Goal: Transaction & Acquisition: Purchase product/service

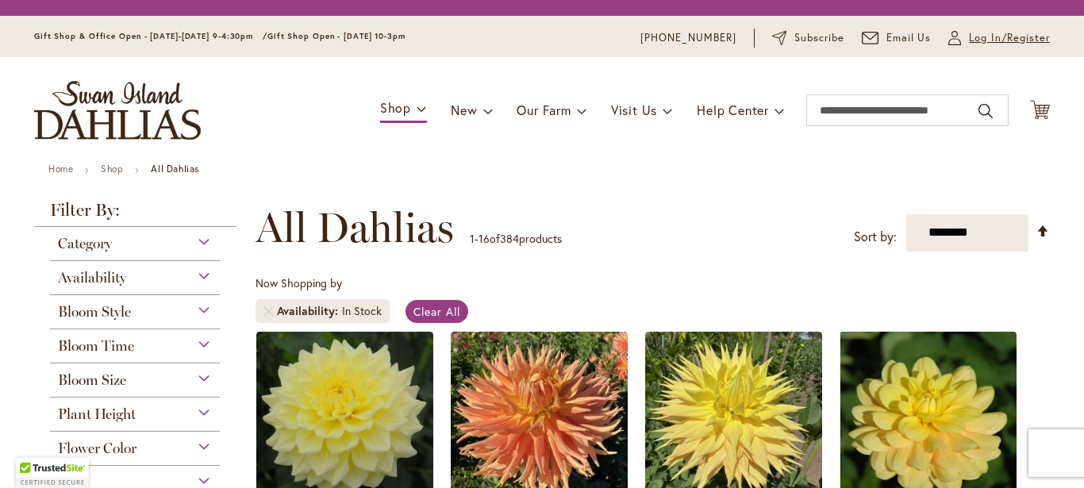
click at [981, 44] on span "Log In/Register" at bounding box center [1009, 38] width 81 height 16
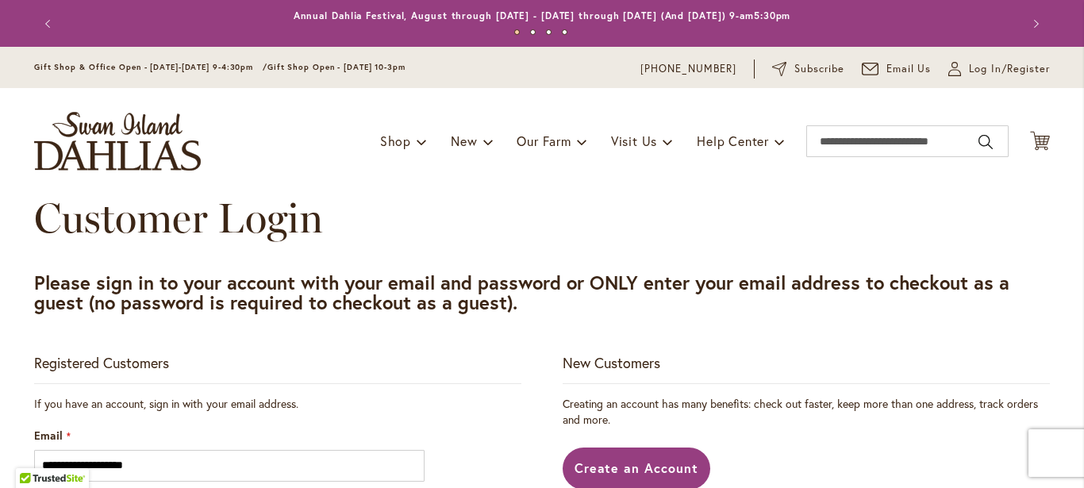
type input "**********"
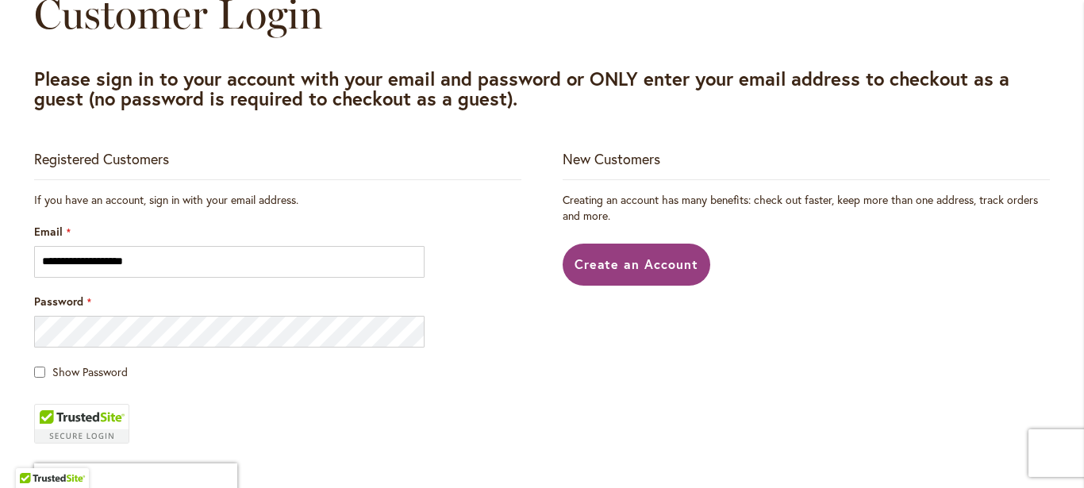
scroll to position [223, 0]
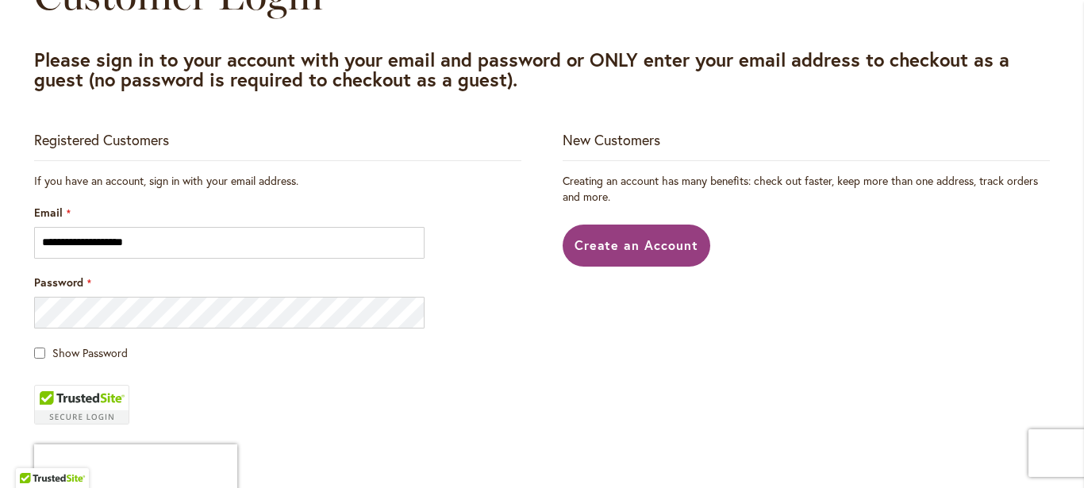
click at [41, 360] on div "Show Password" at bounding box center [277, 352] width 487 height 17
click at [34, 361] on fieldset "**********" at bounding box center [277, 375] width 487 height 405
click at [39, 353] on div "Show Password" at bounding box center [277, 352] width 487 height 17
click at [26, 366] on main "**********" at bounding box center [542, 349] width 1044 height 757
click at [65, 358] on span "Show Password" at bounding box center [89, 352] width 75 height 15
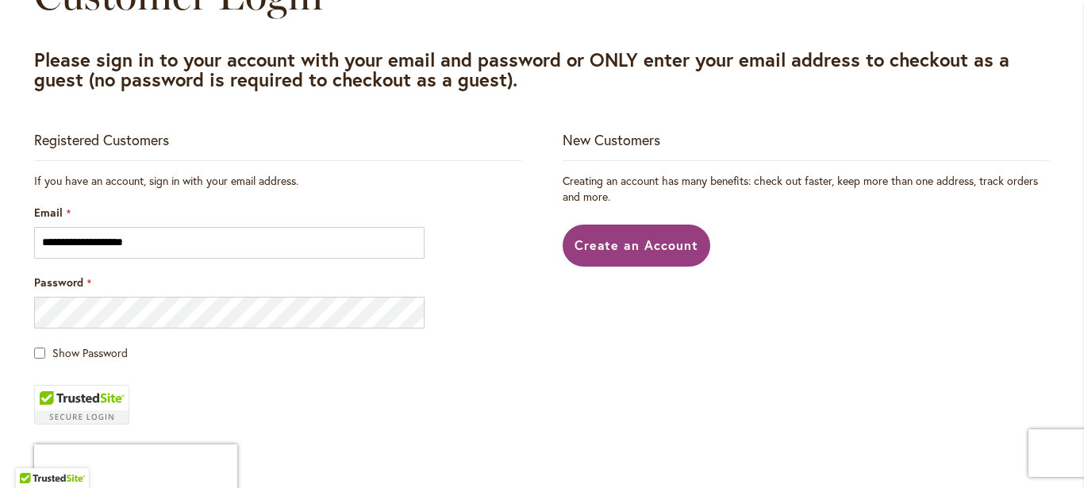
click at [34, 360] on div "Show Password" at bounding box center [277, 352] width 487 height 17
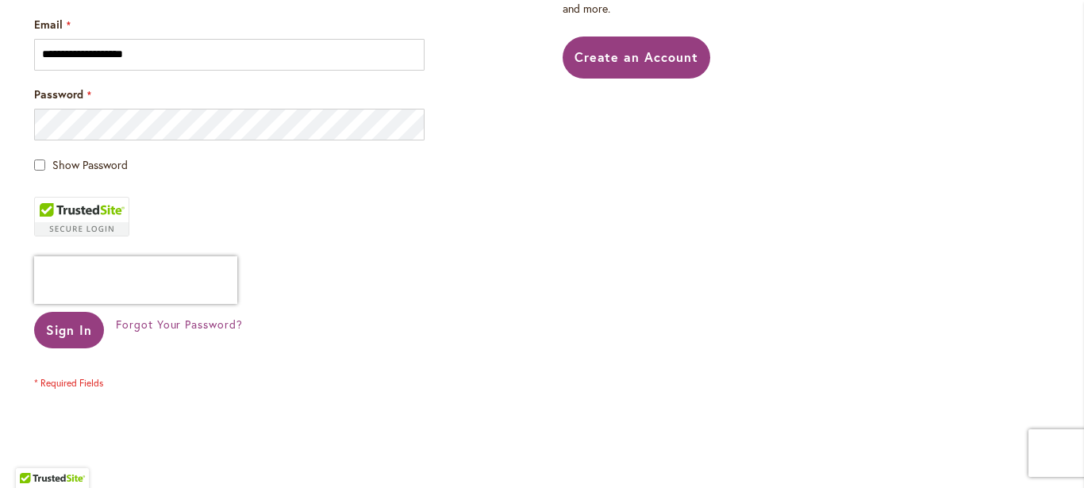
scroll to position [417, 0]
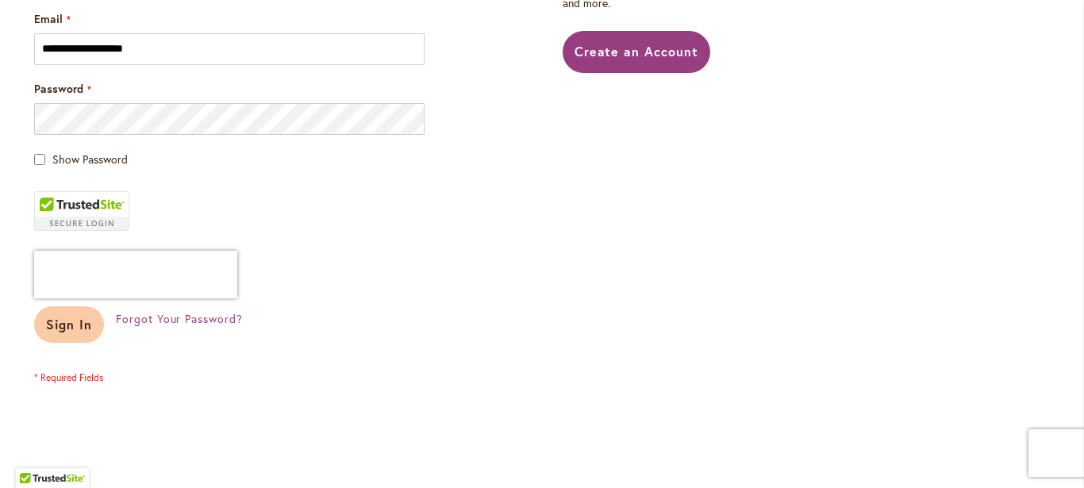
click at [65, 323] on span "Sign In" at bounding box center [69, 324] width 46 height 17
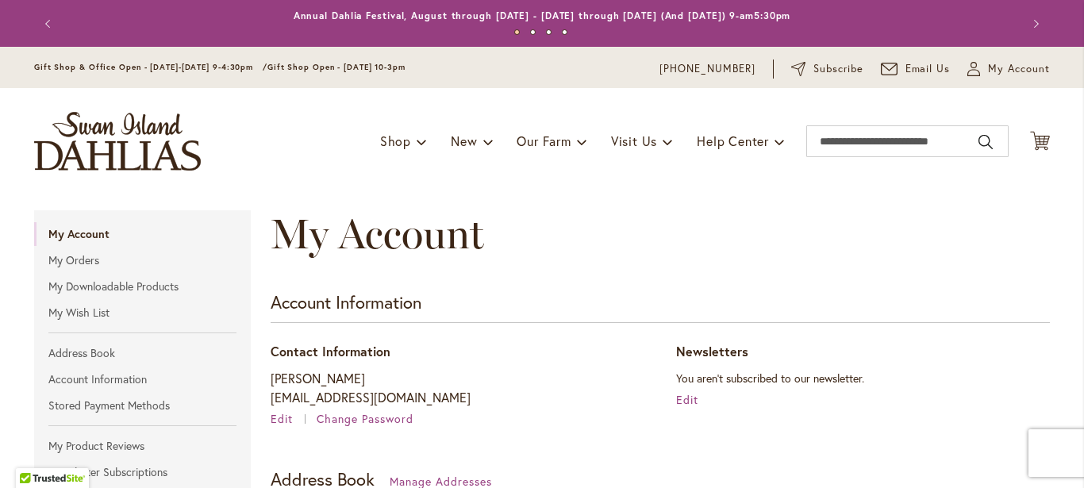
type input "**********"
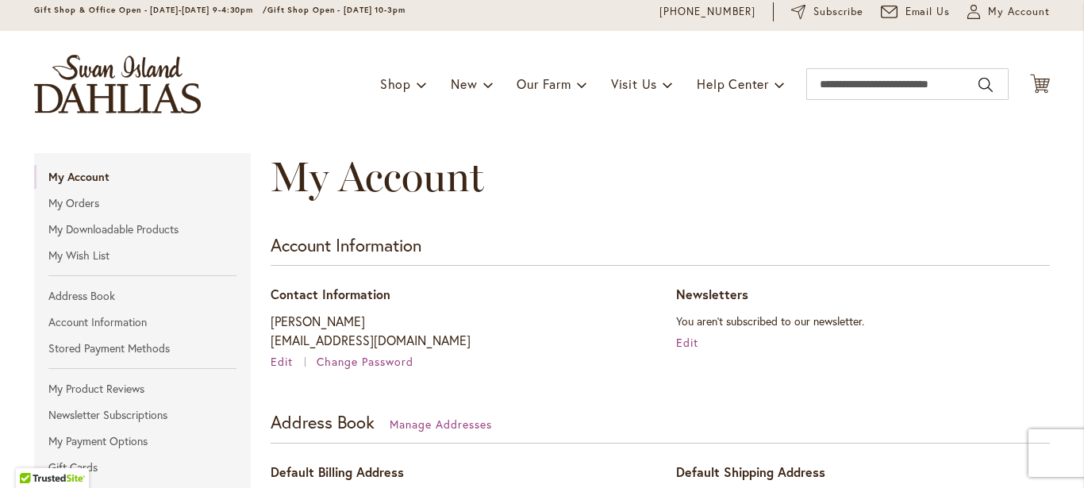
scroll to position [52, 0]
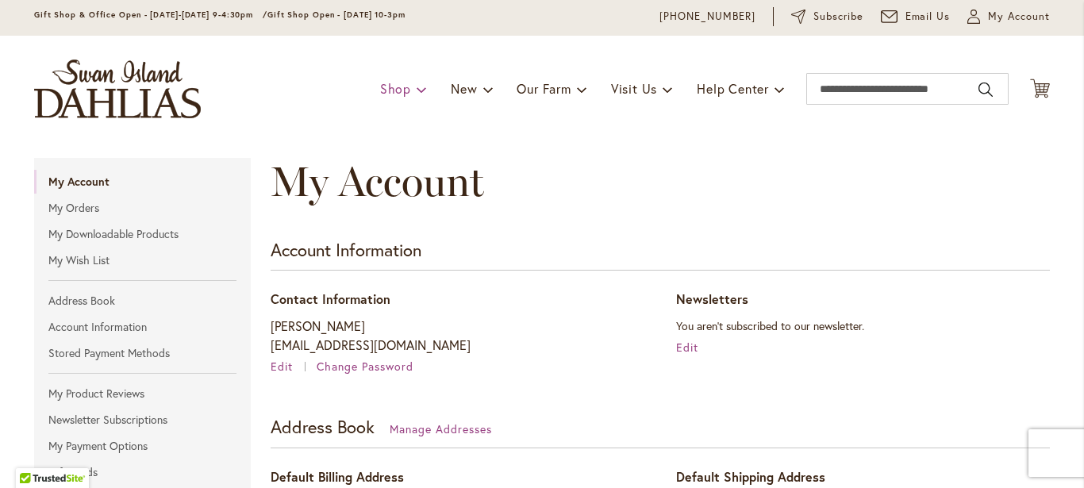
click at [387, 90] on span "Shop" at bounding box center [395, 88] width 31 height 17
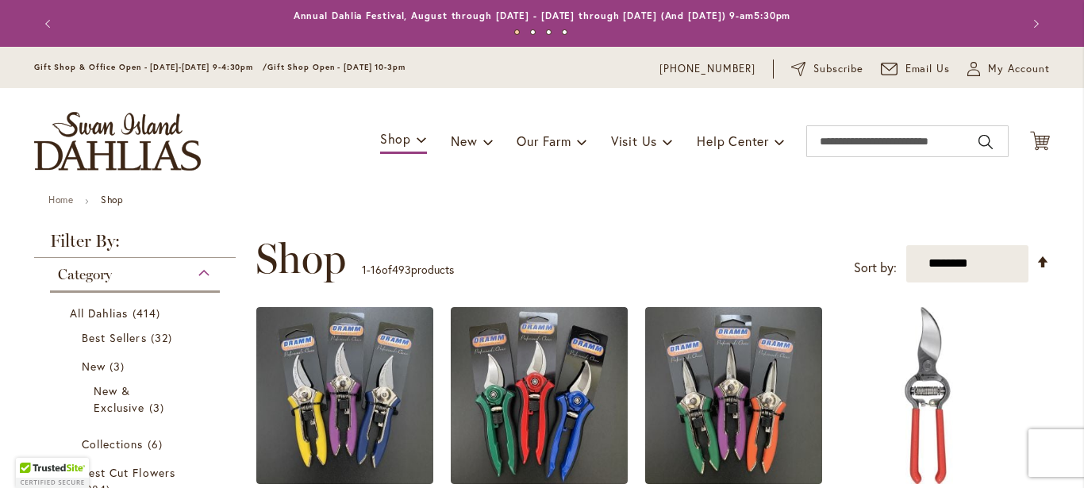
type input "**********"
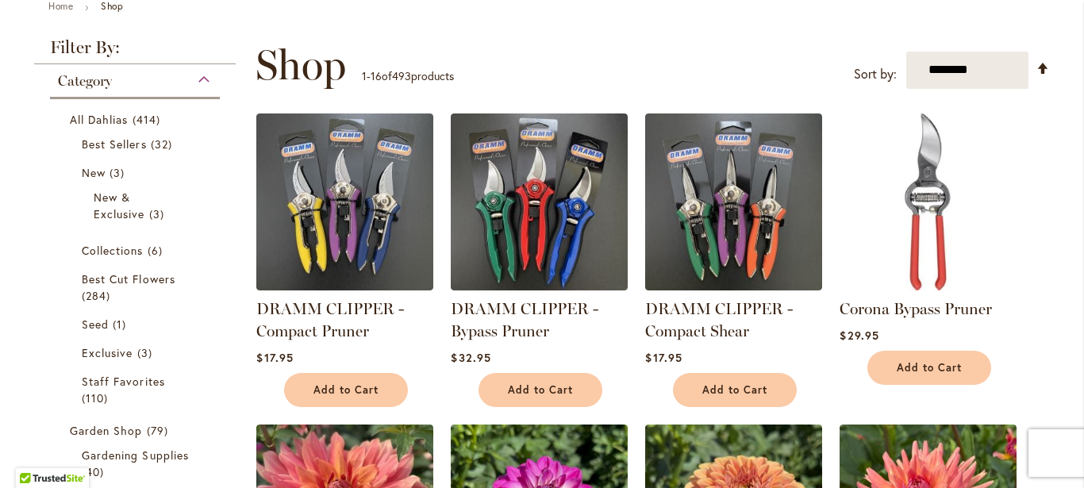
scroll to position [196, 0]
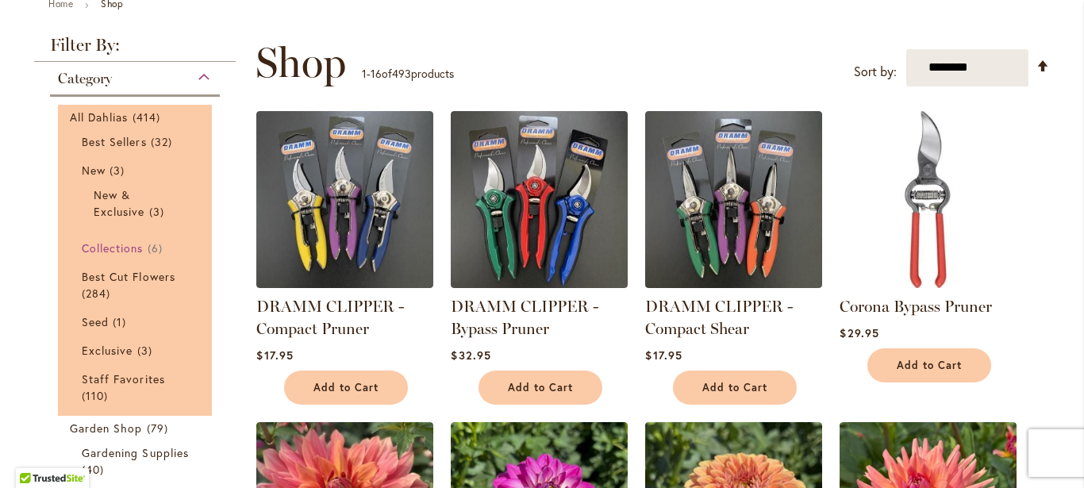
click at [132, 248] on span "Collections" at bounding box center [113, 247] width 62 height 15
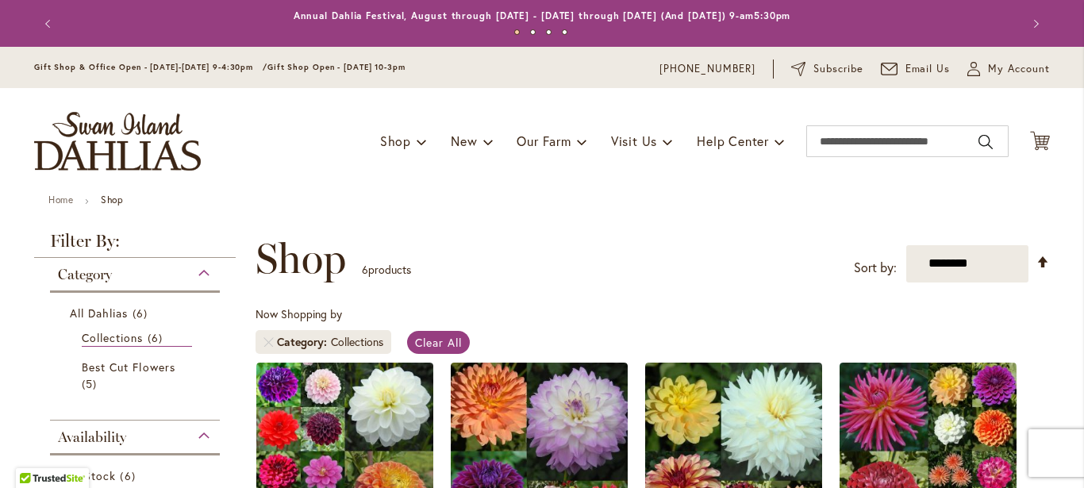
type input "**********"
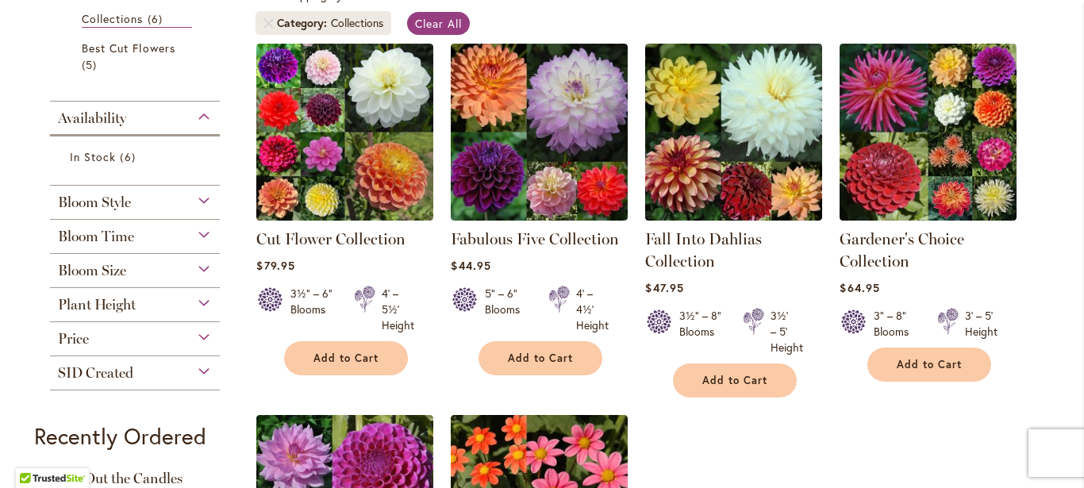
scroll to position [318, 0]
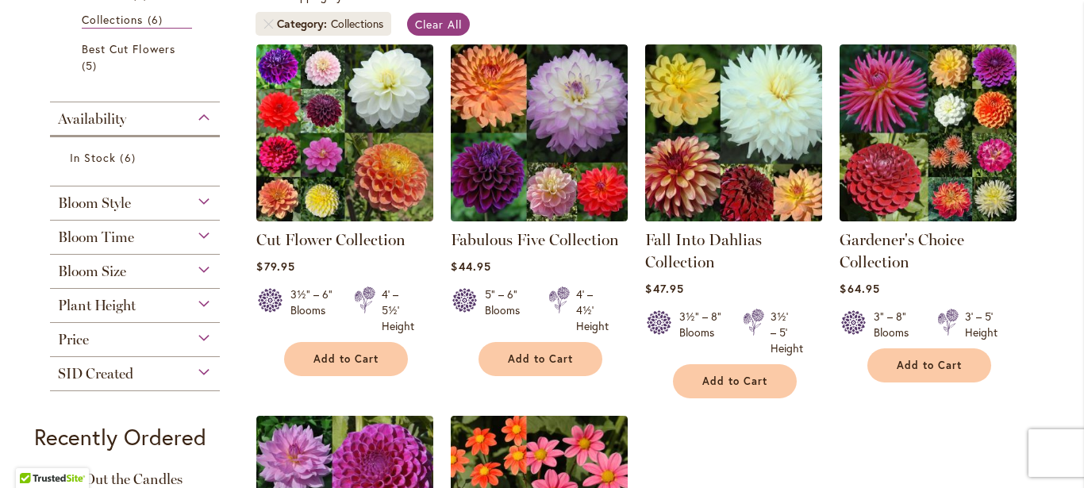
click at [727, 159] on img at bounding box center [734, 133] width 186 height 186
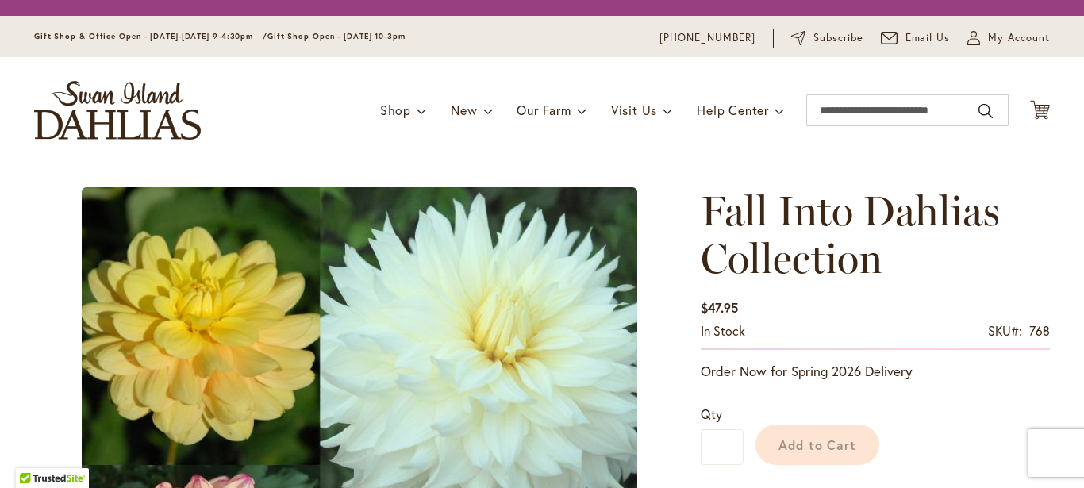
scroll to position [195, 0]
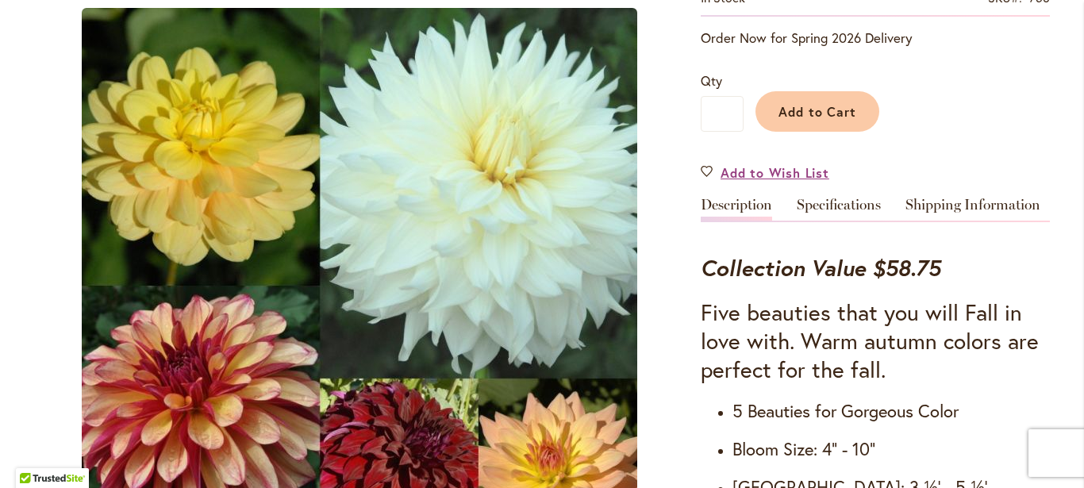
type input "*****"
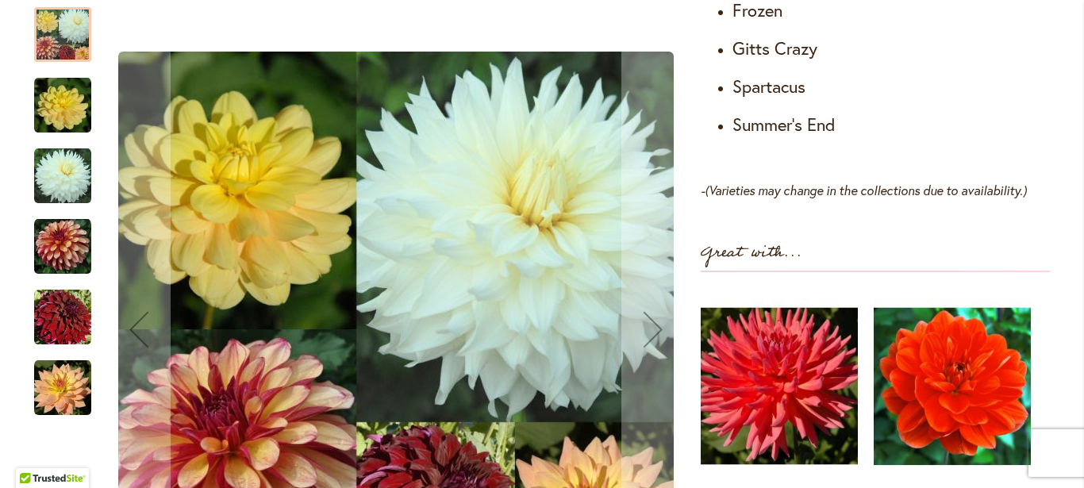
scroll to position [1056, 0]
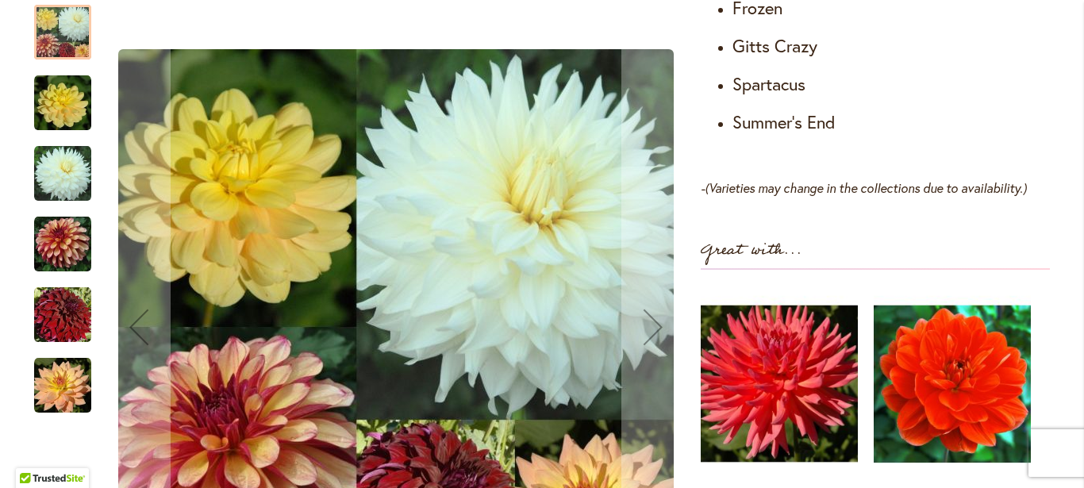
click at [63, 110] on img "Fall Into Dahlias Collection" at bounding box center [62, 103] width 57 height 57
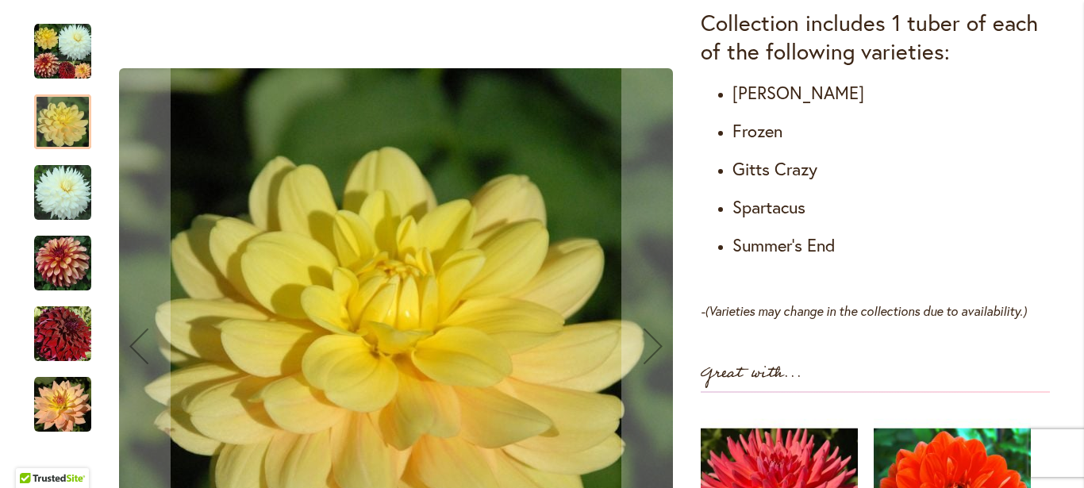
scroll to position [927, 0]
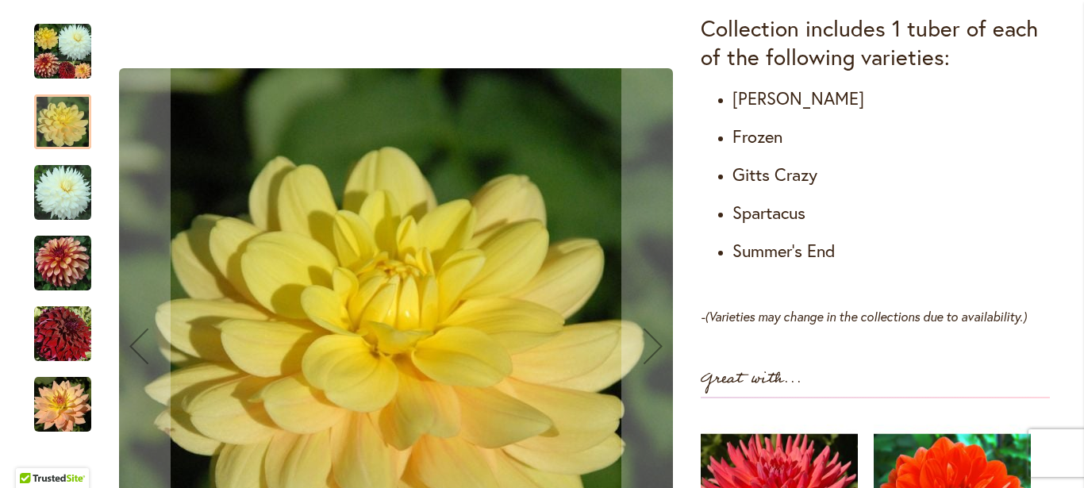
click at [59, 187] on img "Fall Into Dahlias Collection" at bounding box center [62, 192] width 57 height 57
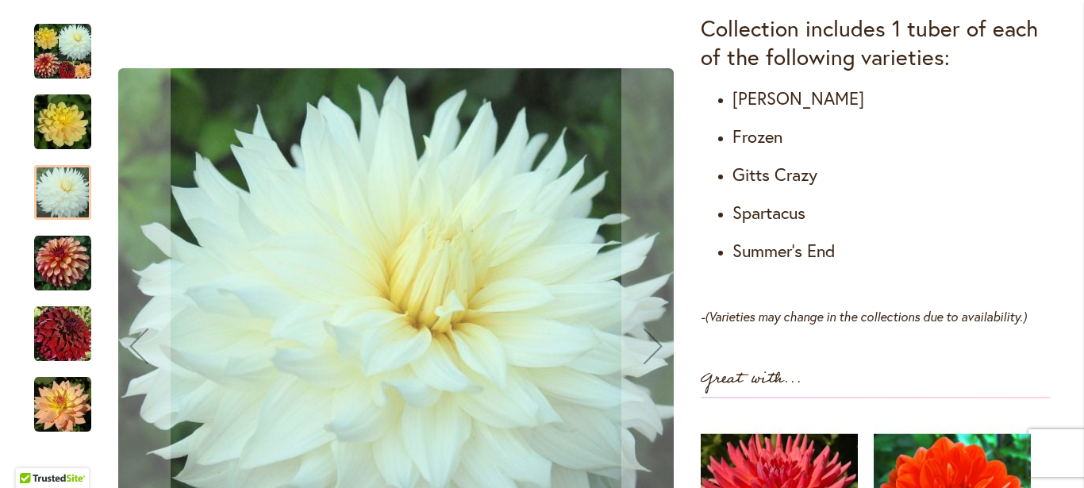
click at [56, 261] on img "Fall Into Dahlias Collection" at bounding box center [62, 263] width 57 height 57
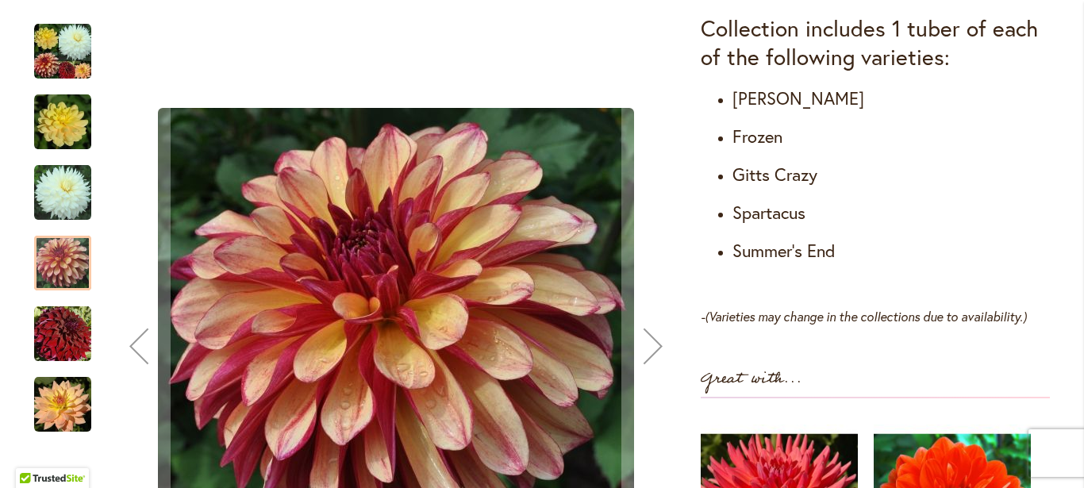
click at [56, 341] on img "Fall Into Dahlias Collection" at bounding box center [62, 334] width 57 height 57
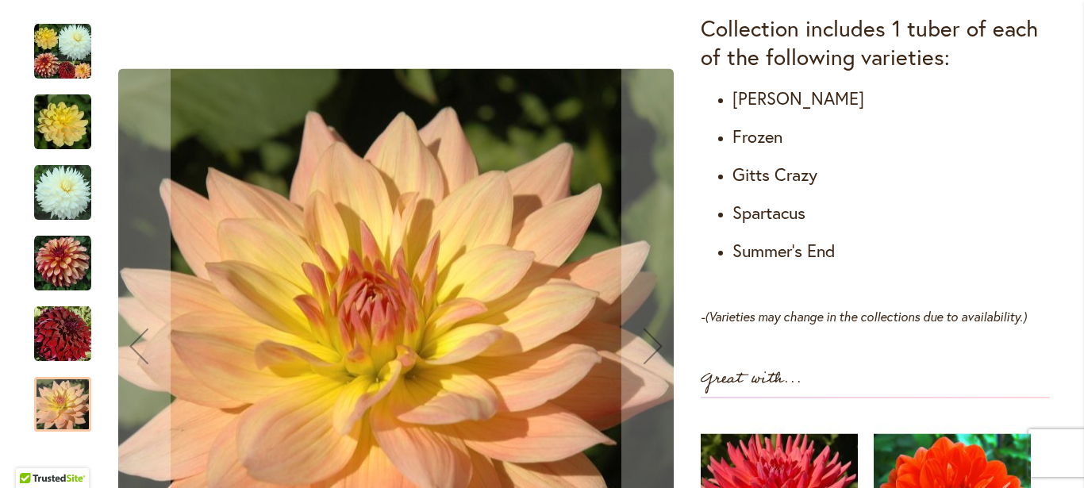
click at [59, 414] on img "Fall Into Dahlias Collection" at bounding box center [62, 404] width 57 height 57
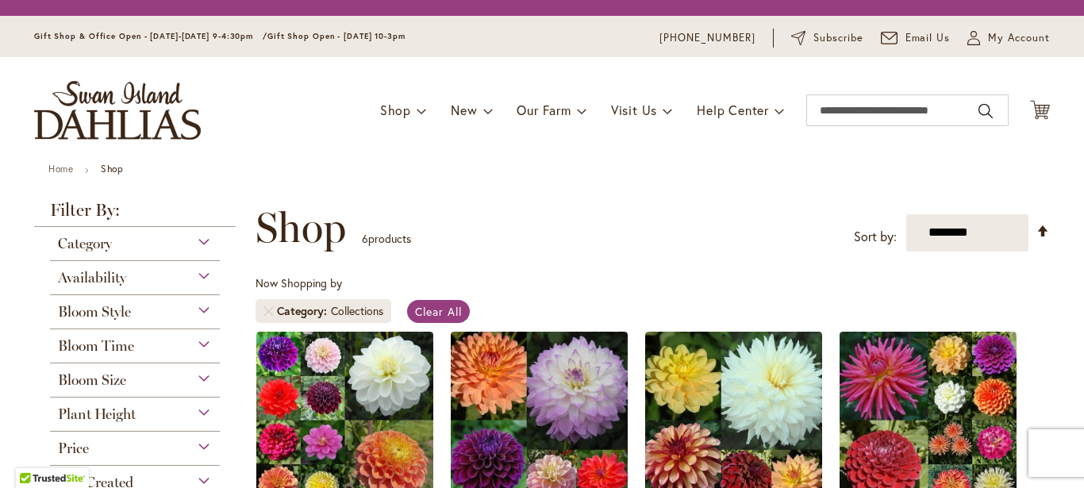
scroll to position [318, 0]
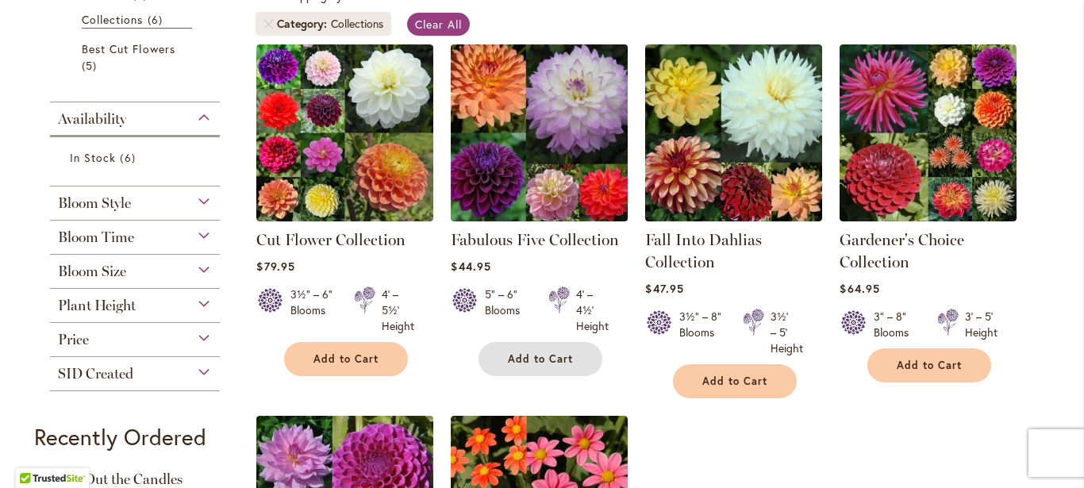
click at [530, 342] on button "Add to Cart" at bounding box center [541, 359] width 124 height 34
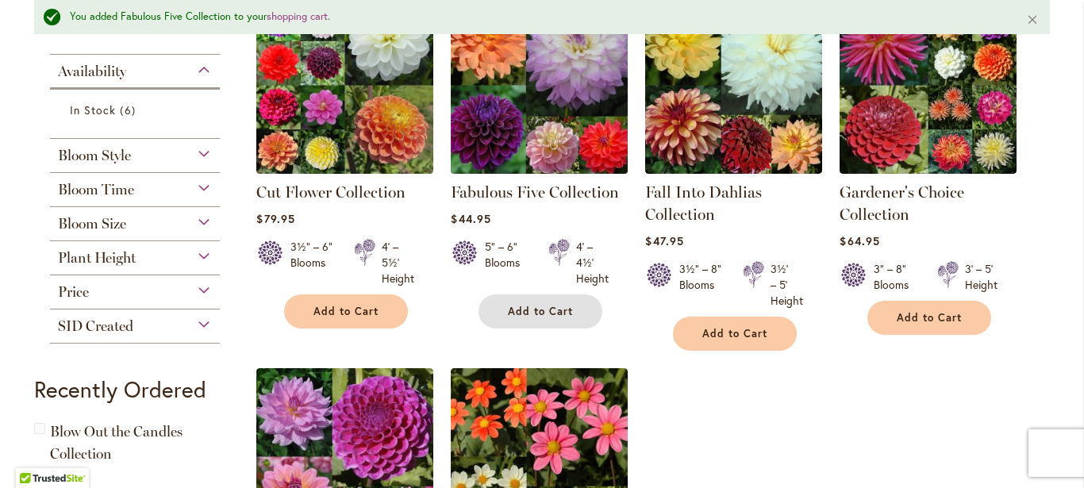
scroll to position [390, 0]
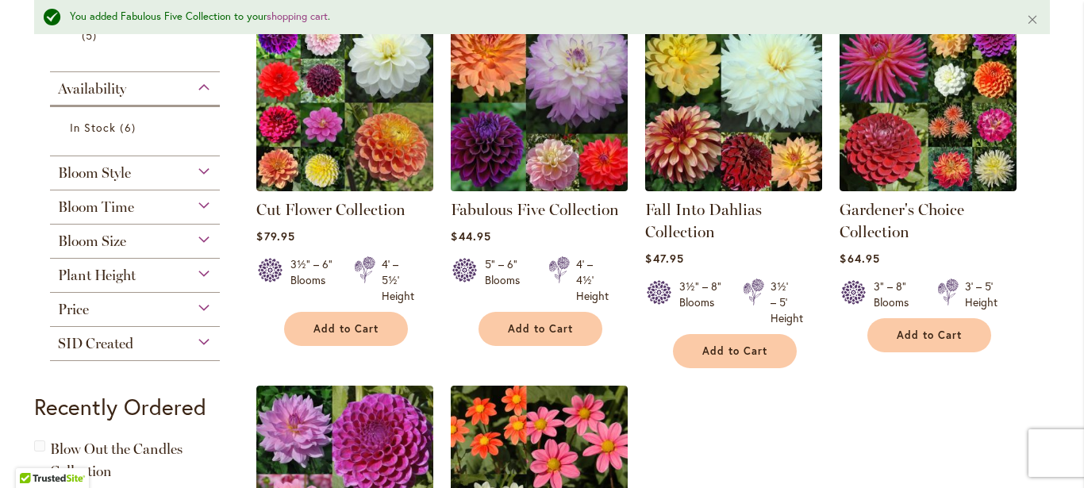
click at [521, 110] on img at bounding box center [540, 103] width 186 height 186
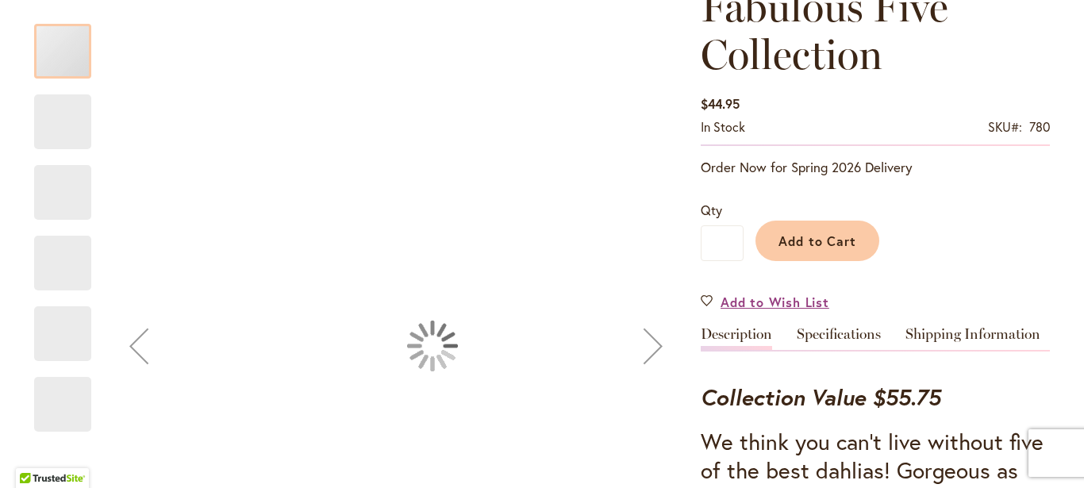
scroll to position [248, 0]
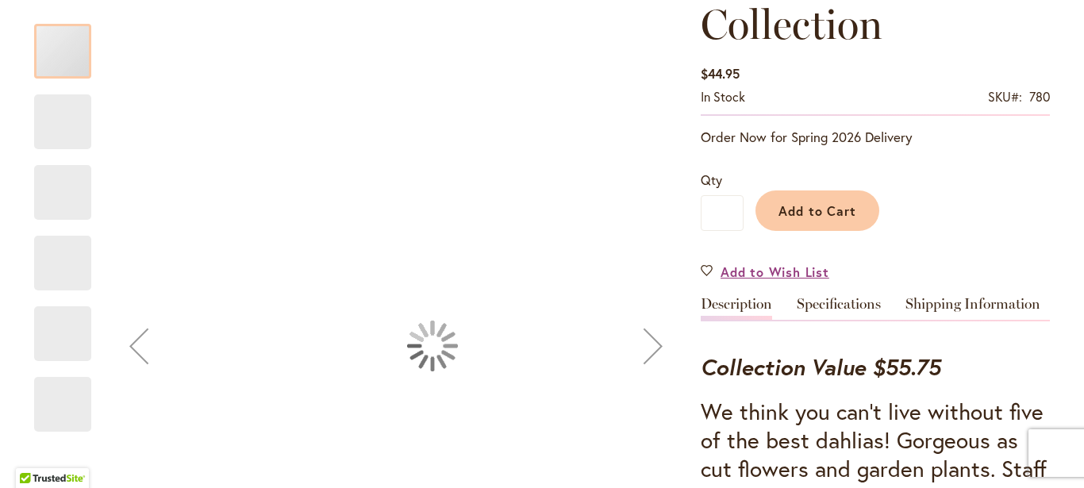
type input "*****"
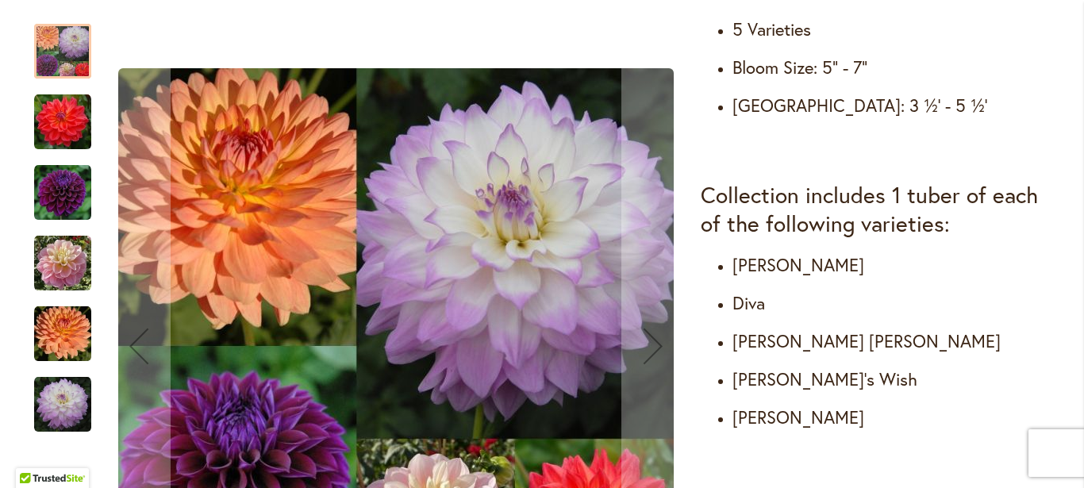
scroll to position [796, 0]
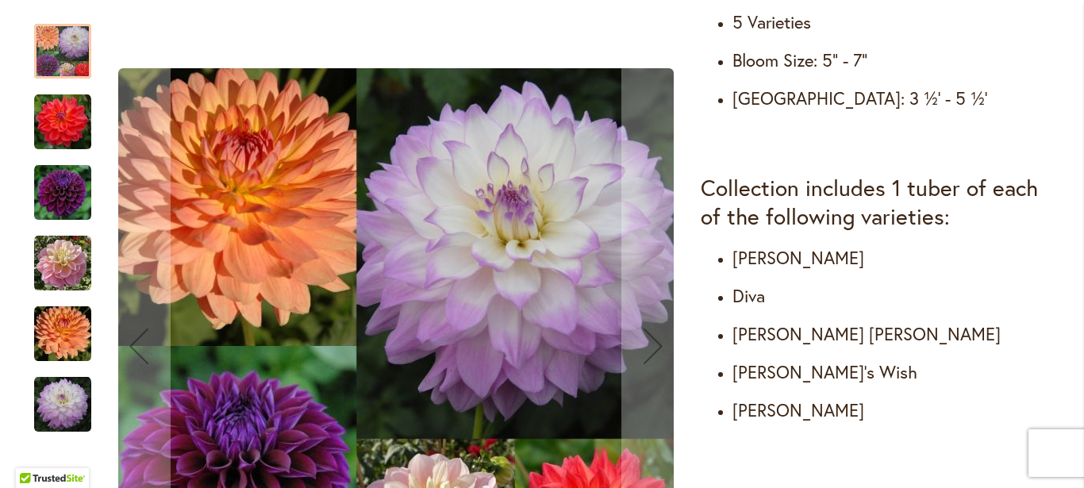
click at [60, 194] on img "DIVA" at bounding box center [62, 192] width 57 height 57
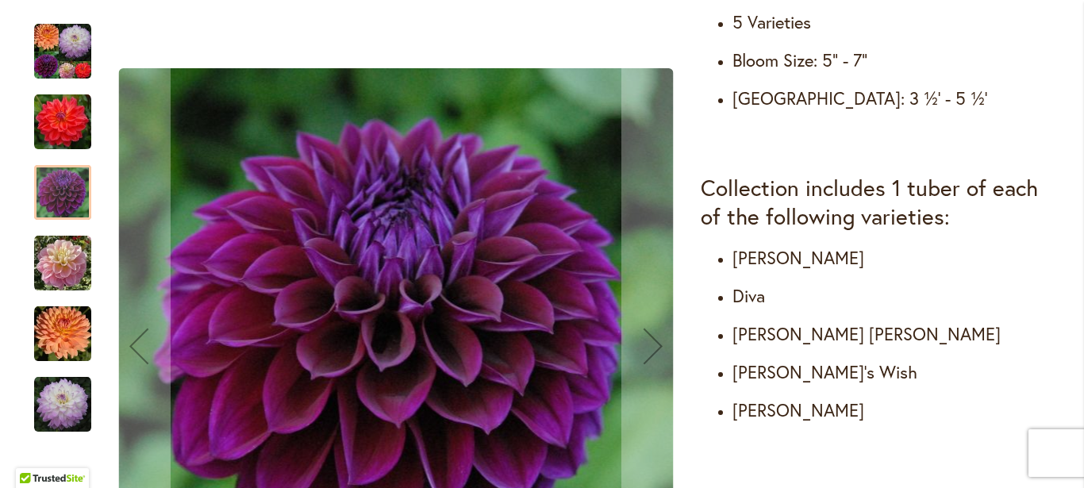
click at [54, 267] on img "GABBIE'S WISH" at bounding box center [62, 263] width 57 height 57
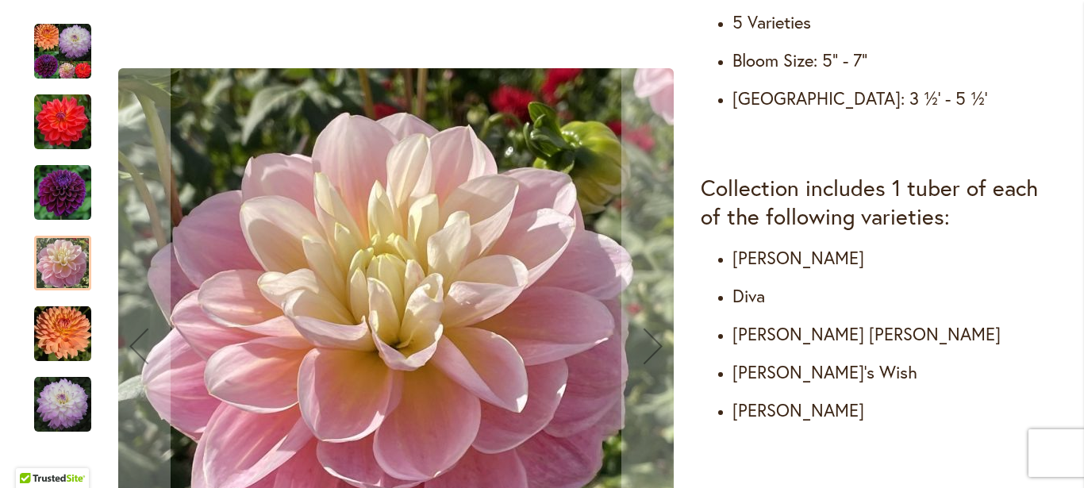
click at [57, 340] on img "GABRIELLE MARIE" at bounding box center [62, 334] width 57 height 57
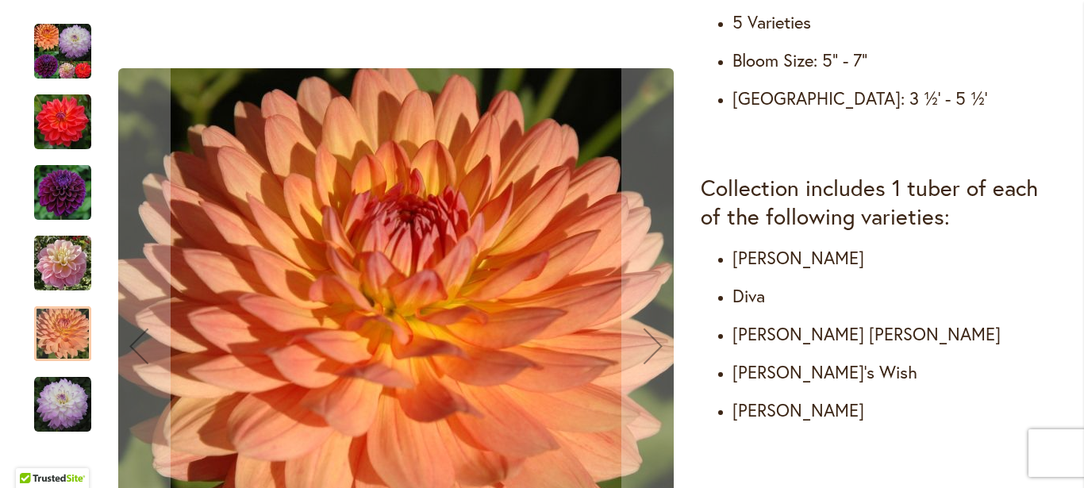
click at [48, 412] on img "MIKAYLA MIRANDA" at bounding box center [62, 404] width 57 height 57
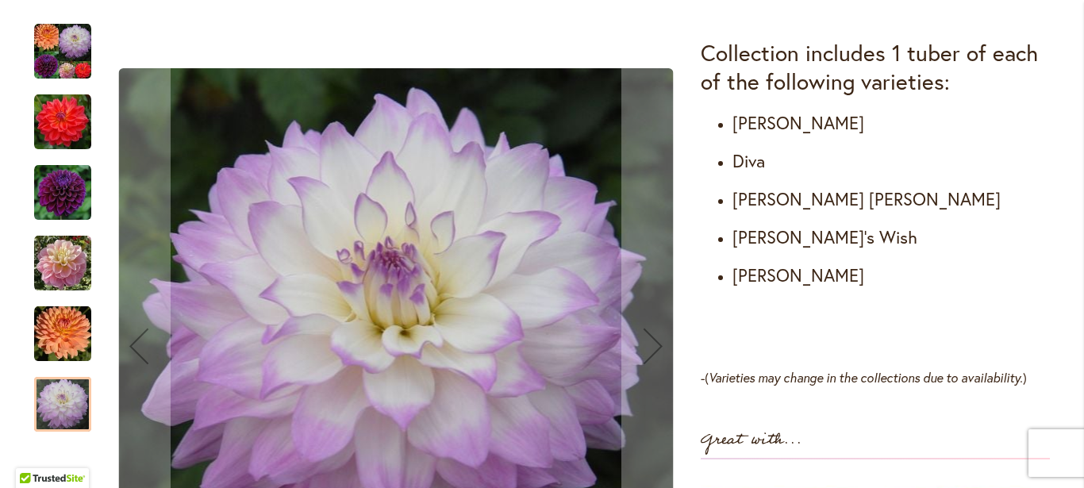
scroll to position [929, 0]
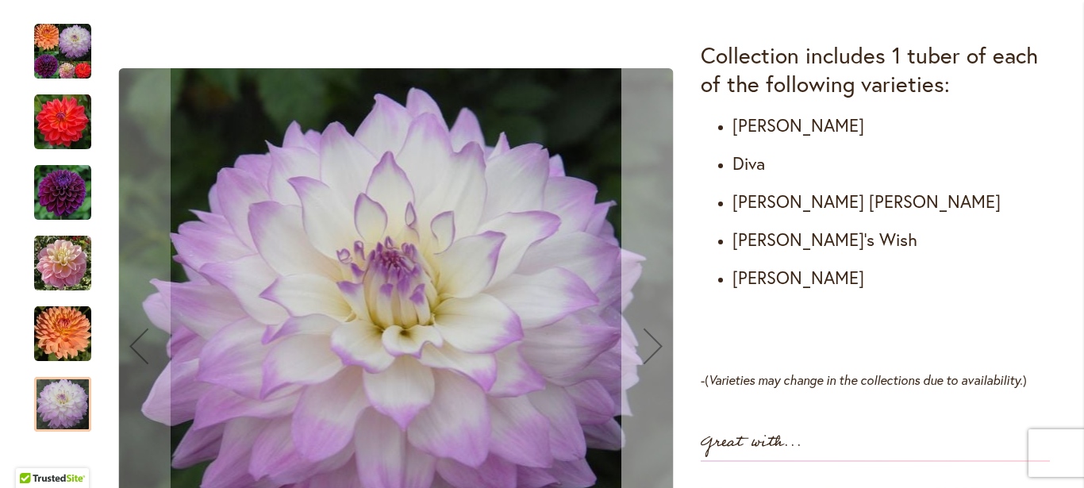
click at [643, 346] on div "Next" at bounding box center [652, 345] width 63 height 63
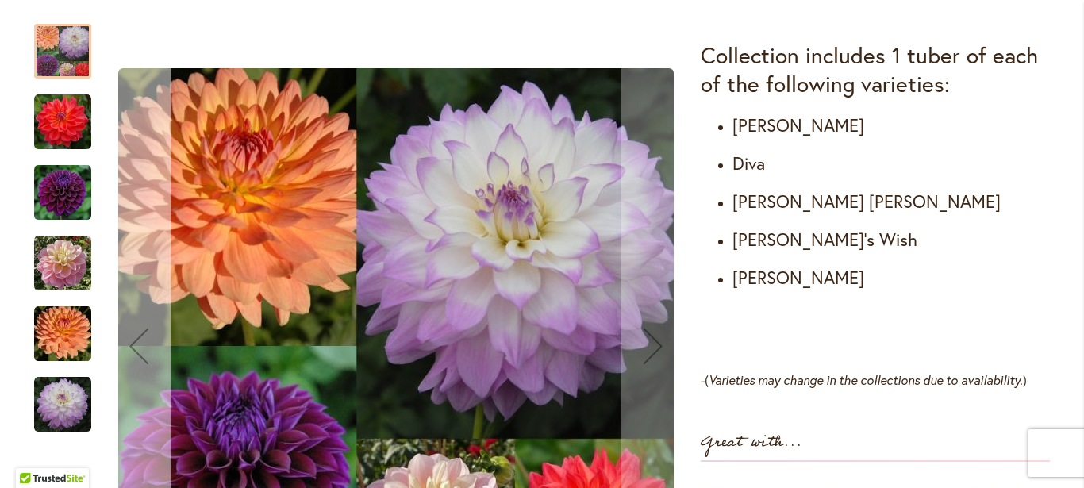
click at [133, 352] on div "Previous" at bounding box center [138, 345] width 63 height 63
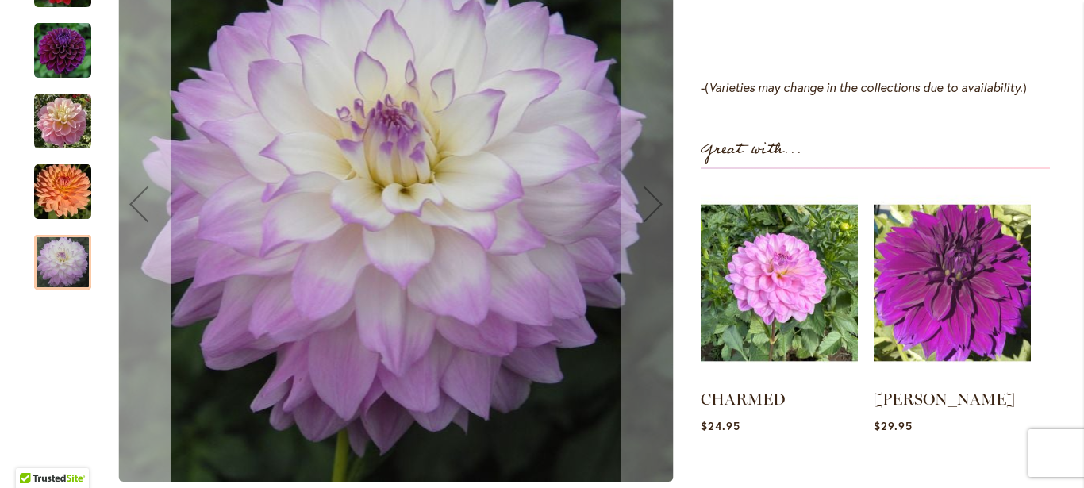
scroll to position [1273, 0]
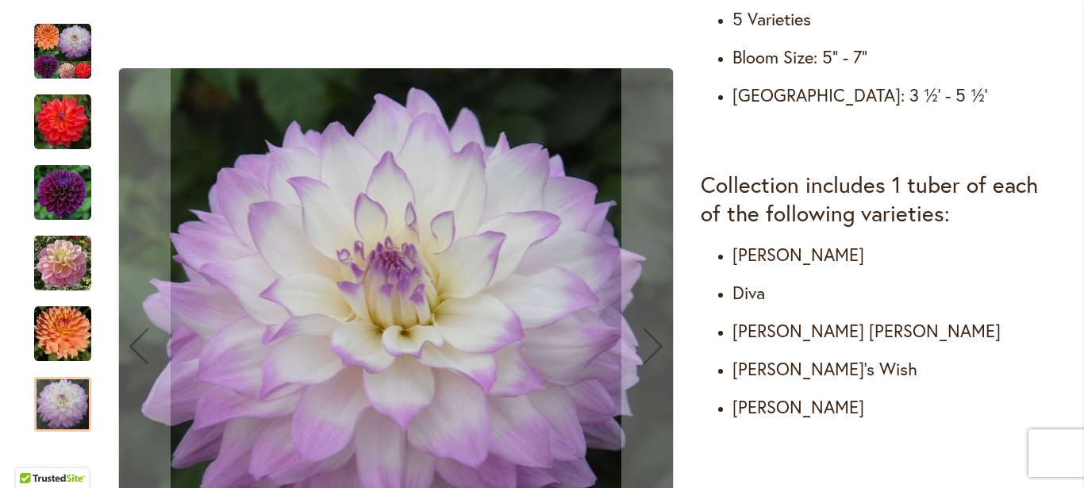
scroll to position [790, 0]
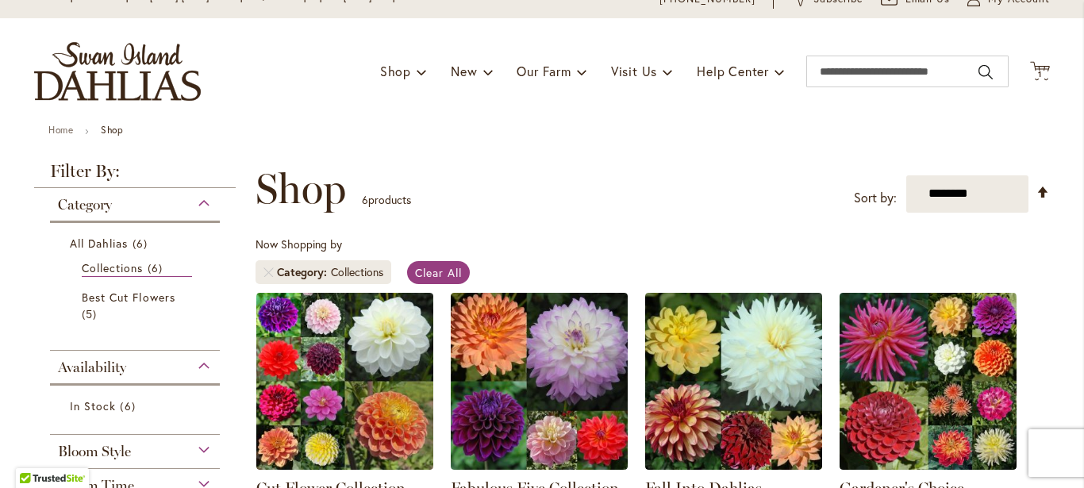
scroll to position [65, 0]
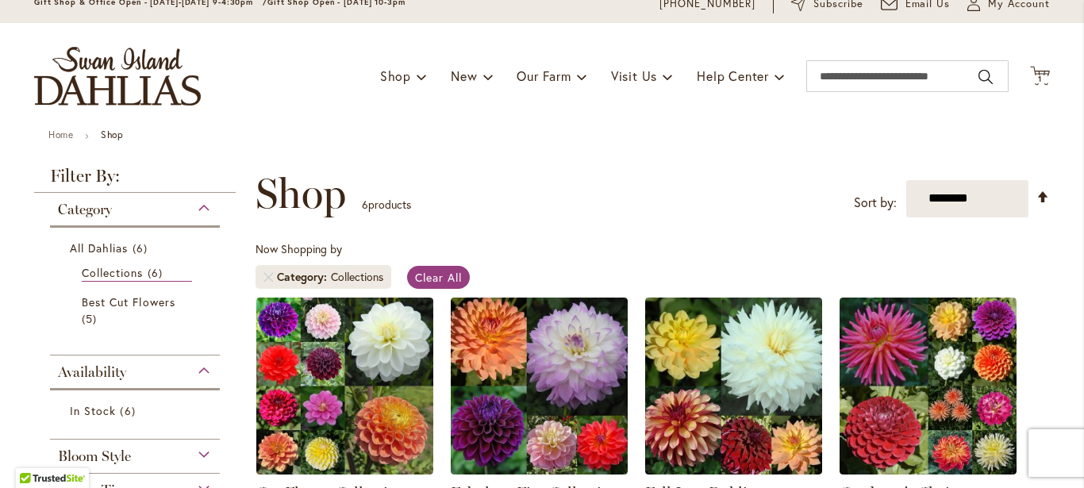
click at [196, 212] on div "Category" at bounding box center [135, 205] width 170 height 25
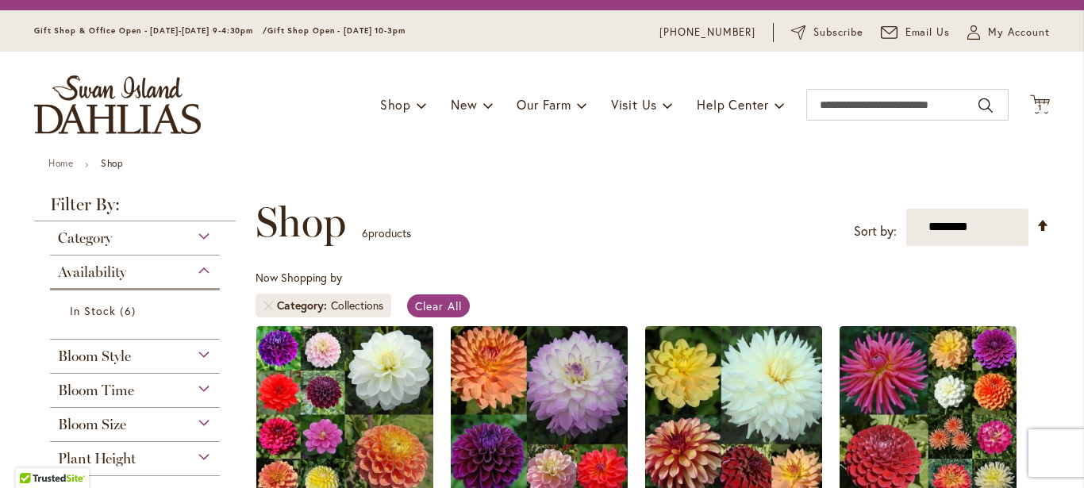
scroll to position [35, 0]
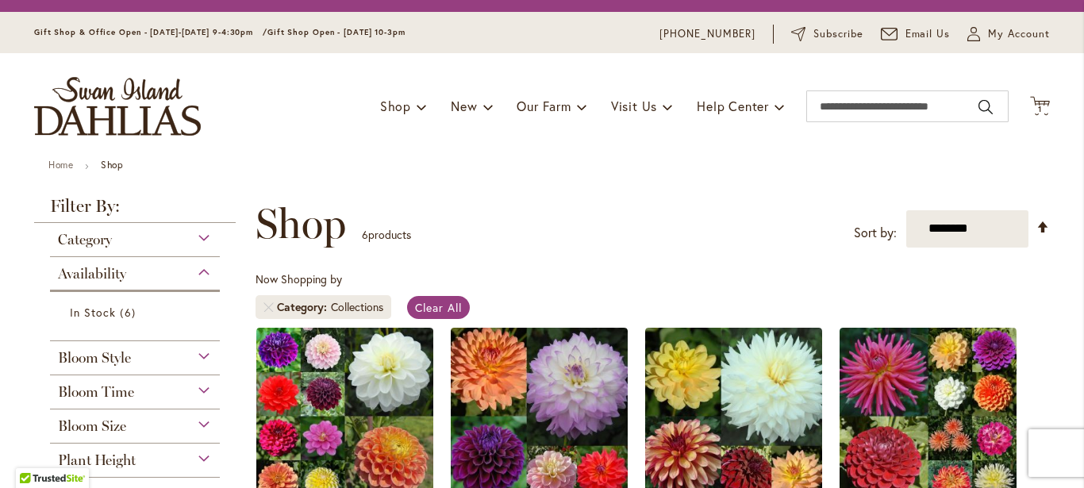
click at [336, 306] on div "Collections" at bounding box center [357, 307] width 52 height 16
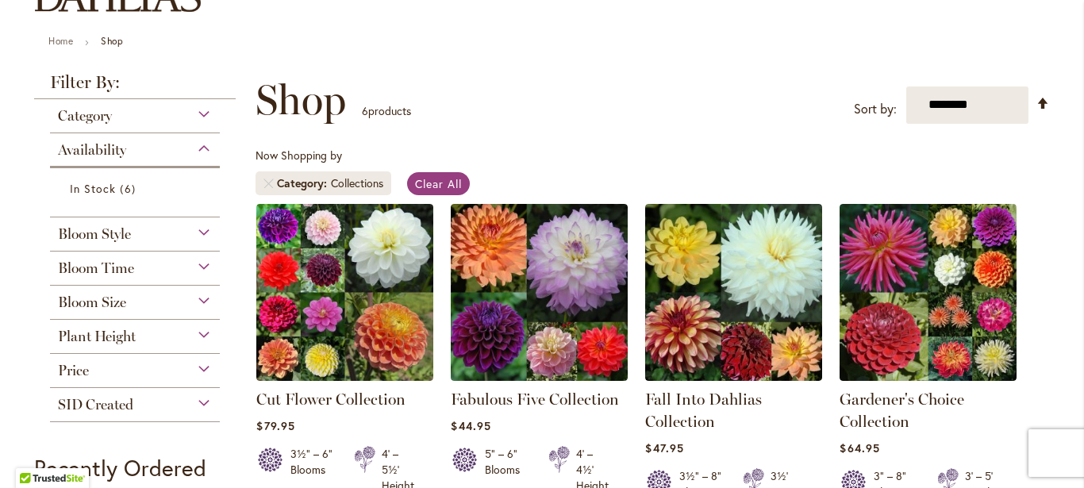
scroll to position [160, 0]
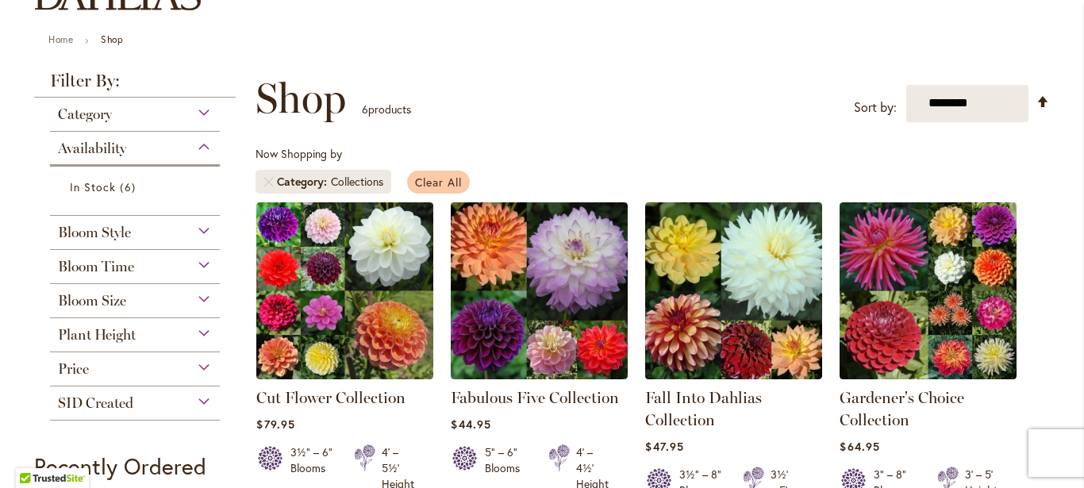
click at [436, 192] on link "Clear All" at bounding box center [438, 182] width 63 height 23
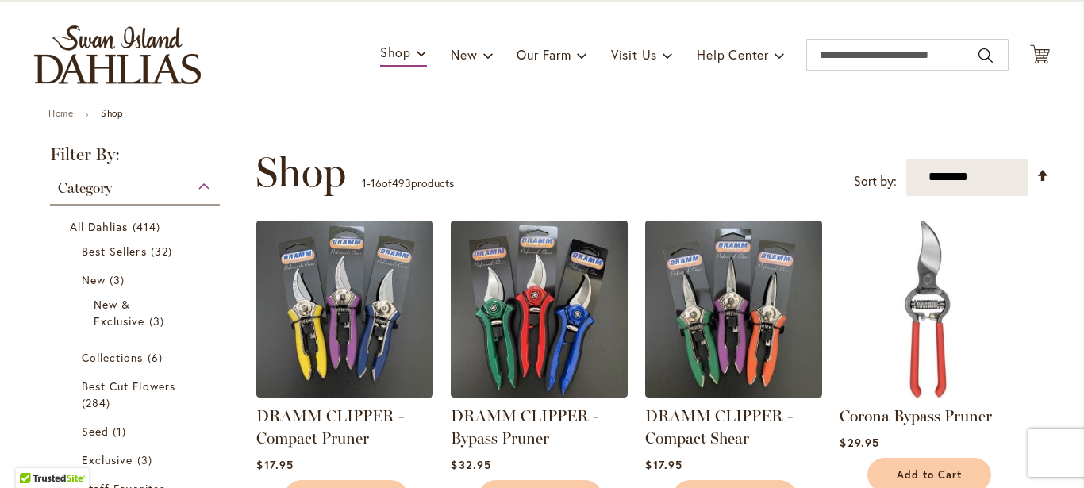
scroll to position [117, 0]
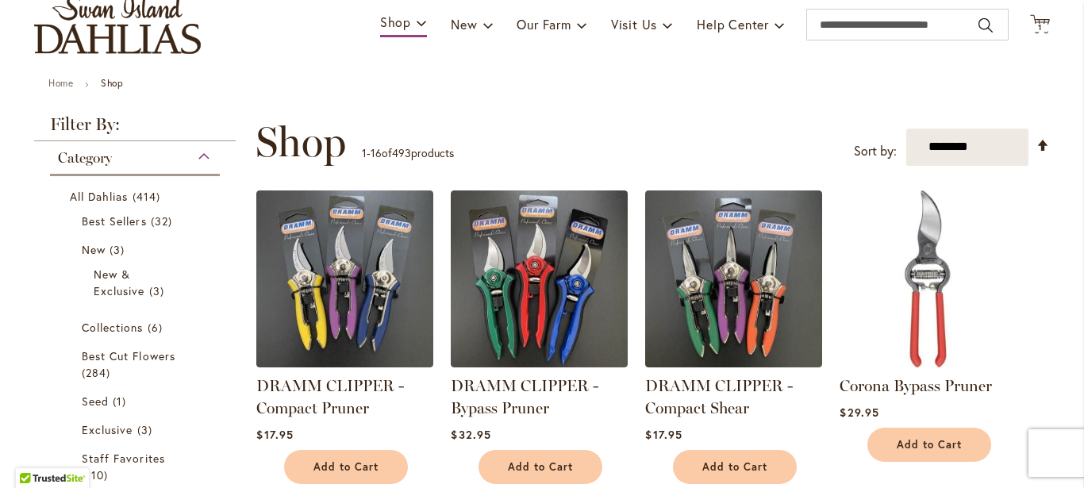
type input "**********"
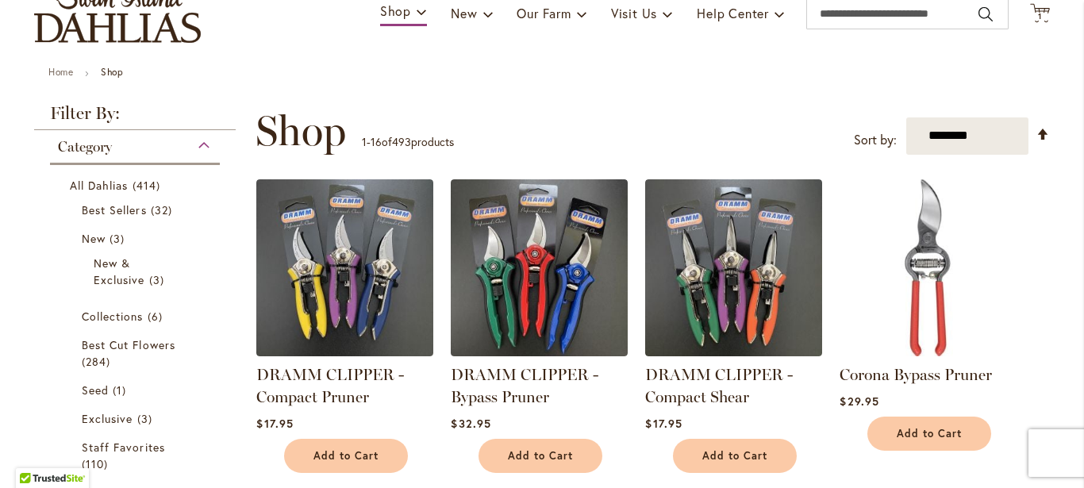
scroll to position [124, 0]
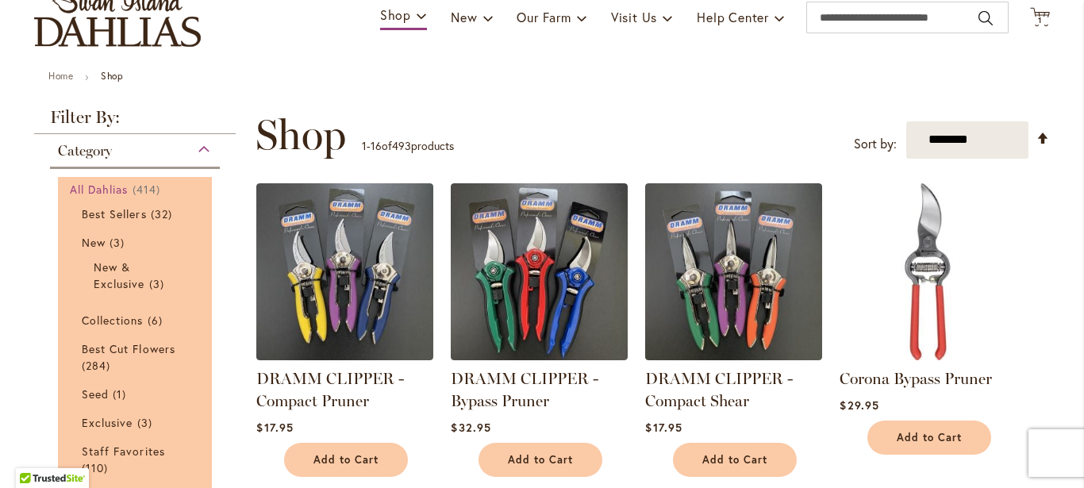
click at [133, 190] on span "414 items" at bounding box center [149, 189] width 32 height 17
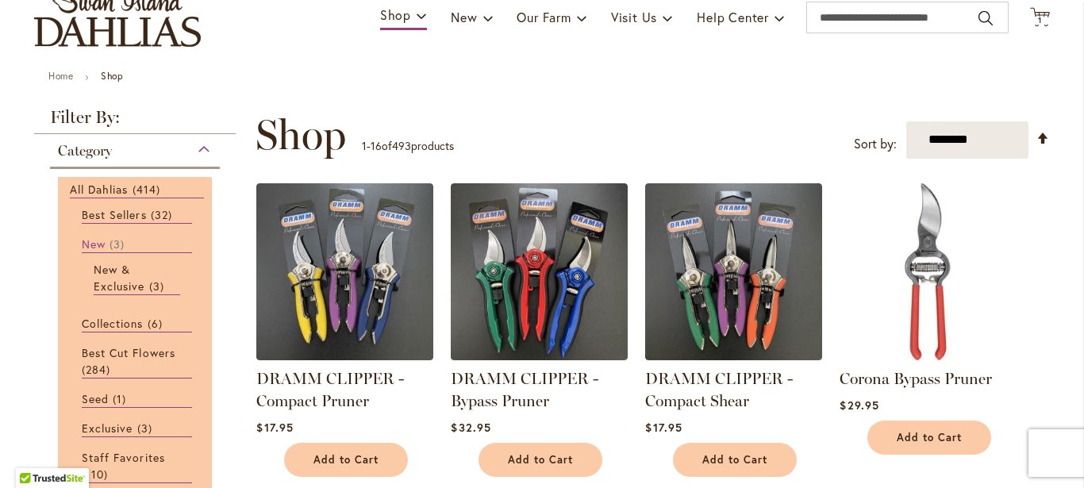
click at [90, 244] on span "New" at bounding box center [94, 244] width 24 height 15
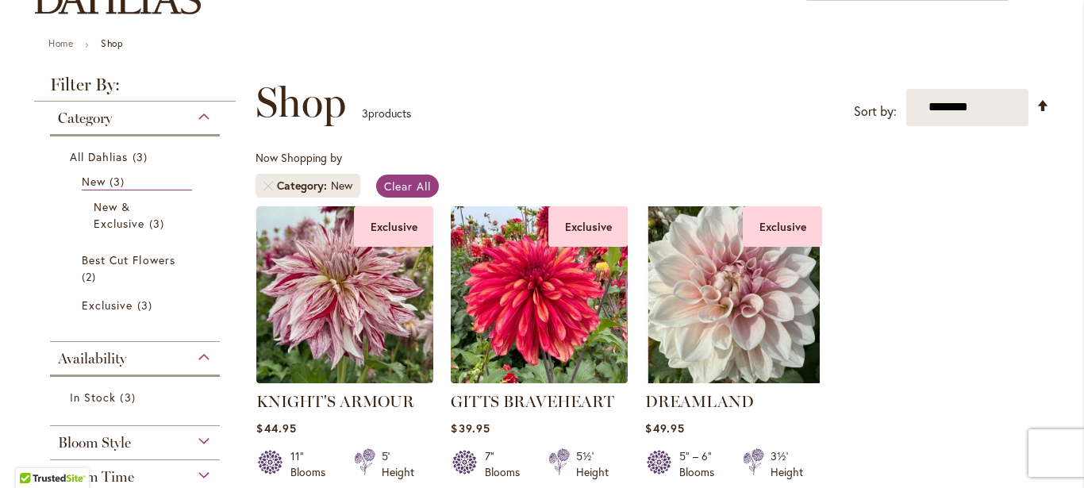
scroll to position [143, 0]
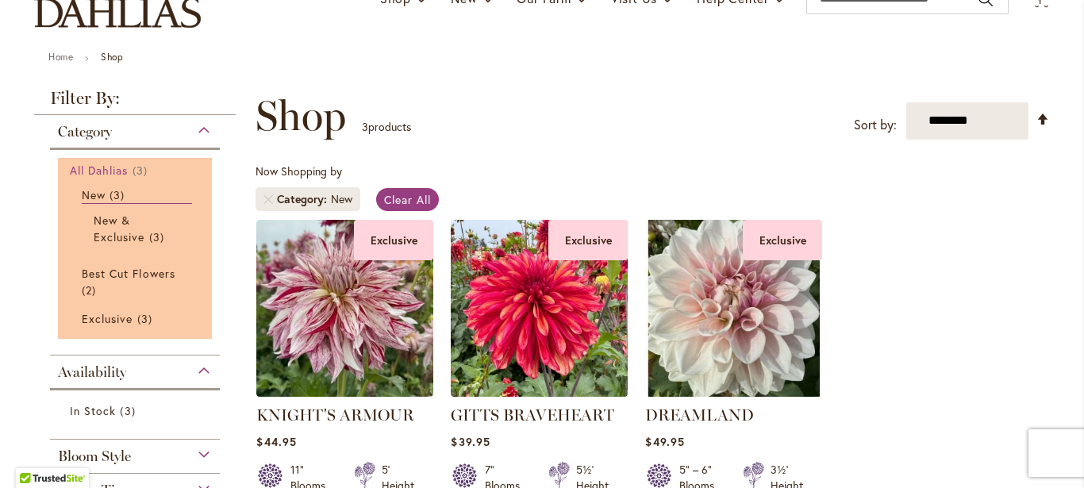
click at [113, 167] on span "All Dahlias" at bounding box center [99, 170] width 59 height 15
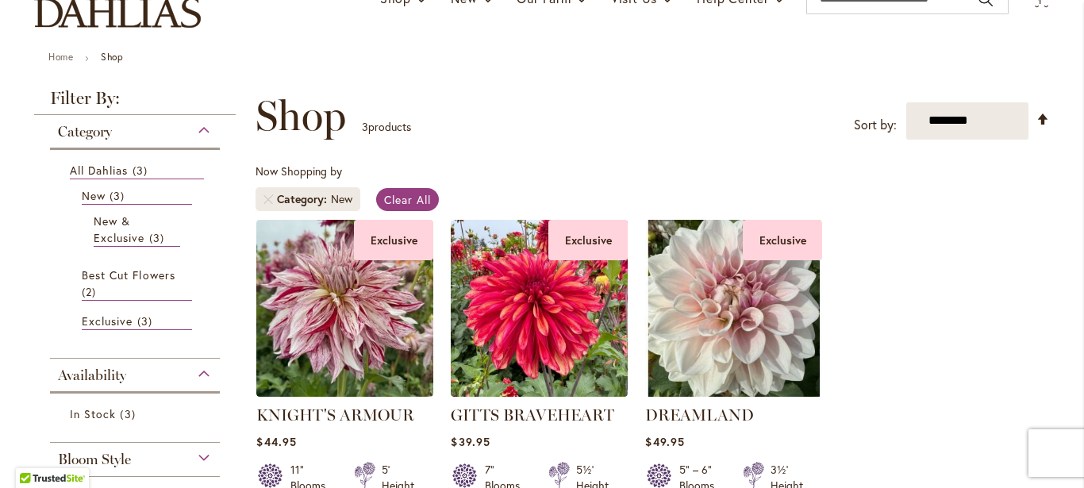
click at [221, 222] on div "Category All Dahlias 3 items New 3 items New & Exclusive 3 items" at bounding box center [135, 381] width 202 height 533
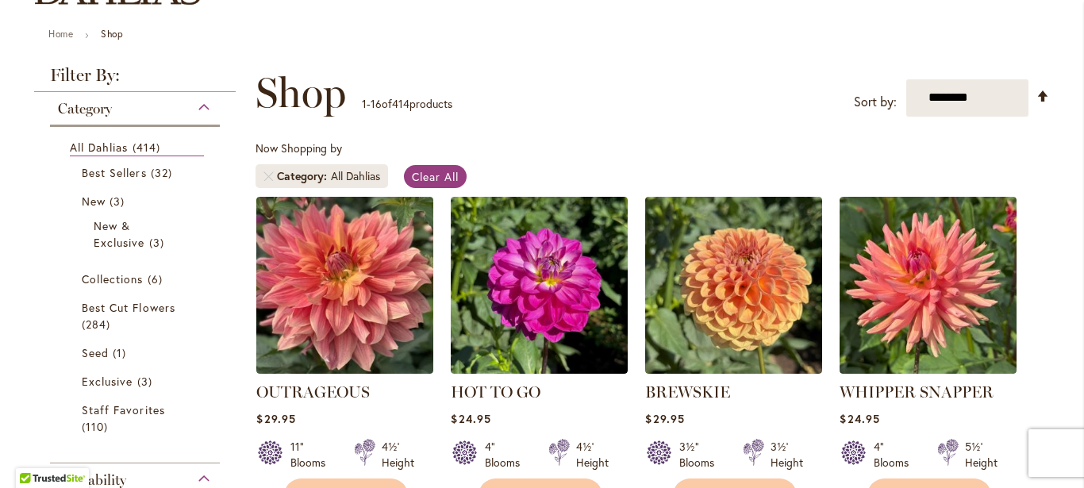
scroll to position [161, 0]
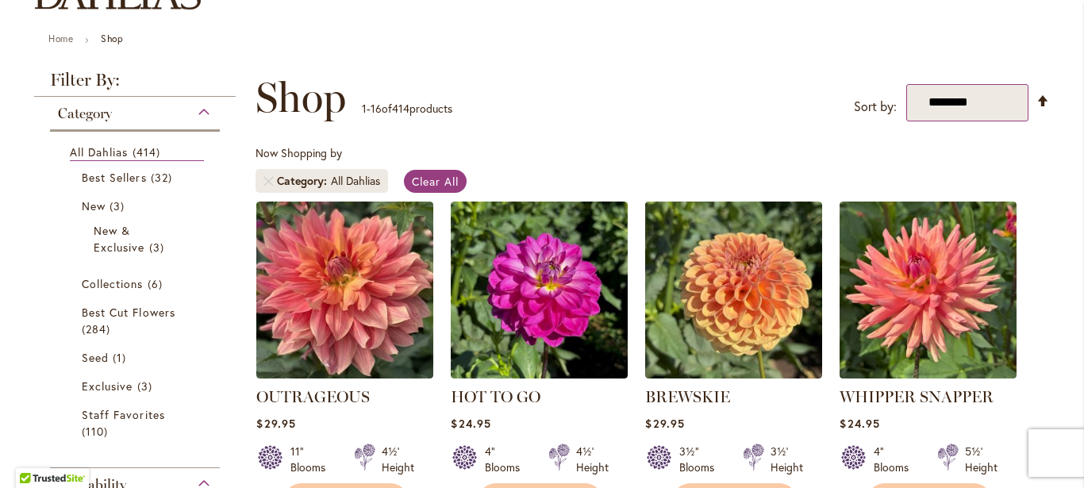
click at [998, 108] on select "**********" at bounding box center [967, 102] width 122 height 37
select select "****"
click option "**********" at bounding box center [0, 0] width 0 height 0
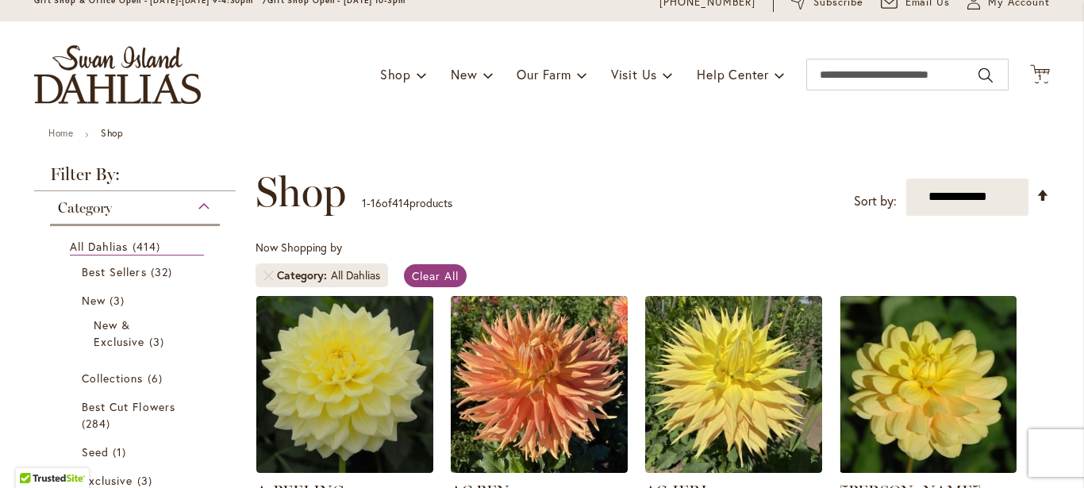
scroll to position [66, 0]
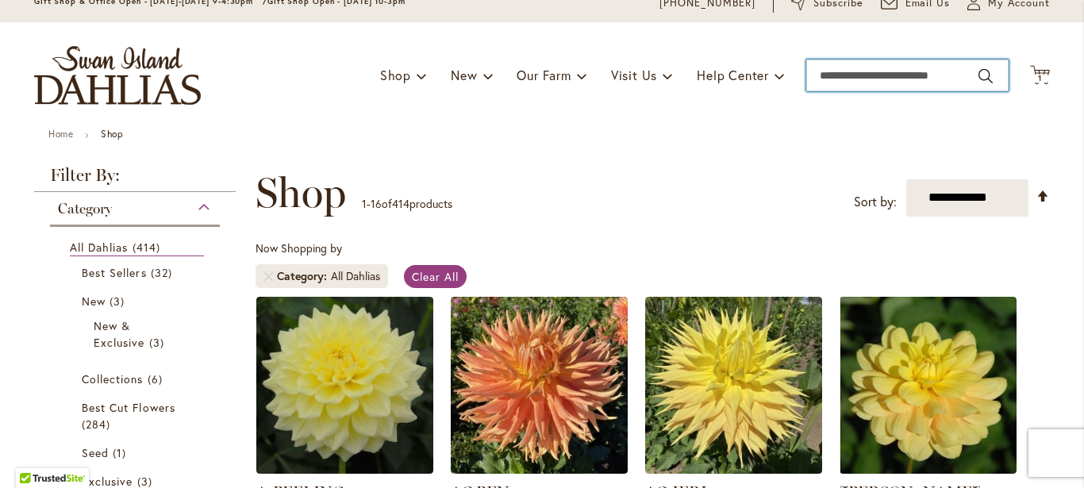
click at [850, 75] on input "Search" at bounding box center [907, 76] width 202 height 32
click at [970, 75] on input "********" at bounding box center [907, 76] width 202 height 32
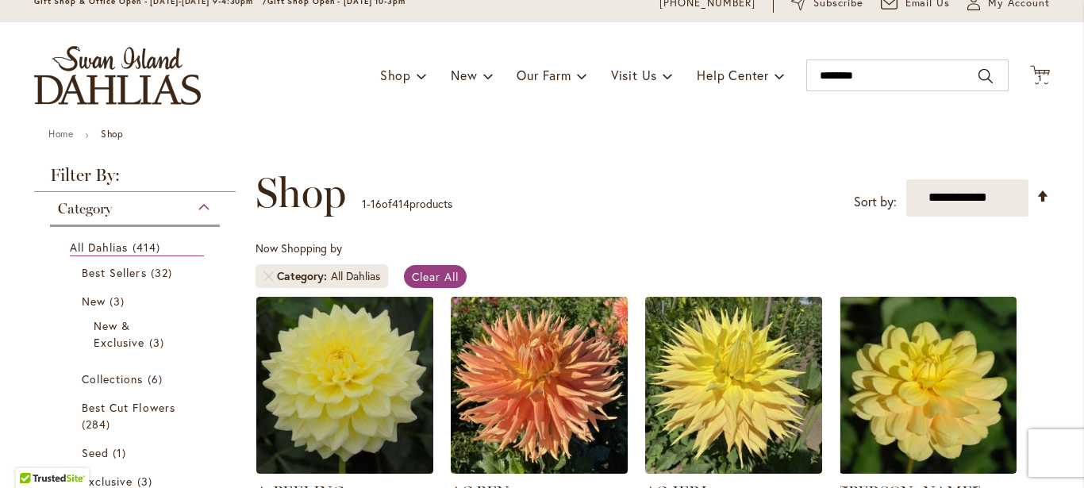
click at [979, 75] on button "Search" at bounding box center [986, 75] width 14 height 25
type input "********"
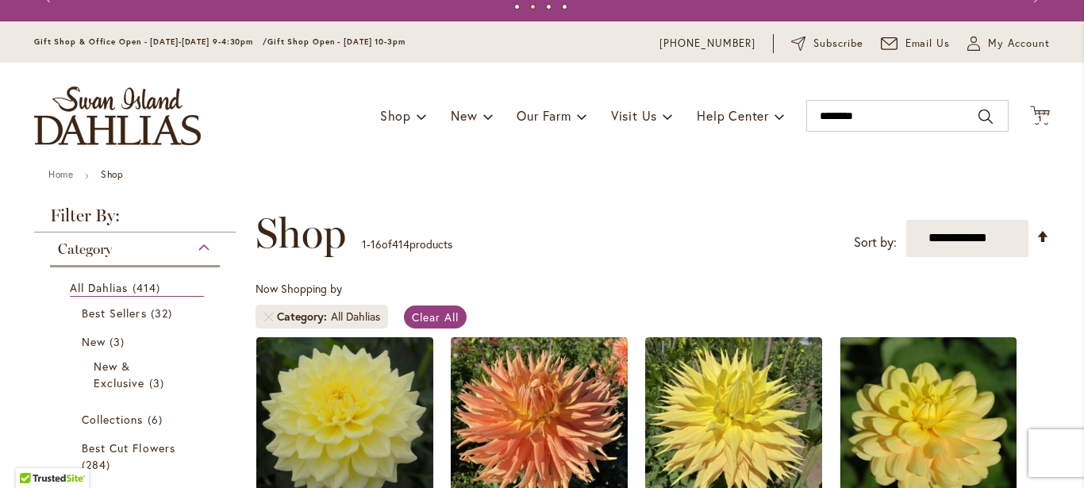
scroll to position [0, 0]
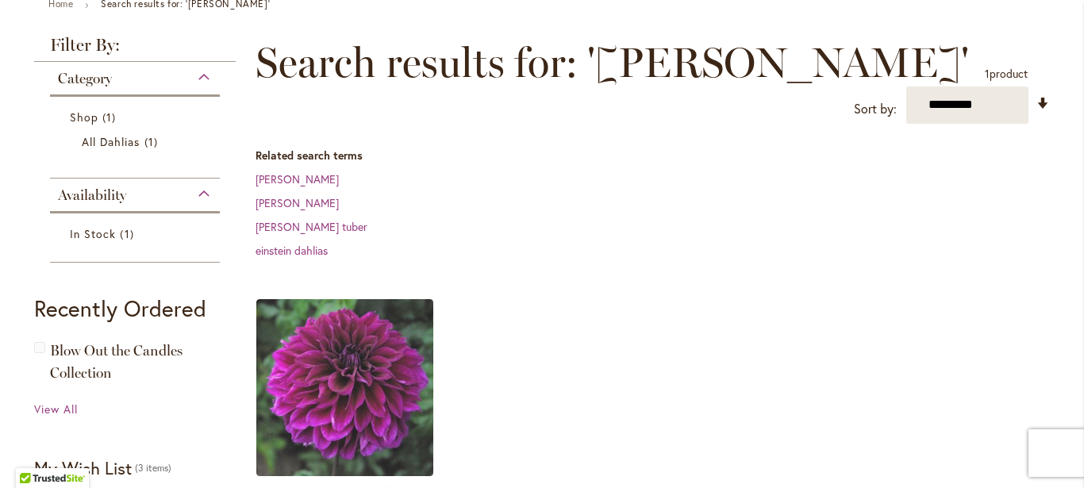
scroll to position [190, 0]
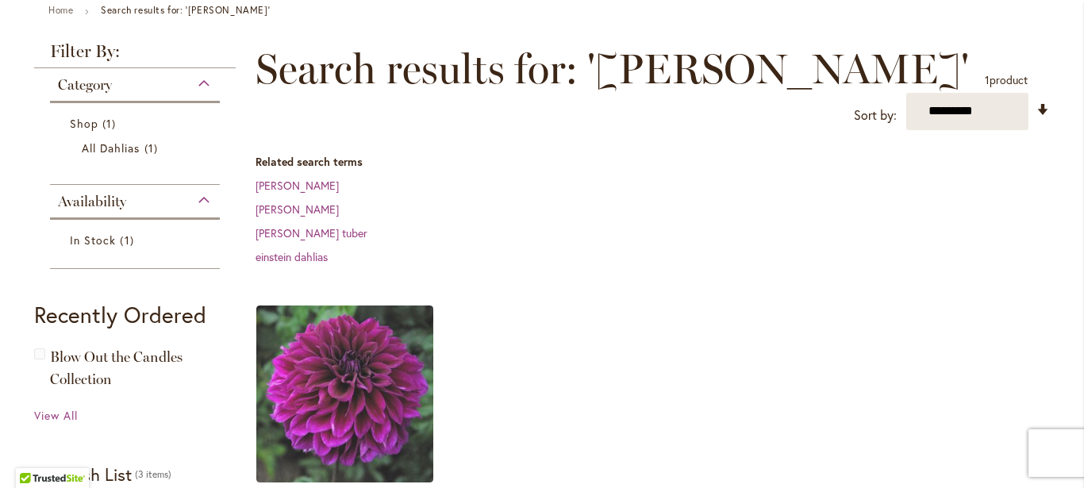
click at [198, 84] on div "Category" at bounding box center [135, 80] width 170 height 25
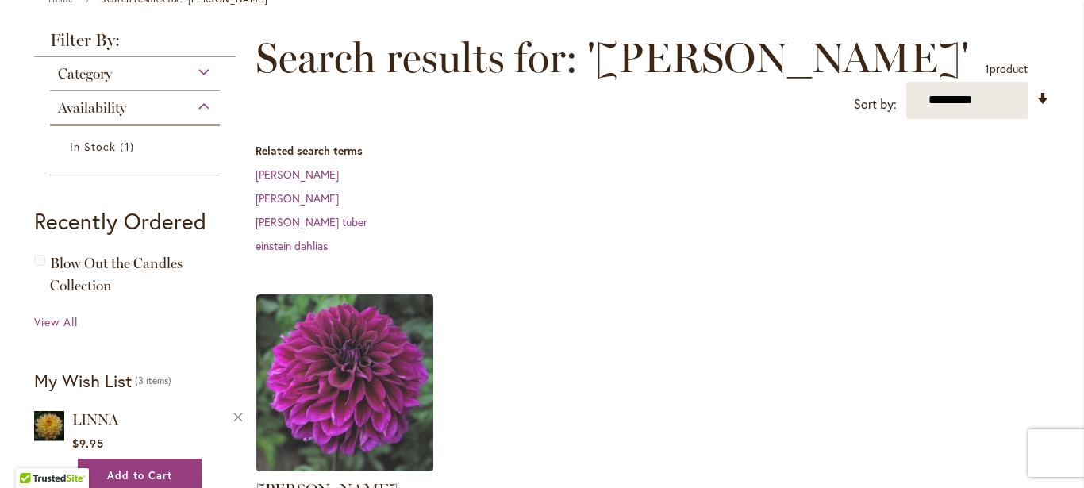
scroll to position [197, 0]
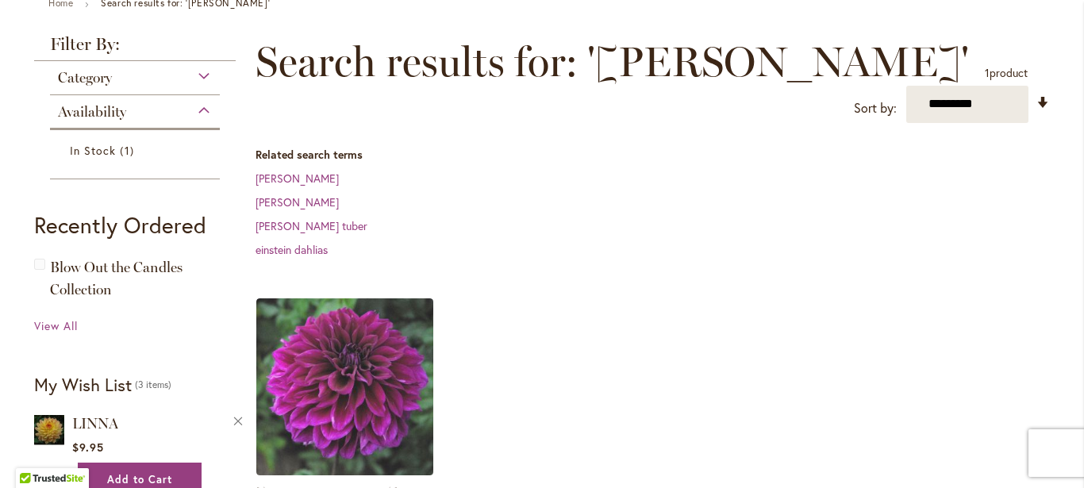
click at [193, 79] on div "Category" at bounding box center [135, 73] width 170 height 25
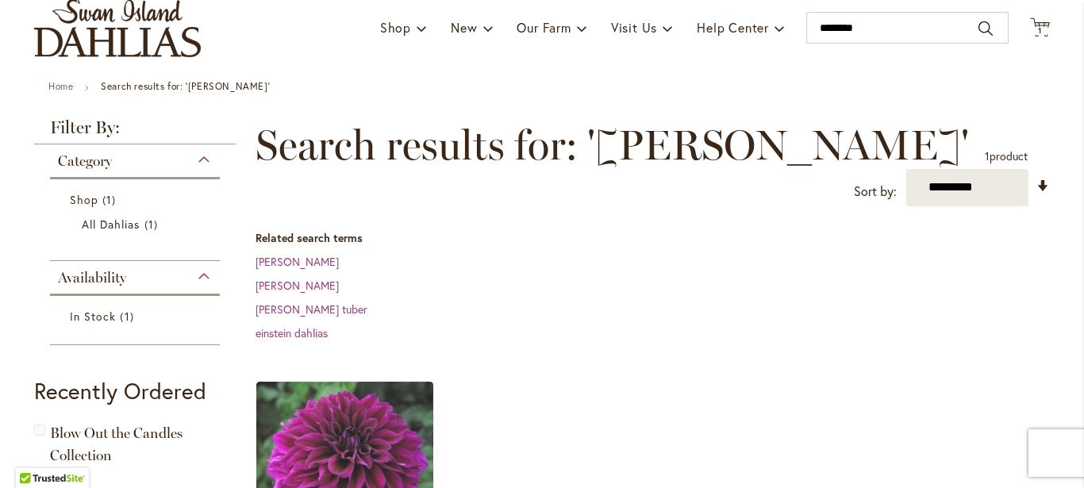
scroll to position [117, 0]
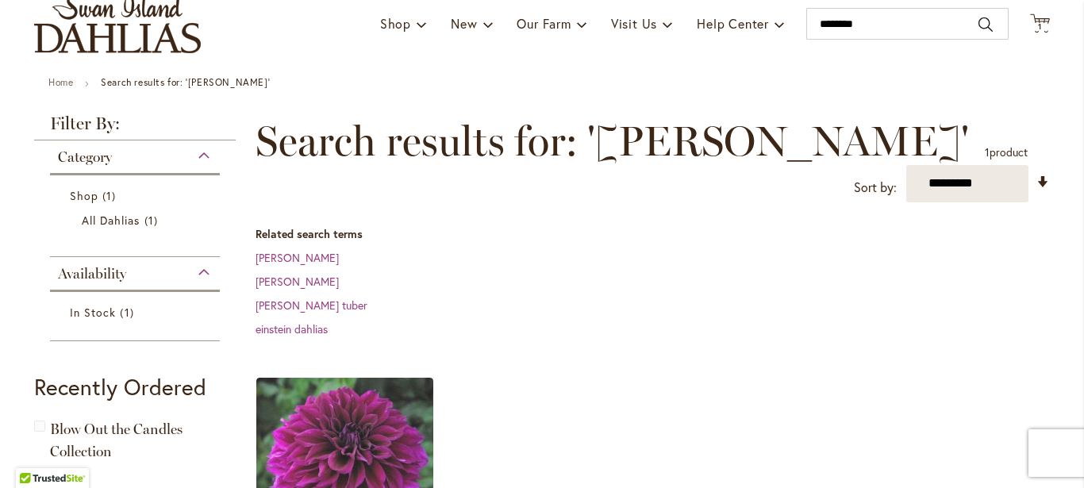
click at [203, 160] on div "Category" at bounding box center [135, 152] width 170 height 25
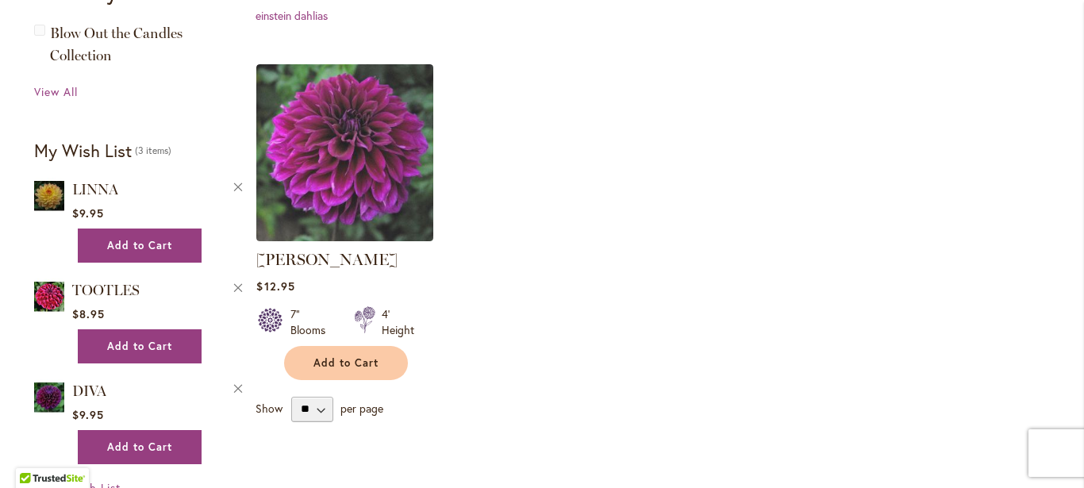
scroll to position [448, 0]
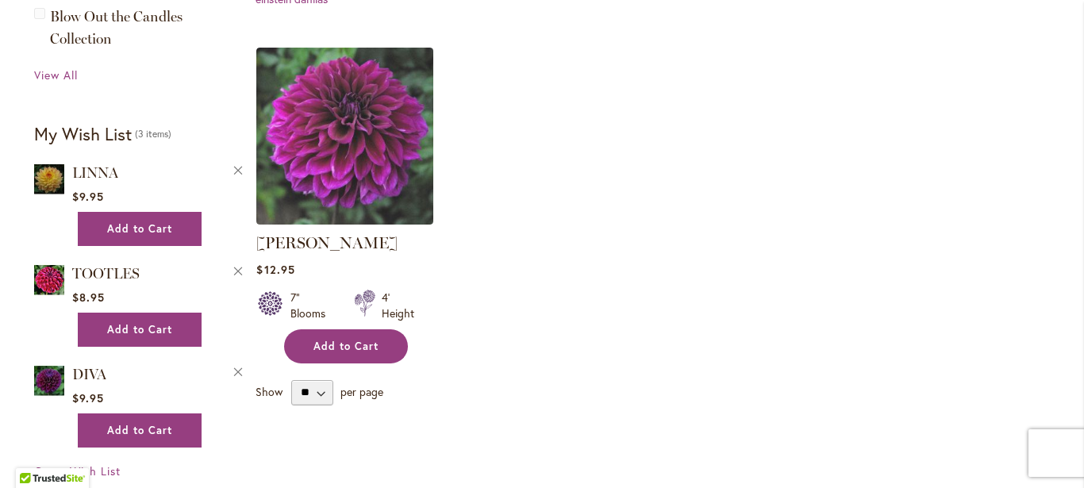
click at [340, 340] on span "Add to Cart" at bounding box center [345, 346] width 65 height 13
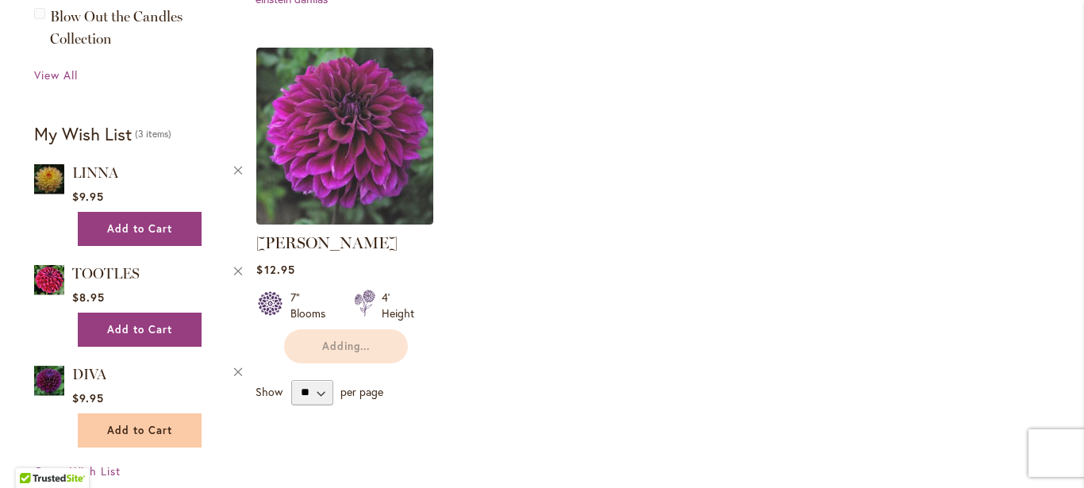
click at [133, 431] on span "Add to Cart" at bounding box center [139, 430] width 65 height 13
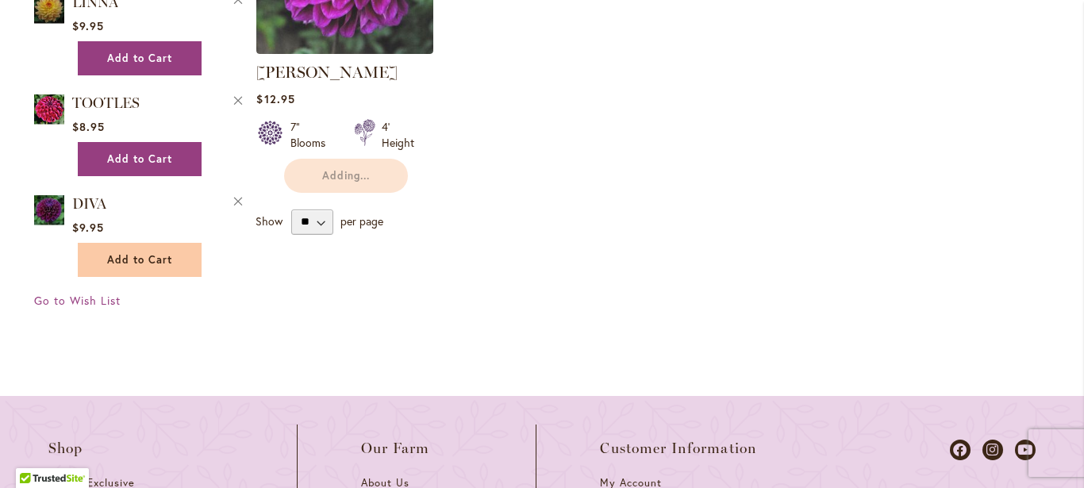
scroll to position [614, 0]
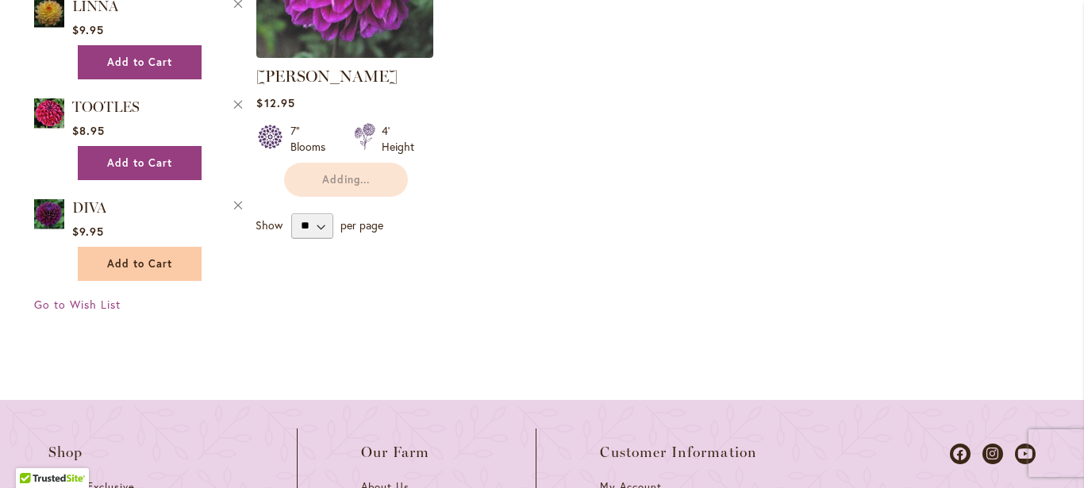
click at [138, 264] on span "Add to Cart" at bounding box center [139, 263] width 65 height 13
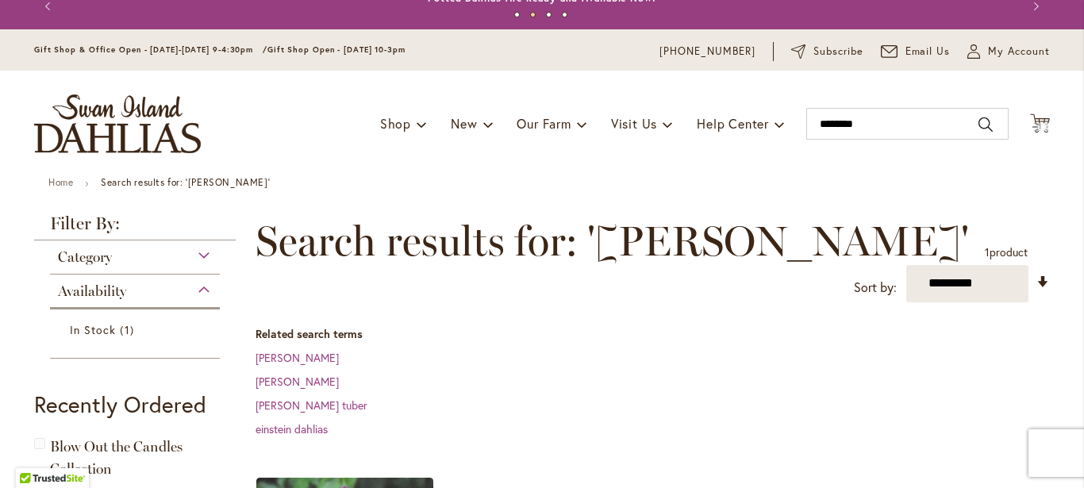
scroll to position [0, 0]
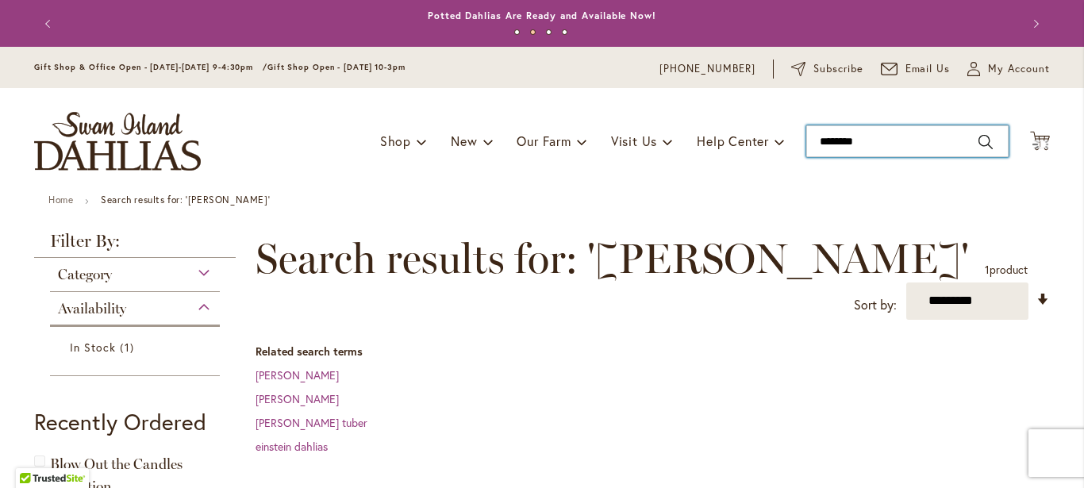
click at [872, 143] on input "********" at bounding box center [907, 141] width 202 height 32
type input "*"
click at [854, 148] on input "**********" at bounding box center [907, 141] width 202 height 32
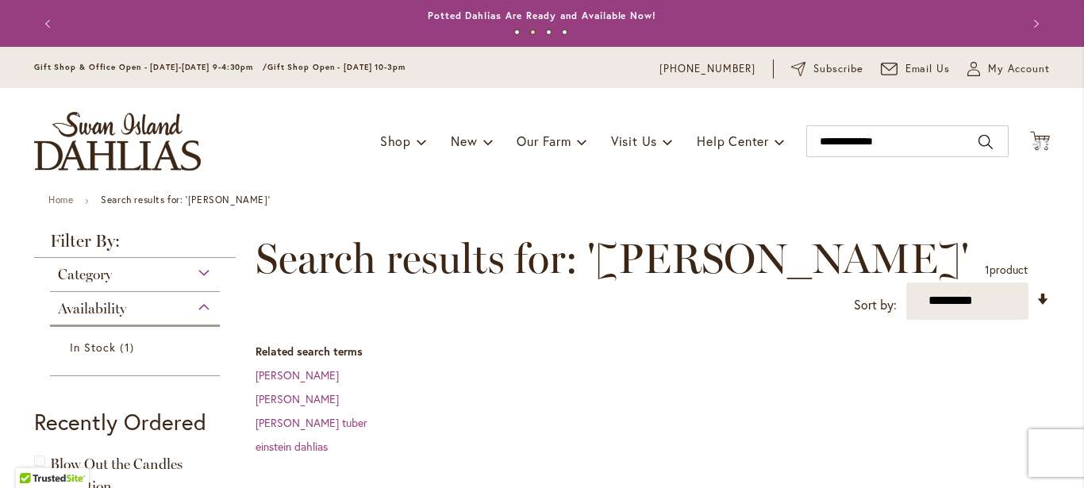
click at [980, 141] on button "Search" at bounding box center [986, 141] width 14 height 25
type input "**********"
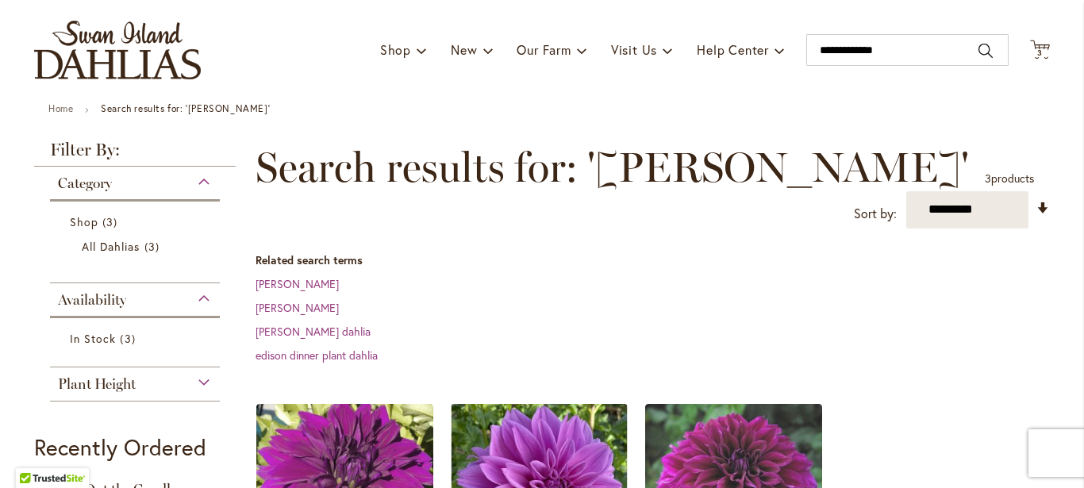
scroll to position [90, 0]
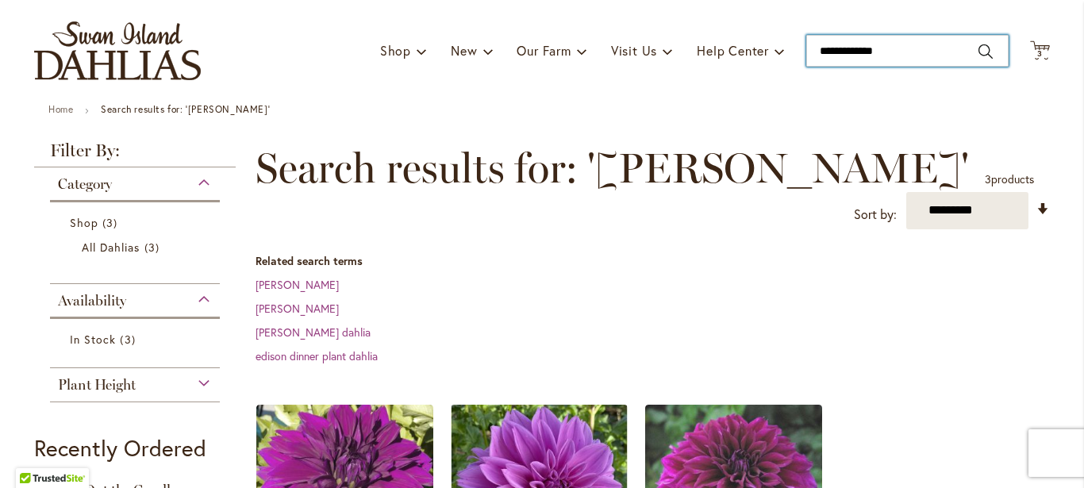
click at [905, 53] on input "**********" at bounding box center [907, 51] width 202 height 32
type input "*"
click at [983, 48] on button "Search" at bounding box center [986, 51] width 14 height 25
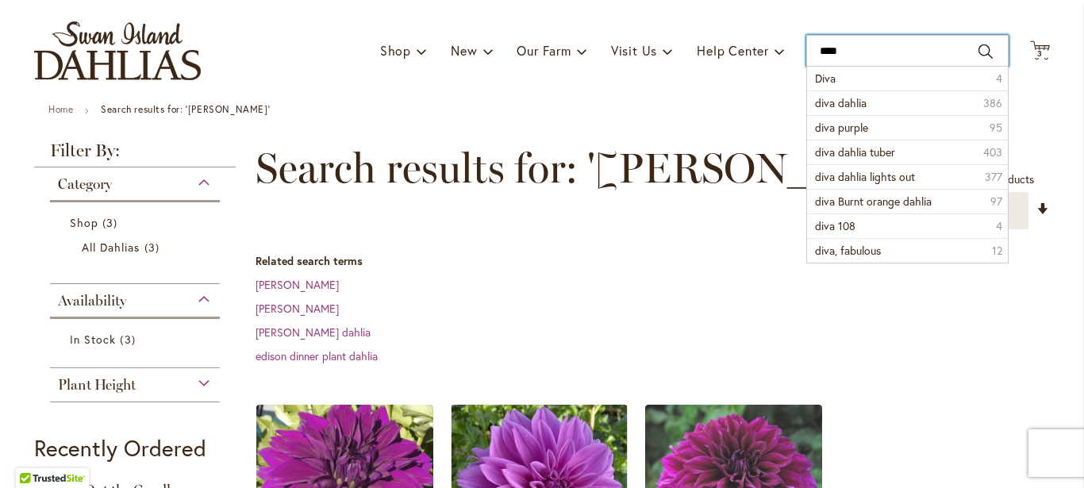
type input "****"
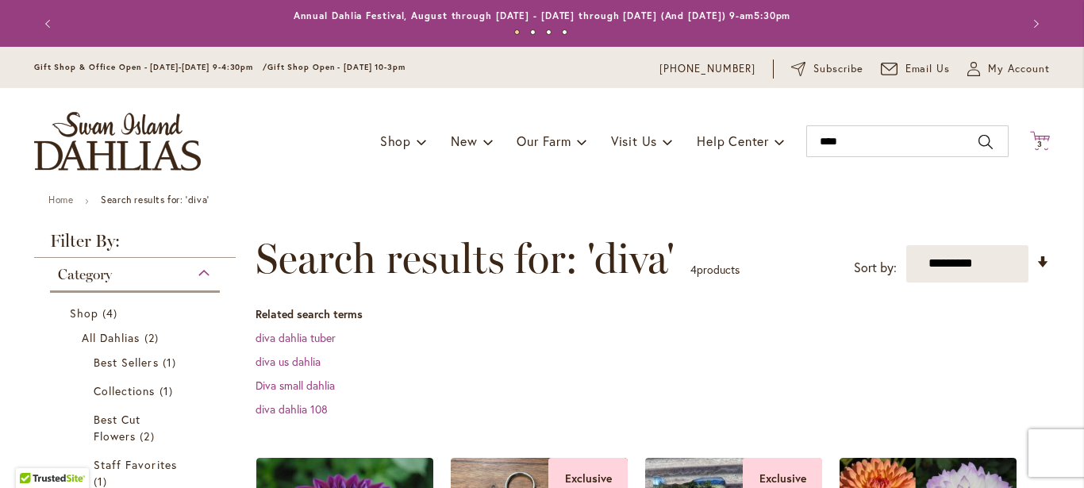
click at [1037, 144] on span "3" at bounding box center [1040, 144] width 6 height 10
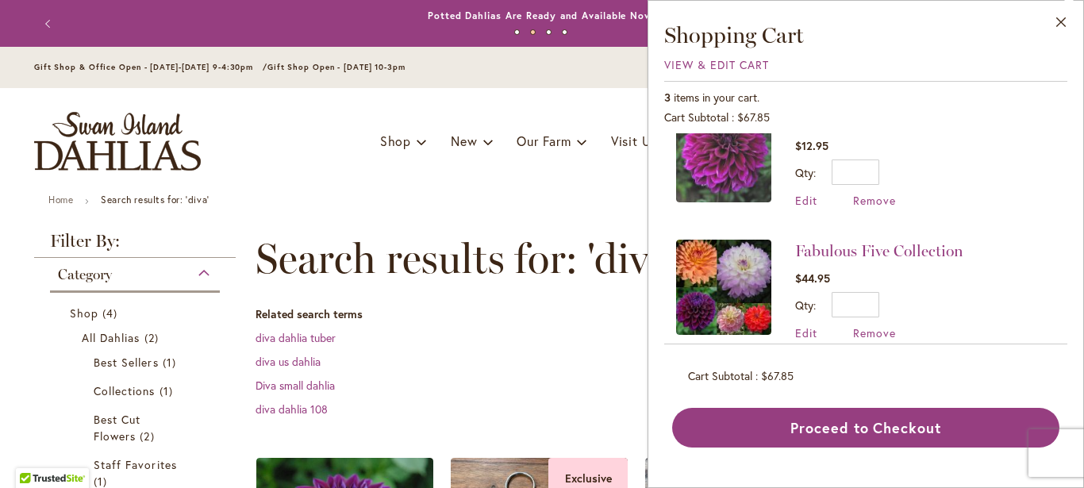
scroll to position [193, 0]
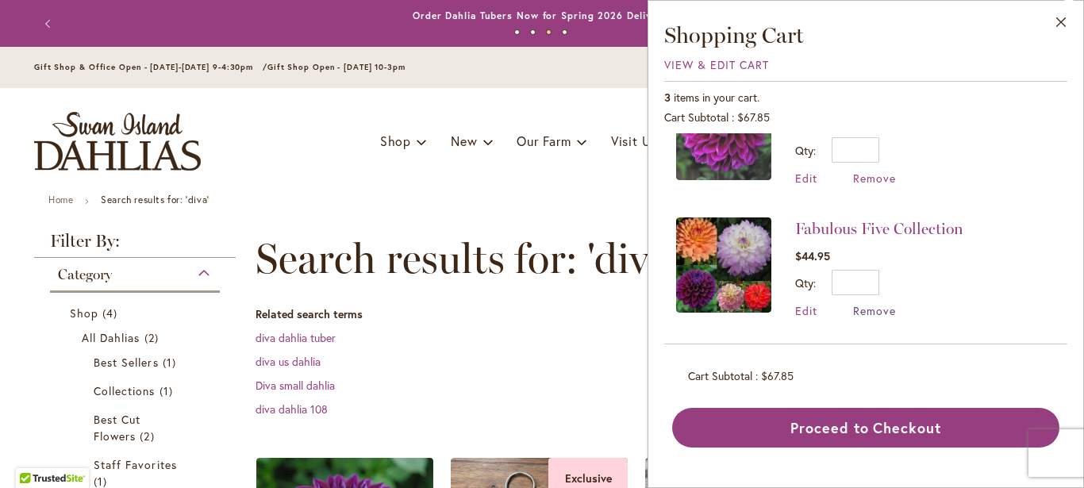
click at [875, 310] on span "Remove" at bounding box center [874, 310] width 43 height 15
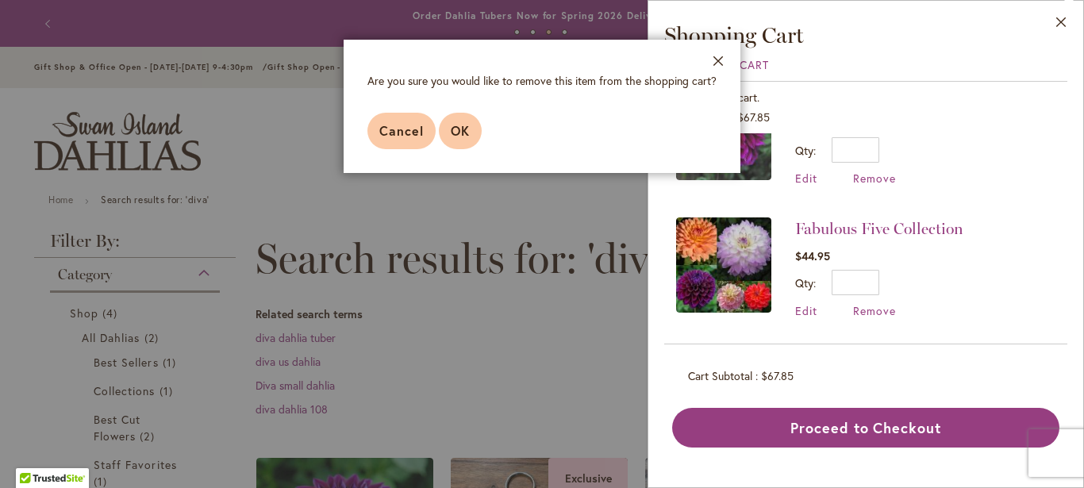
click at [462, 133] on span "OK" at bounding box center [460, 130] width 19 height 17
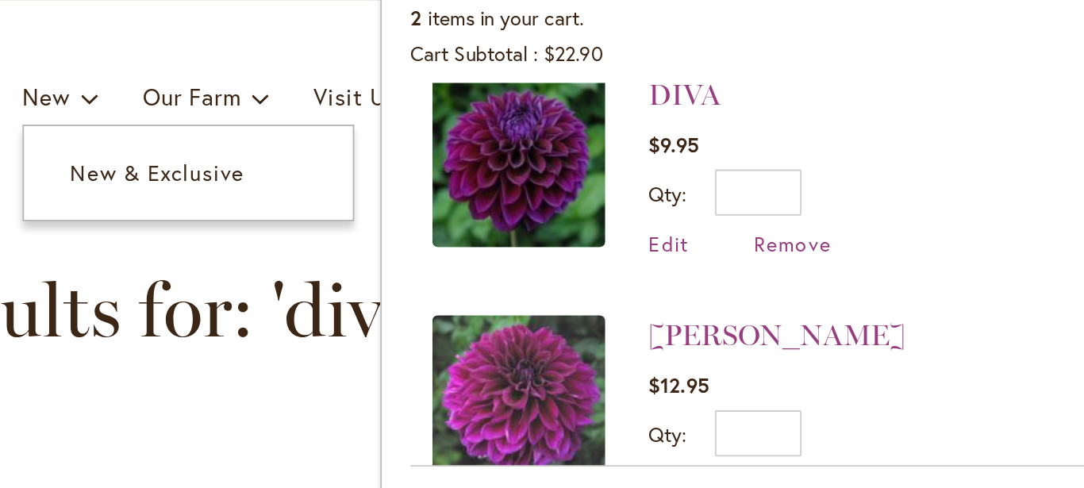
scroll to position [18, 0]
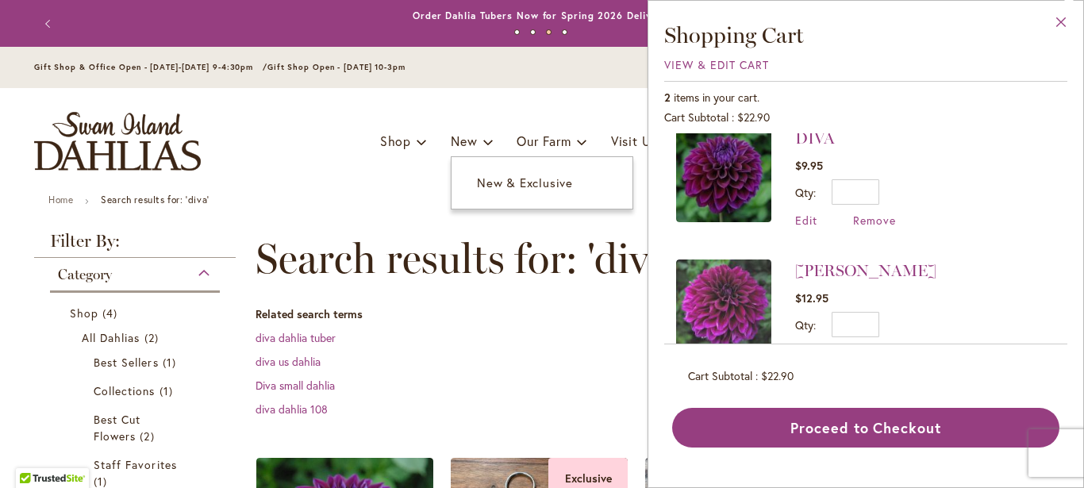
click at [1065, 19] on button "Close" at bounding box center [1062, 26] width 44 height 50
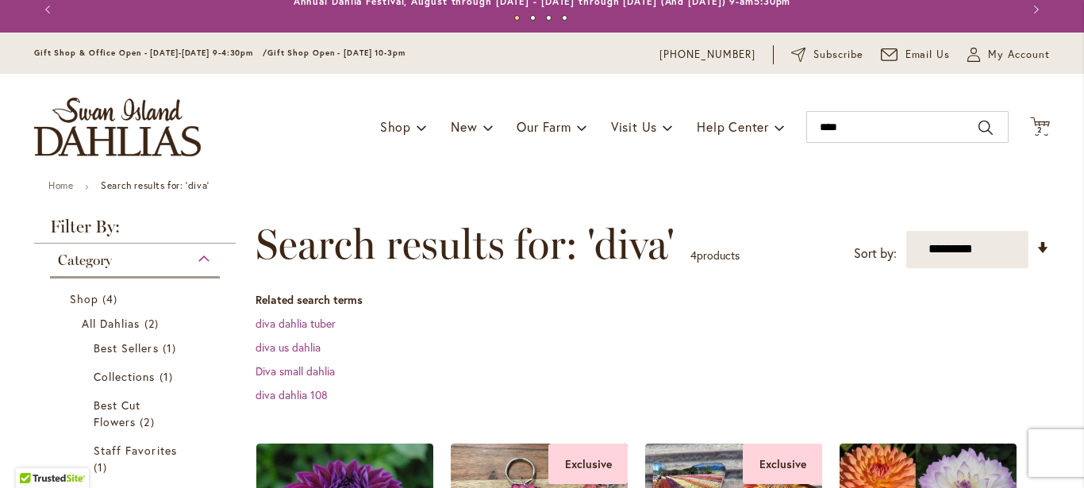
scroll to position [0, 0]
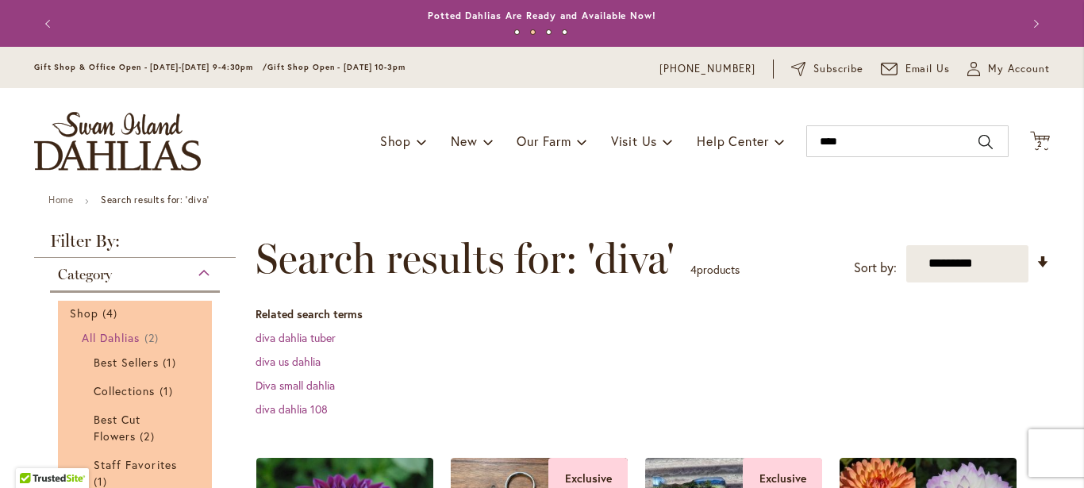
click at [135, 338] on span "All Dahlias" at bounding box center [111, 337] width 59 height 15
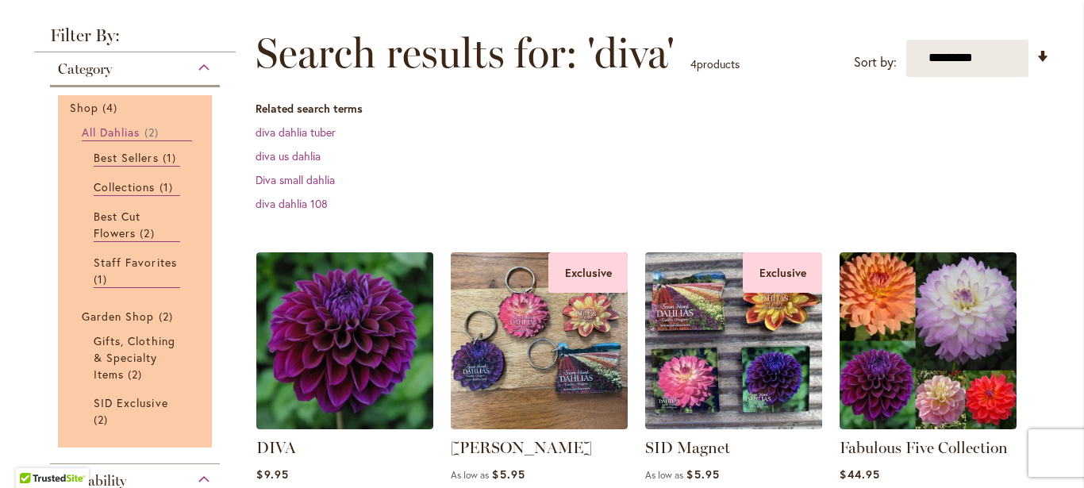
scroll to position [202, 0]
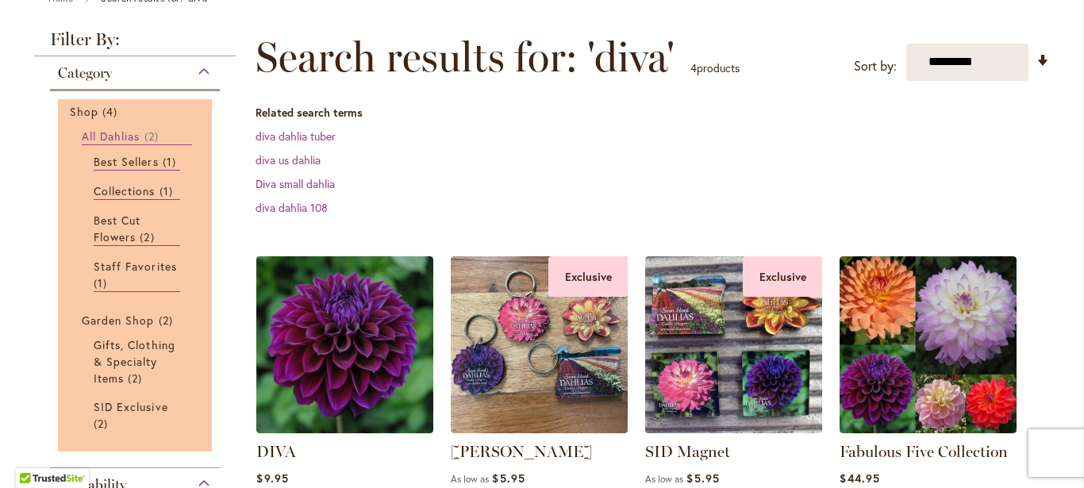
click at [135, 131] on span "All Dahlias" at bounding box center [111, 136] width 59 height 15
click at [117, 136] on span "All Dahlias" at bounding box center [111, 136] width 59 height 15
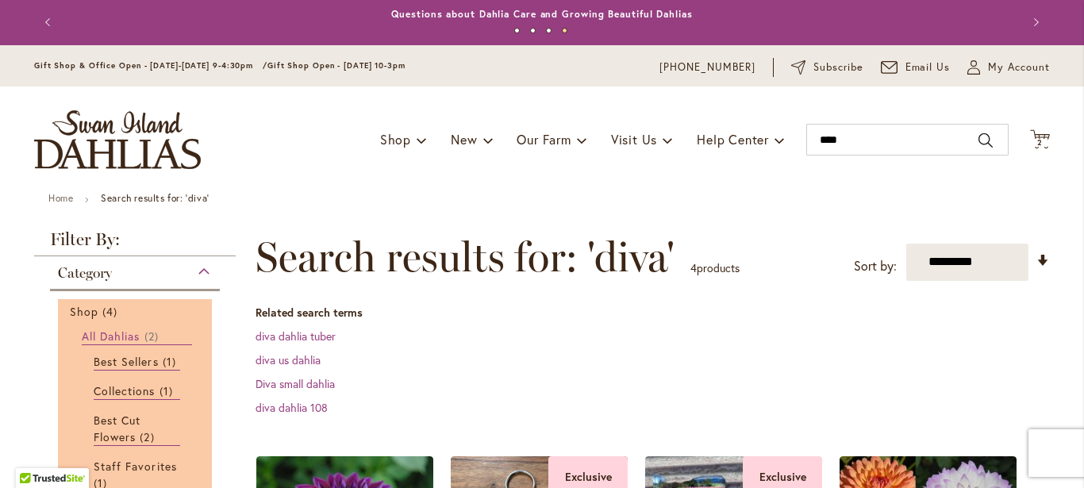
scroll to position [0, 0]
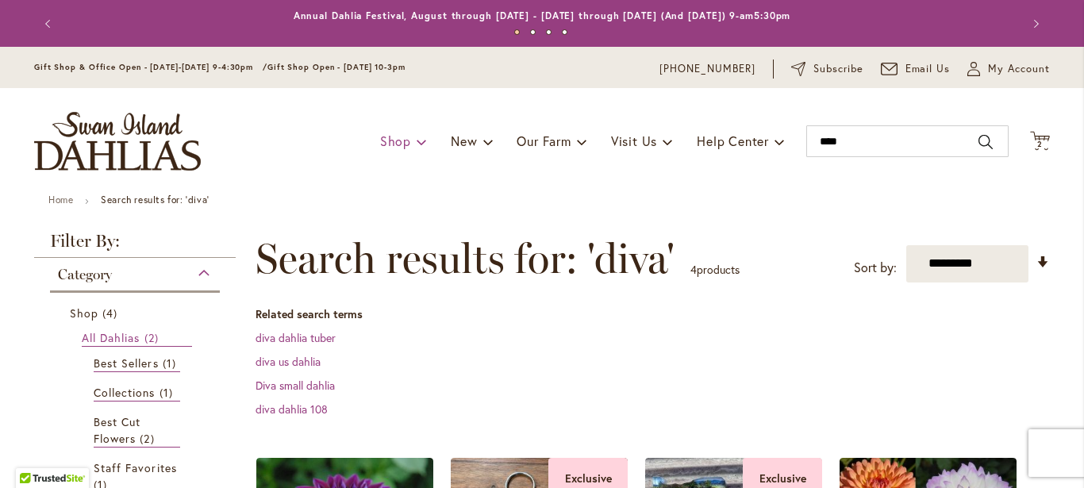
click at [385, 131] on link "Shop" at bounding box center [403, 141] width 47 height 30
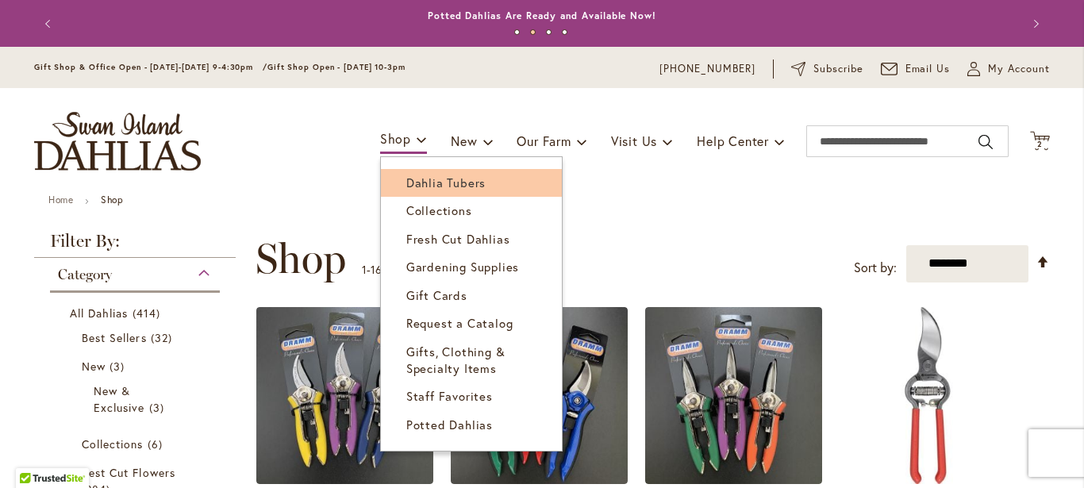
click at [410, 187] on span "Dahlia Tubers" at bounding box center [445, 183] width 79 height 16
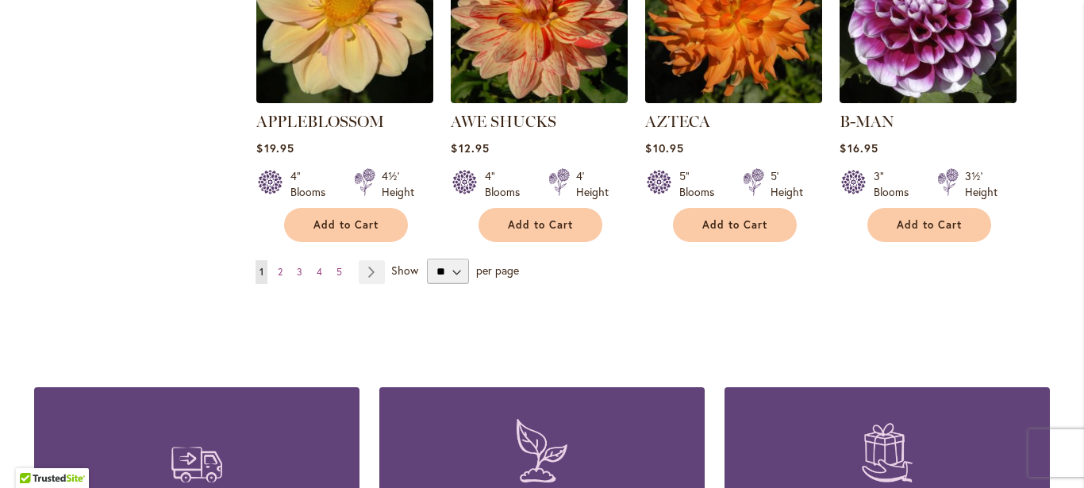
scroll to position [1488, 0]
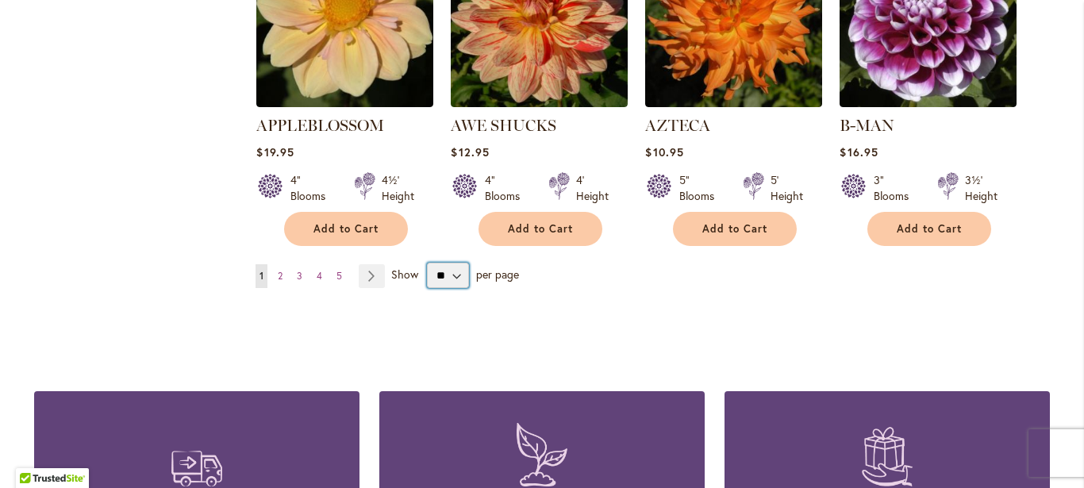
click at [444, 263] on select "** ** ** **" at bounding box center [448, 275] width 42 height 25
select select "**"
click option "**" at bounding box center [0, 0] width 0 height 0
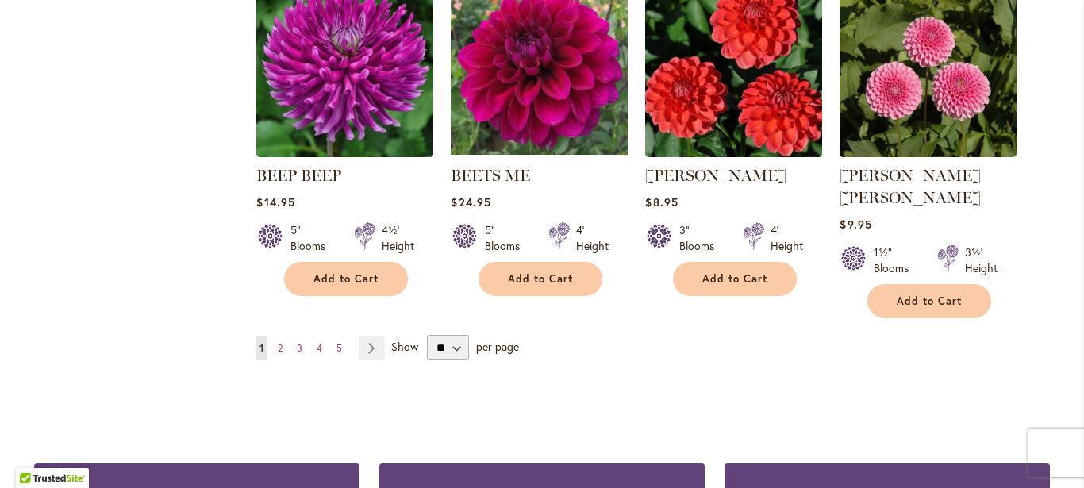
scroll to position [2765, 0]
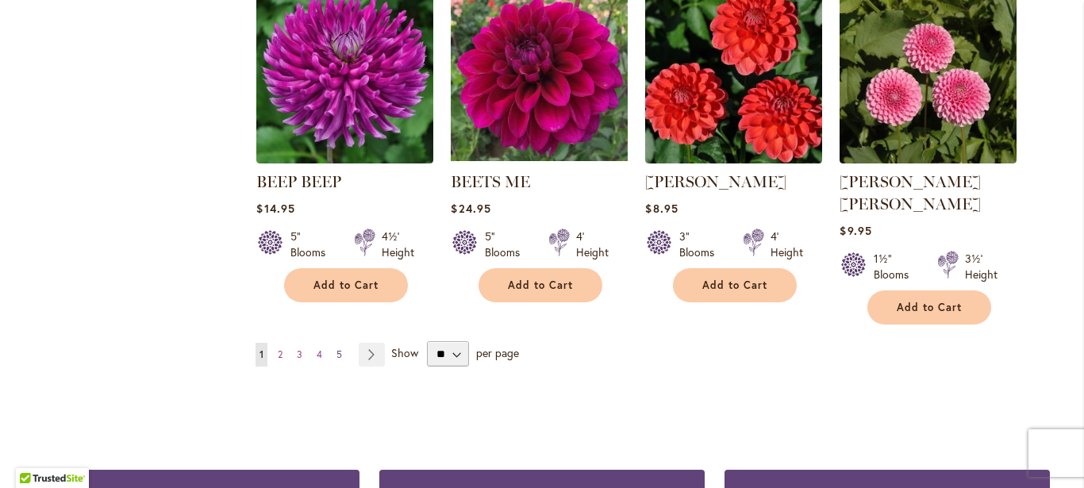
click at [337, 343] on link "Page 5" at bounding box center [339, 355] width 13 height 24
click at [333, 343] on link "Page 5" at bounding box center [339, 355] width 13 height 24
click at [337, 348] on span "5" at bounding box center [340, 354] width 6 height 12
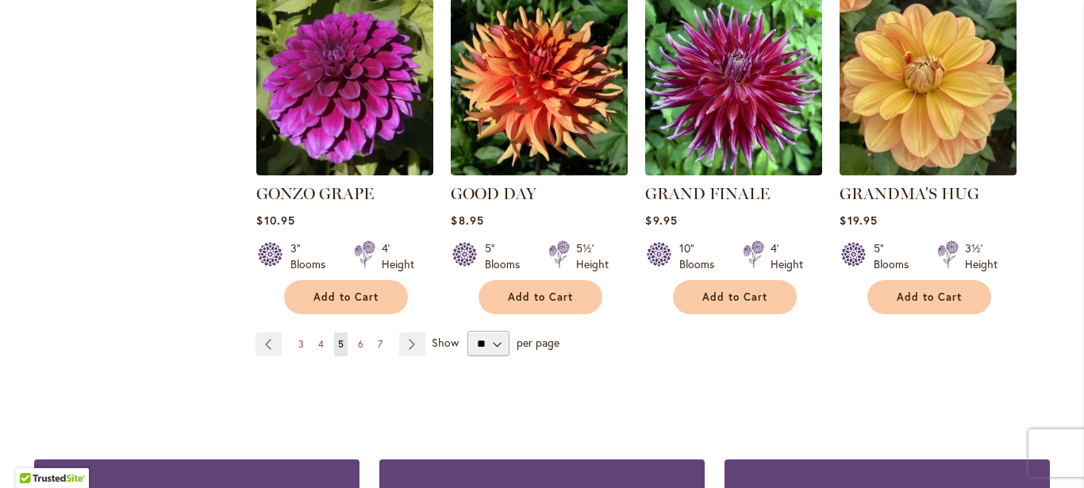
scroll to position [2816, 0]
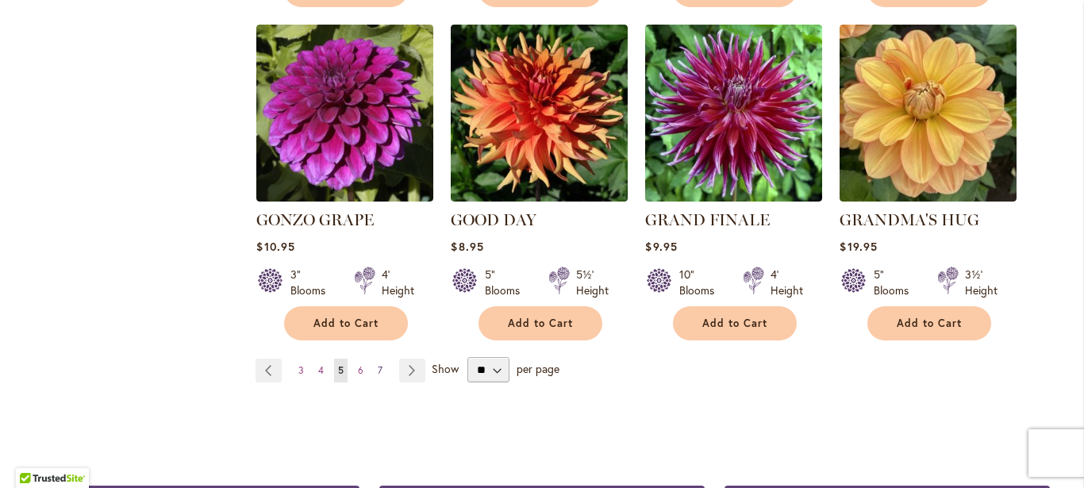
click at [378, 364] on span "7" at bounding box center [380, 370] width 5 height 12
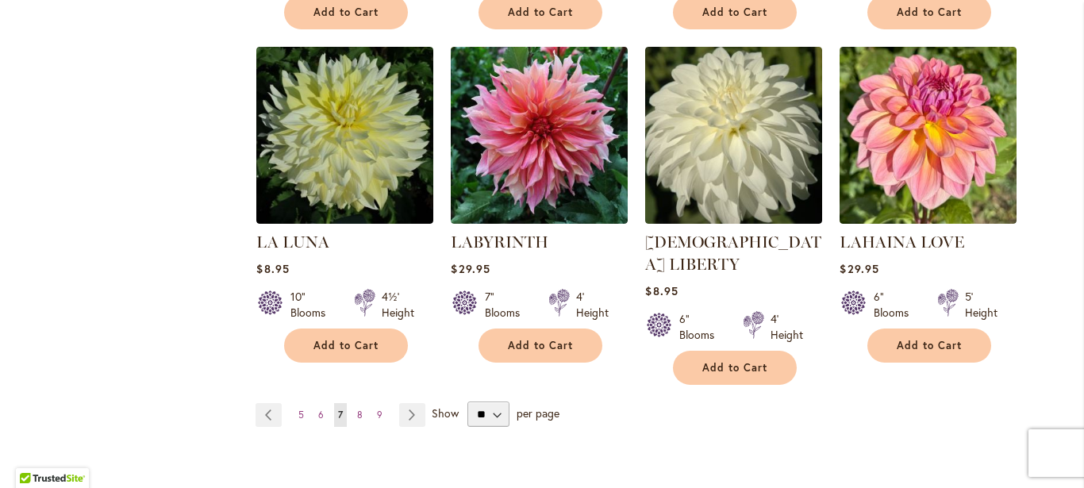
scroll to position [2750, 0]
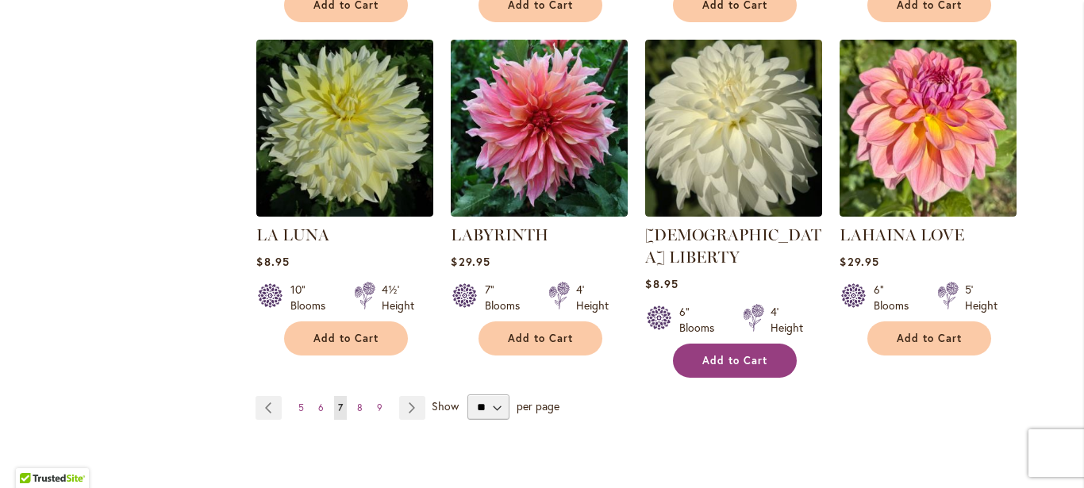
click at [729, 354] on span "Add to Cart" at bounding box center [734, 360] width 65 height 13
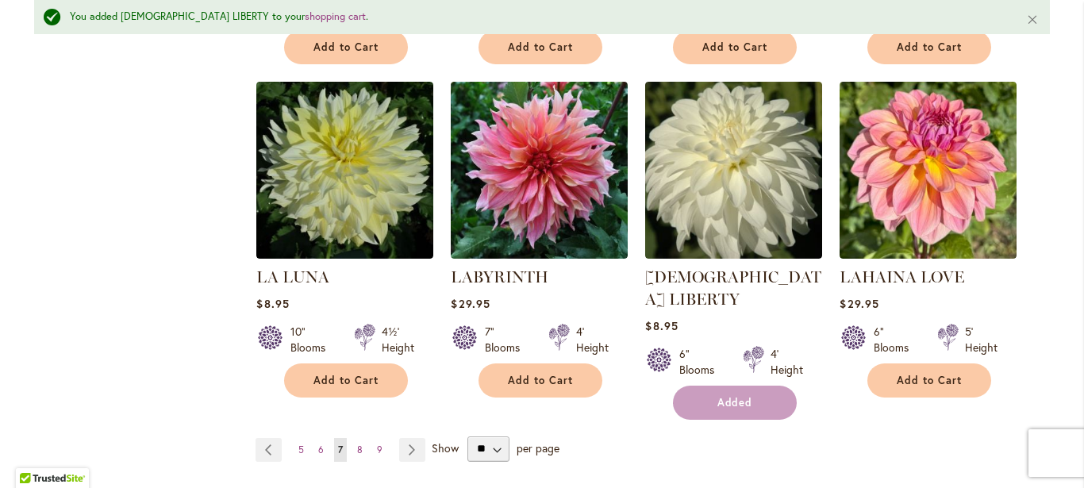
scroll to position [2791, 0]
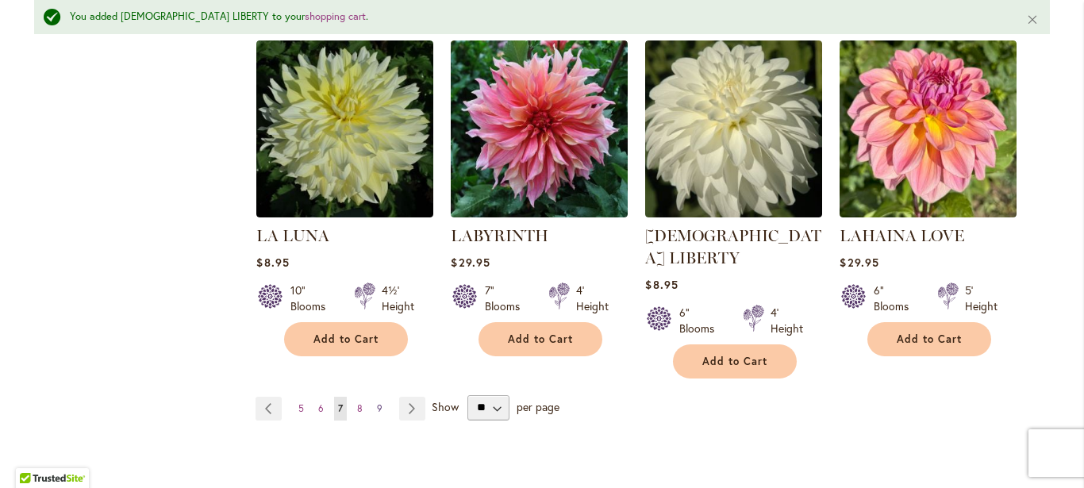
click at [377, 402] on span "9" at bounding box center [380, 408] width 6 height 12
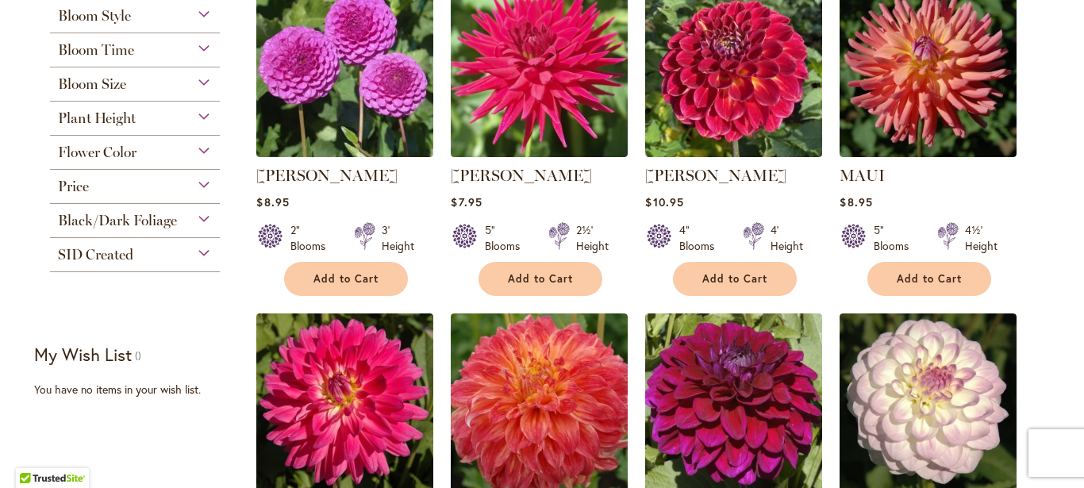
scroll to position [402, 0]
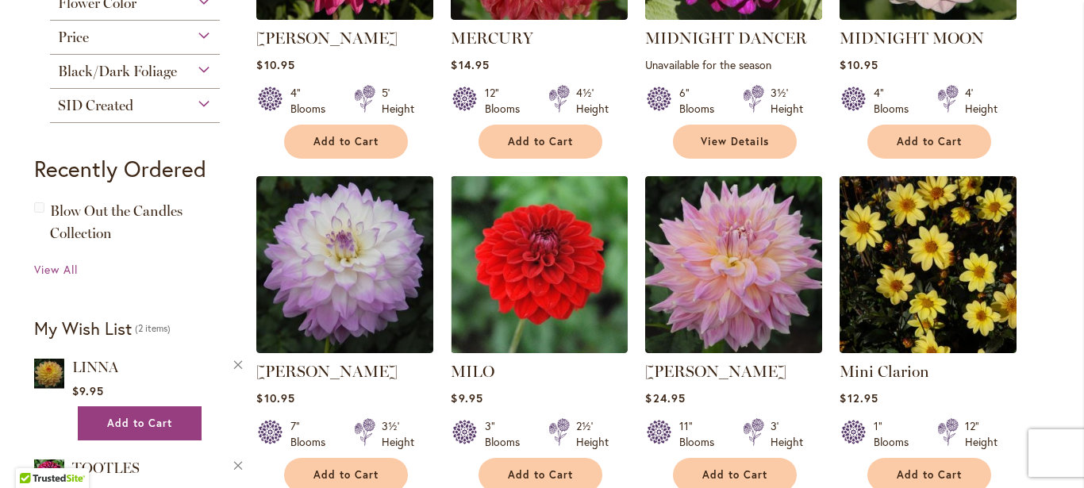
type input "**********"
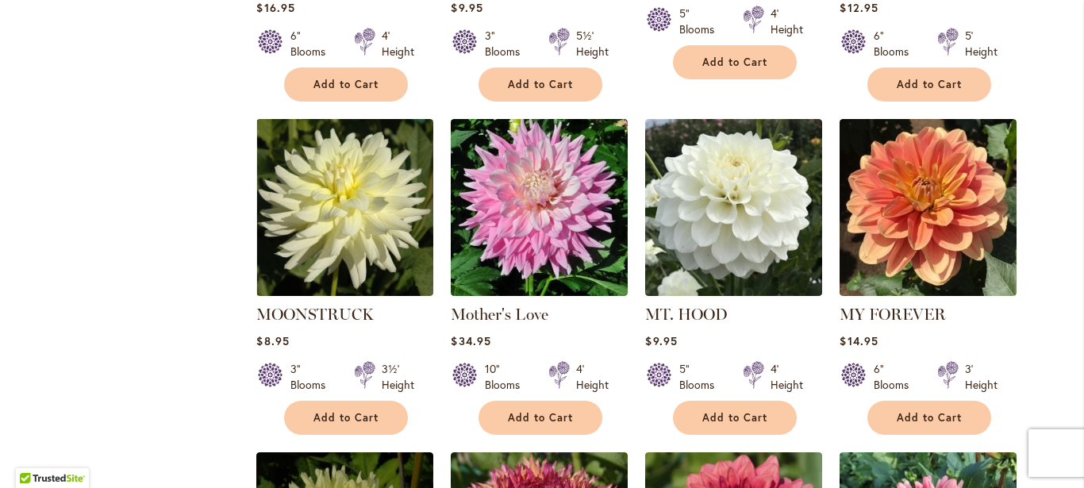
scroll to position [1640, 0]
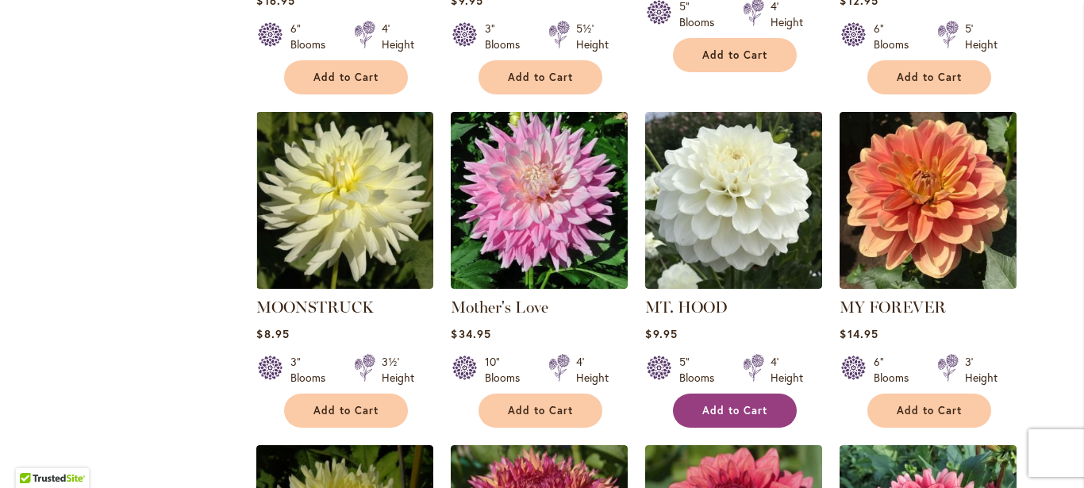
click at [731, 404] on span "Add to Cart" at bounding box center [734, 410] width 65 height 13
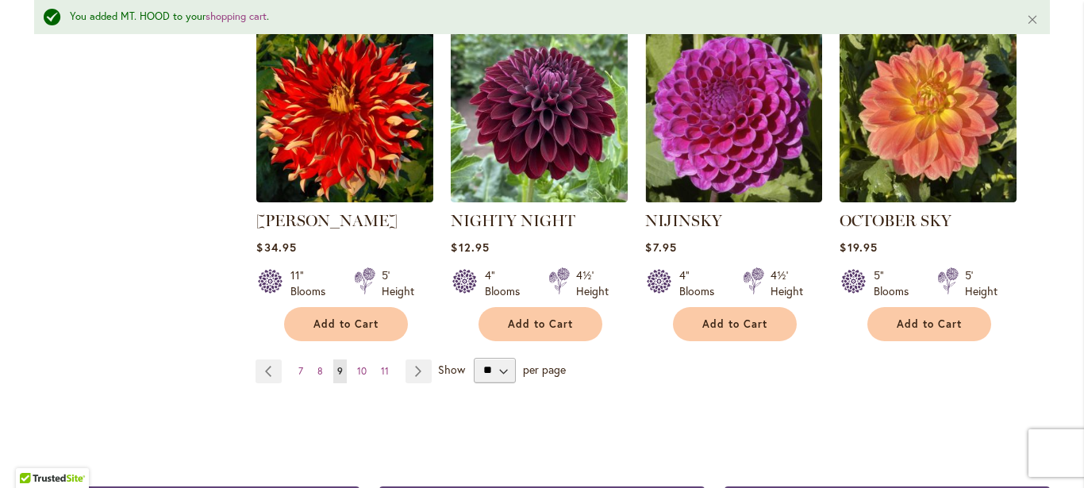
scroll to position [2777, 0]
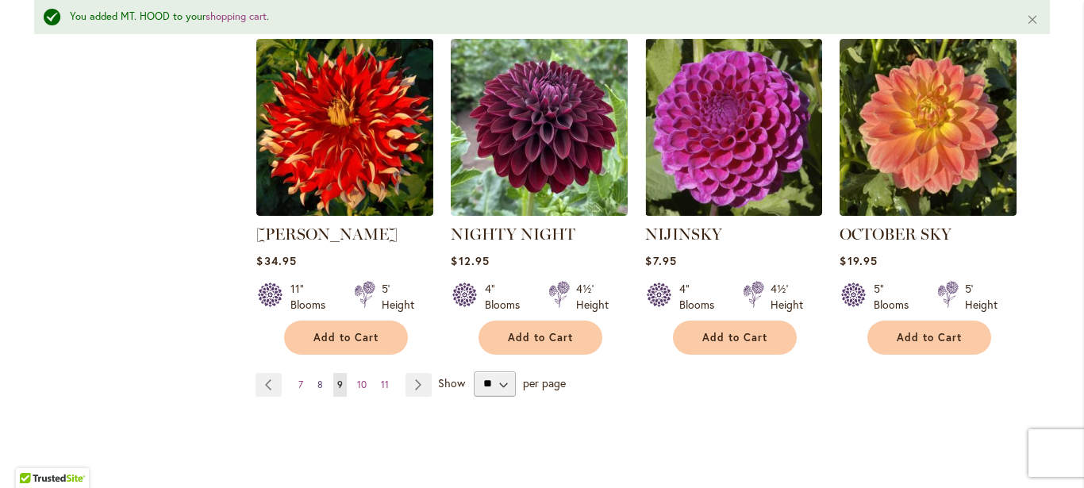
click at [317, 379] on span "8" at bounding box center [320, 385] width 6 height 12
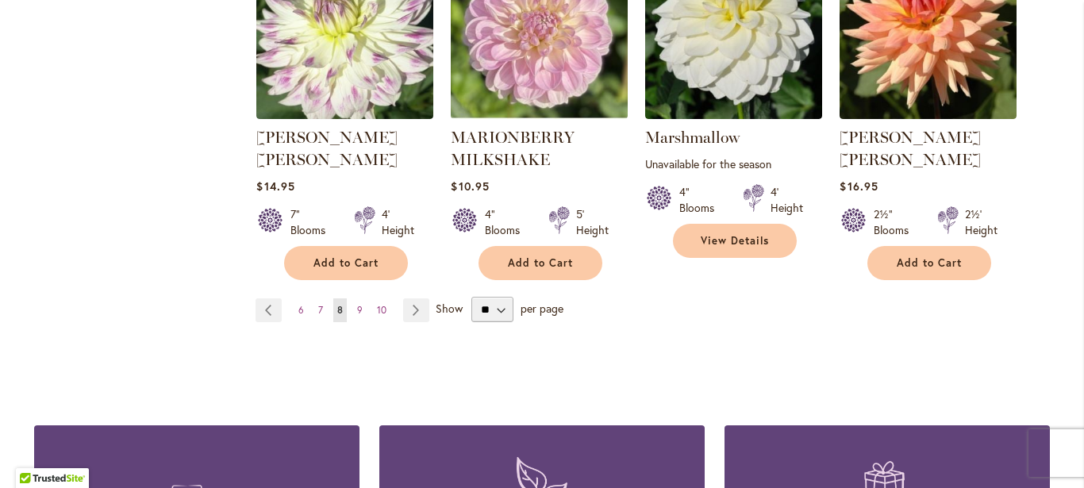
scroll to position [2894, 0]
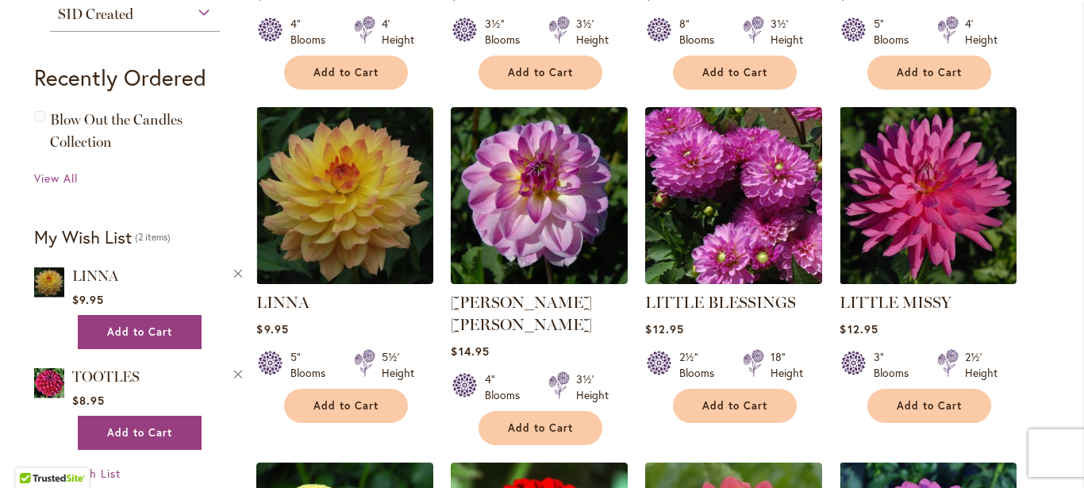
scroll to position [971, 0]
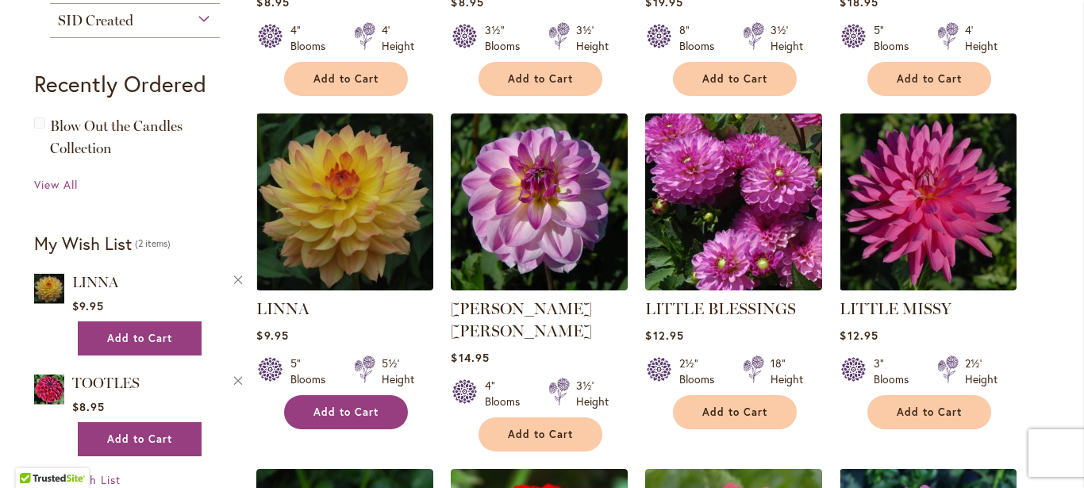
click at [342, 406] on span "Add to Cart" at bounding box center [345, 412] width 65 height 13
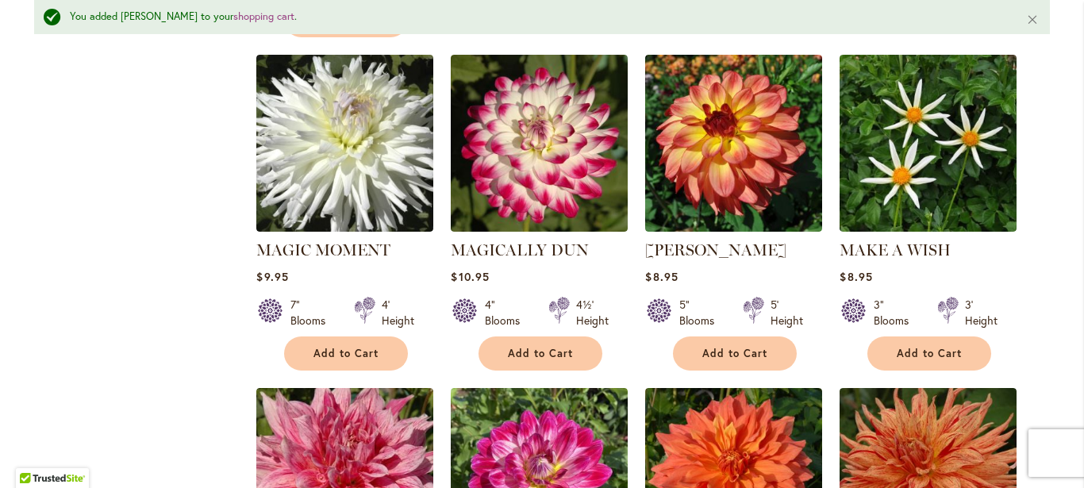
scroll to position [2110, 0]
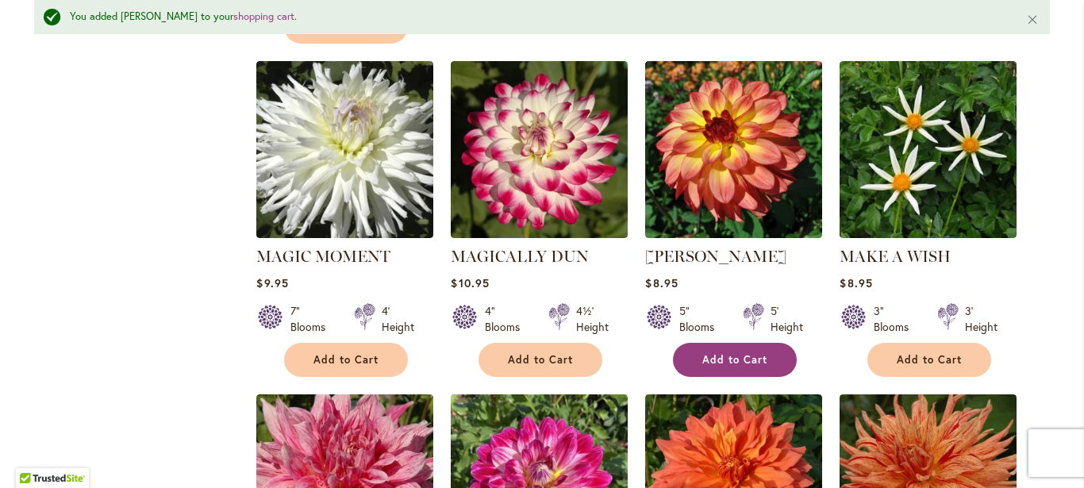
click at [702, 353] on span "Add to Cart" at bounding box center [734, 359] width 65 height 13
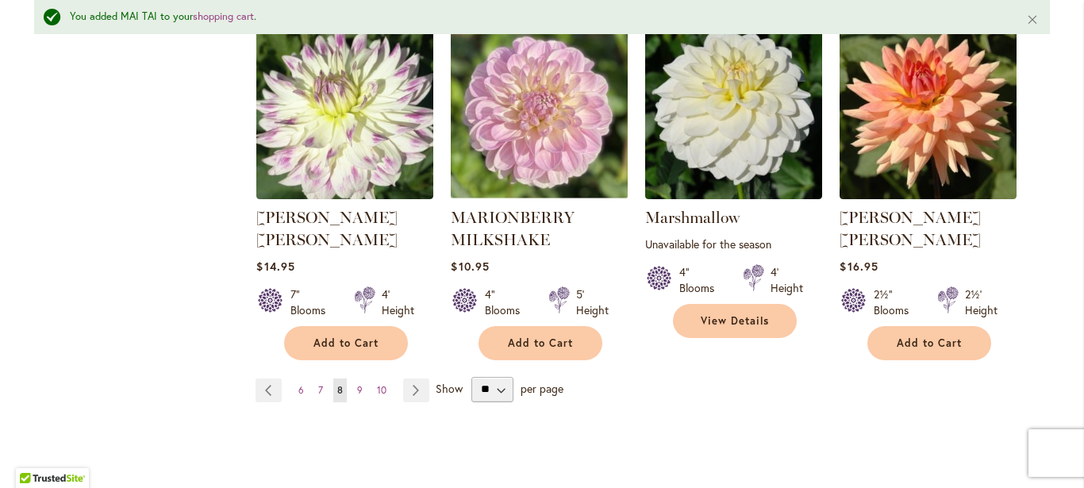
scroll to position [2850, 0]
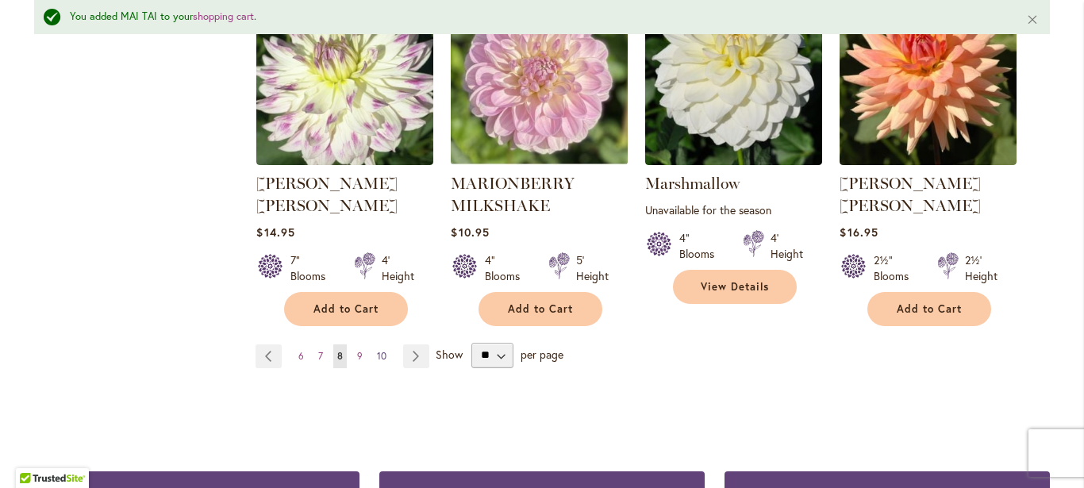
click at [382, 344] on link "Page 10" at bounding box center [381, 356] width 17 height 24
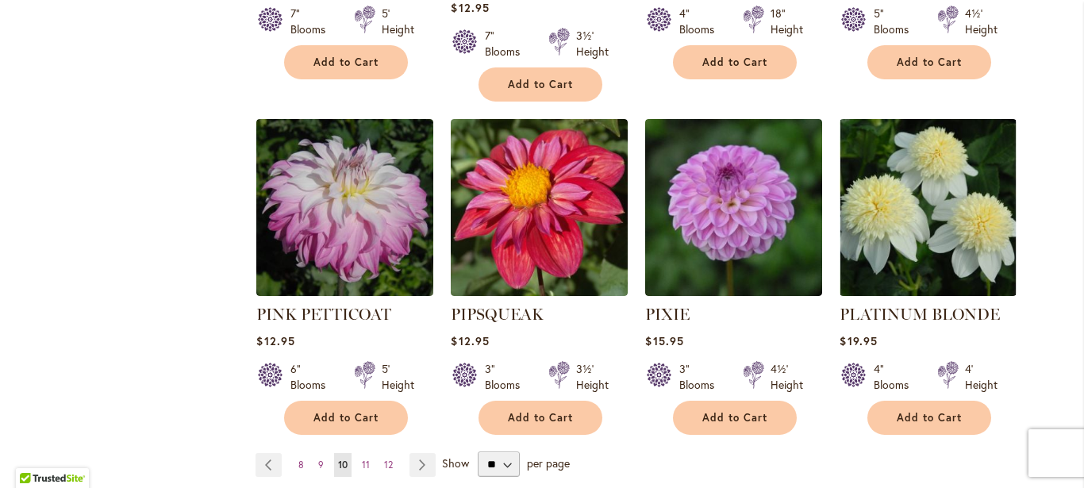
scroll to position [2708, 0]
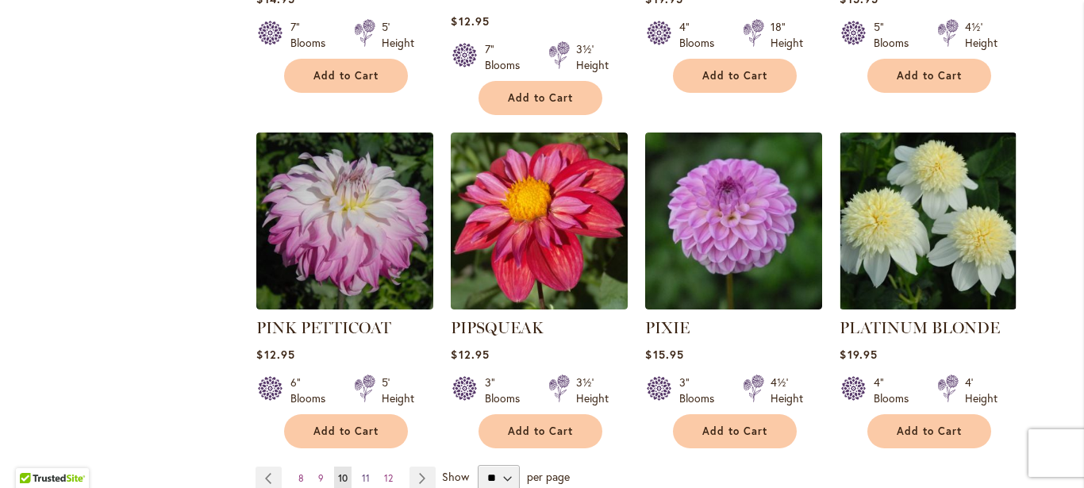
click at [362, 472] on span "11" at bounding box center [366, 478] width 8 height 12
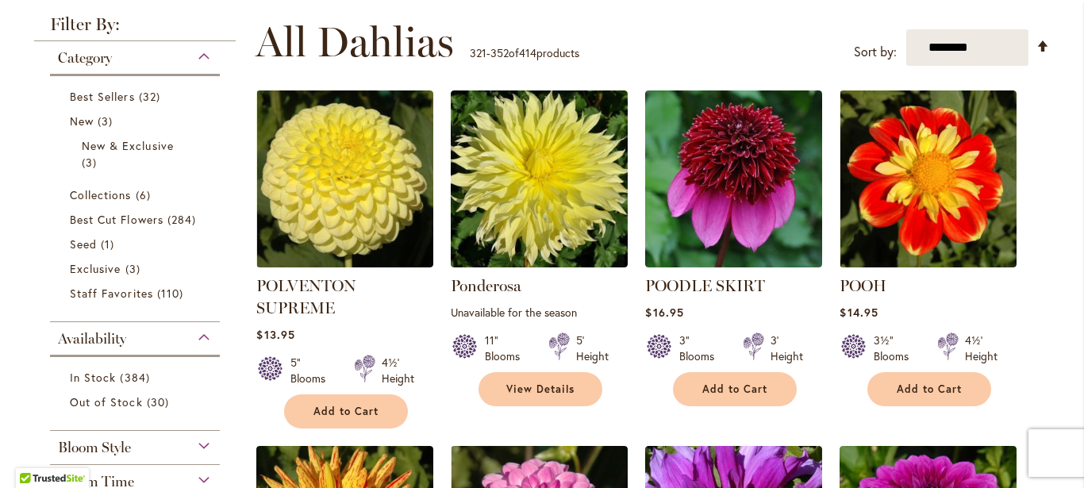
scroll to position [336, 0]
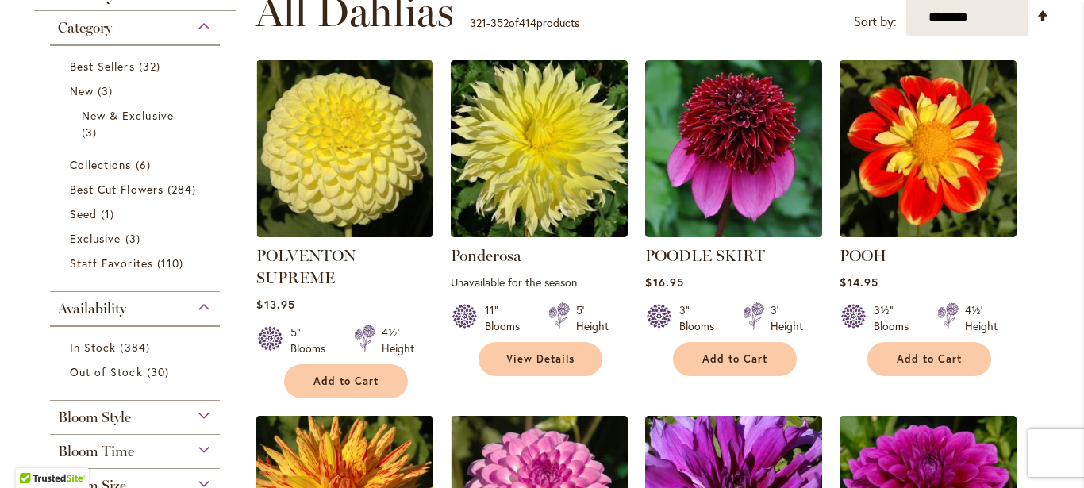
type input "**********"
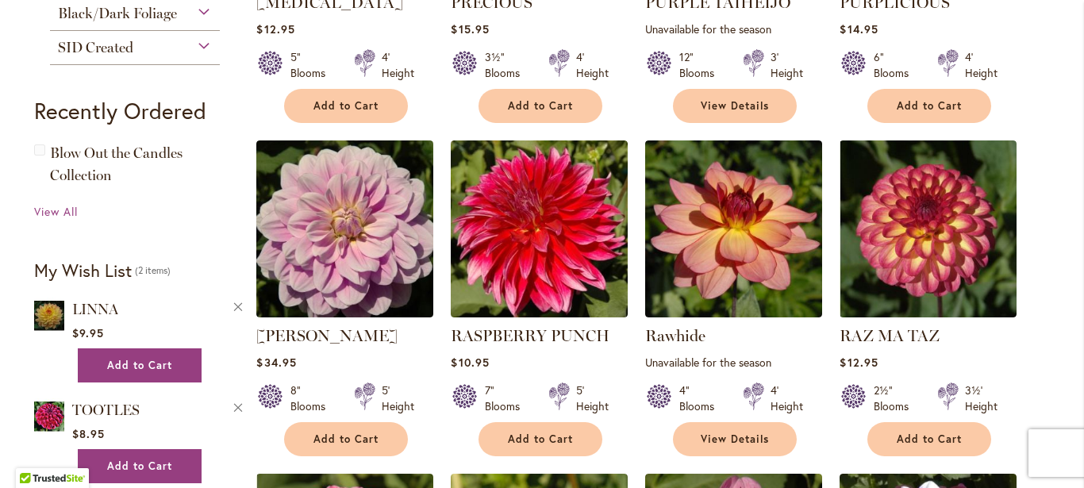
scroll to position [952, 0]
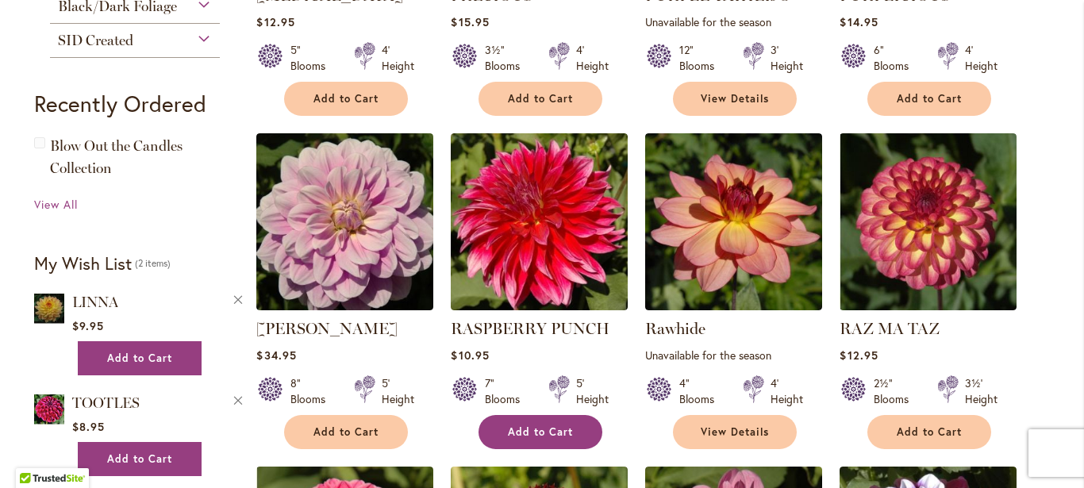
click at [544, 432] on span "Add to Cart" at bounding box center [540, 431] width 65 height 13
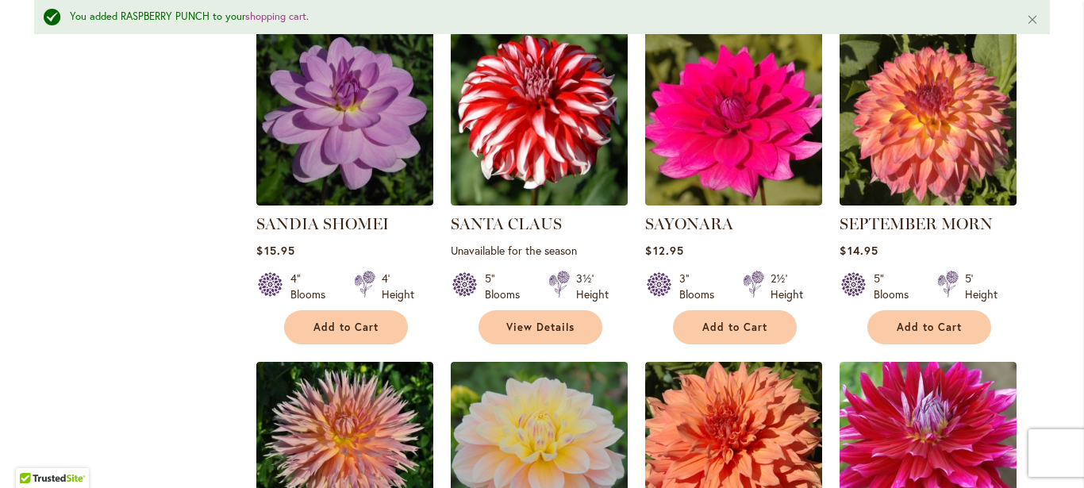
scroll to position [1753, 0]
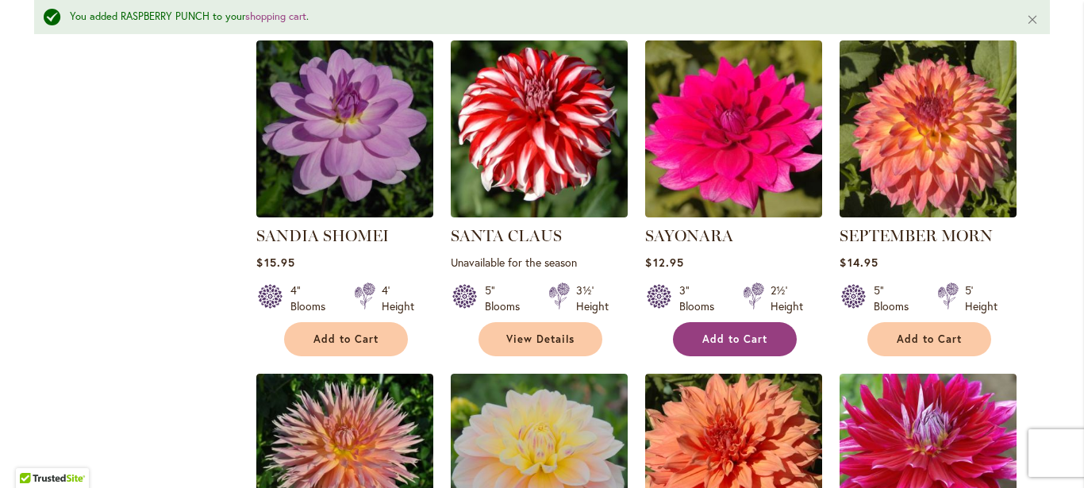
click at [733, 336] on span "Add to Cart" at bounding box center [734, 339] width 65 height 13
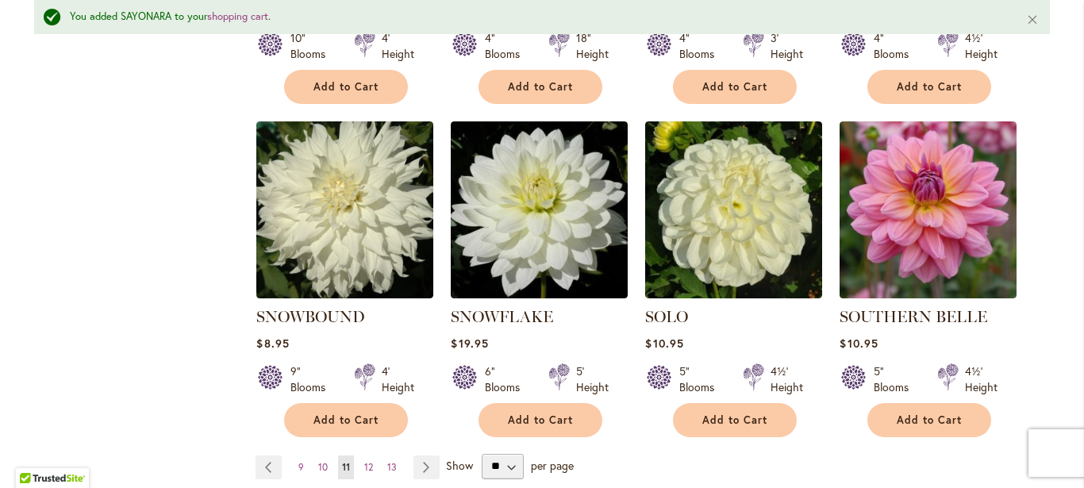
scroll to position [2696, 0]
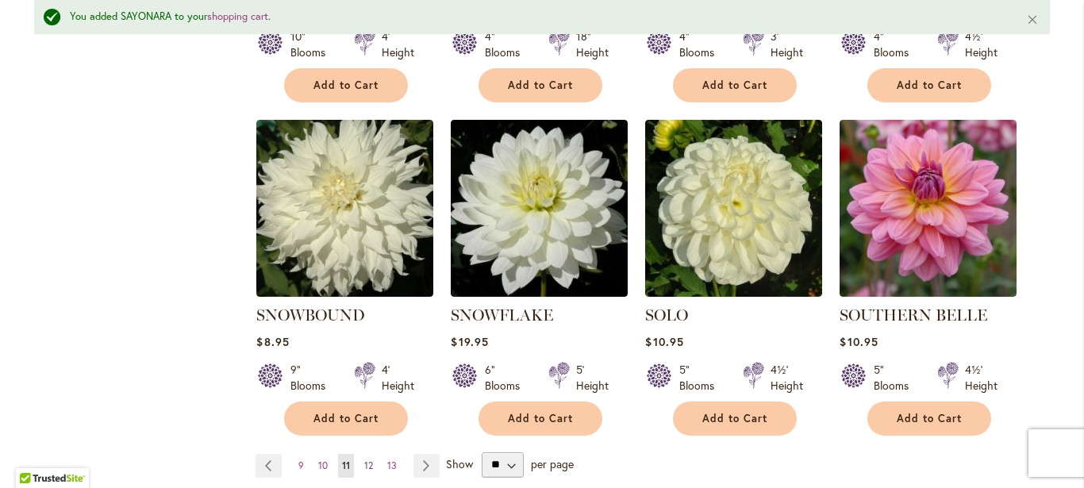
click at [364, 460] on span "12" at bounding box center [368, 466] width 9 height 12
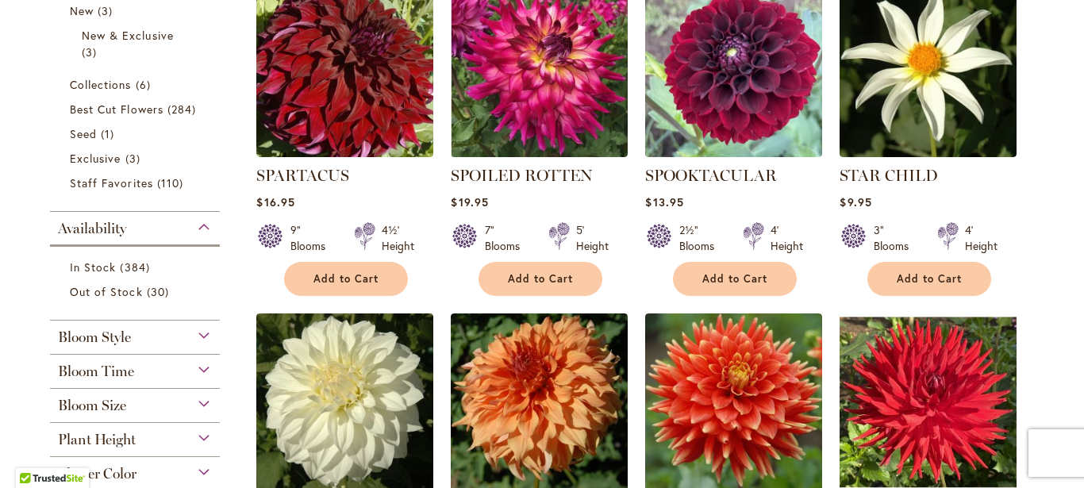
scroll to position [737, 0]
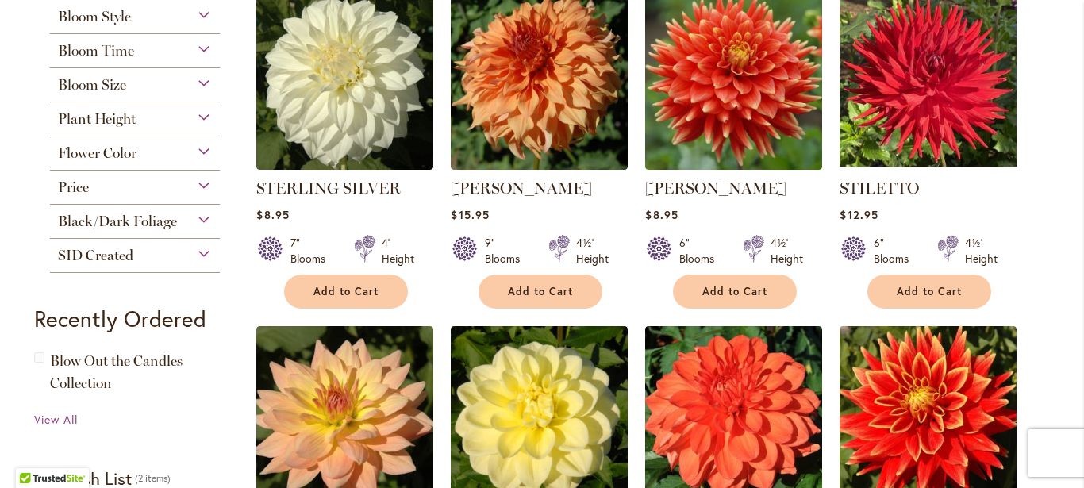
type input "**********"
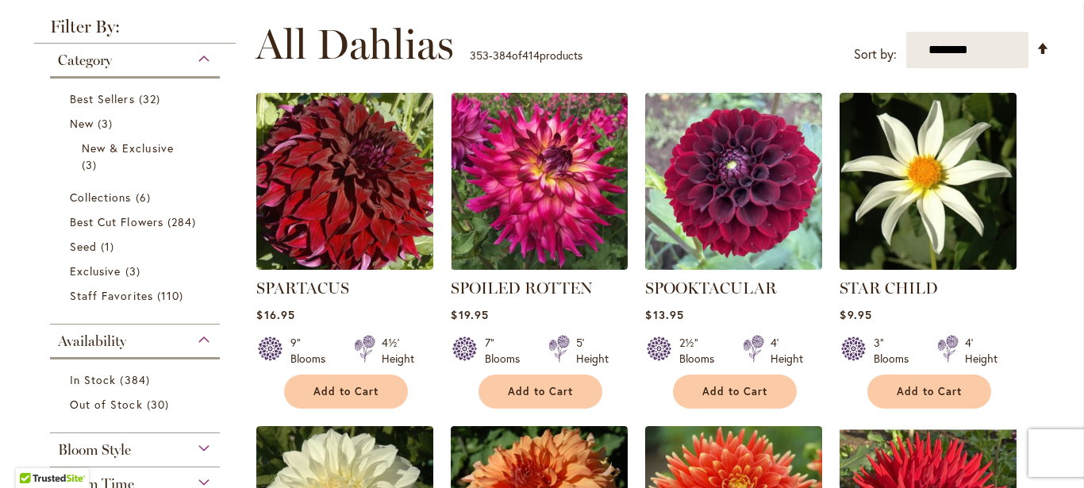
scroll to position [292, 0]
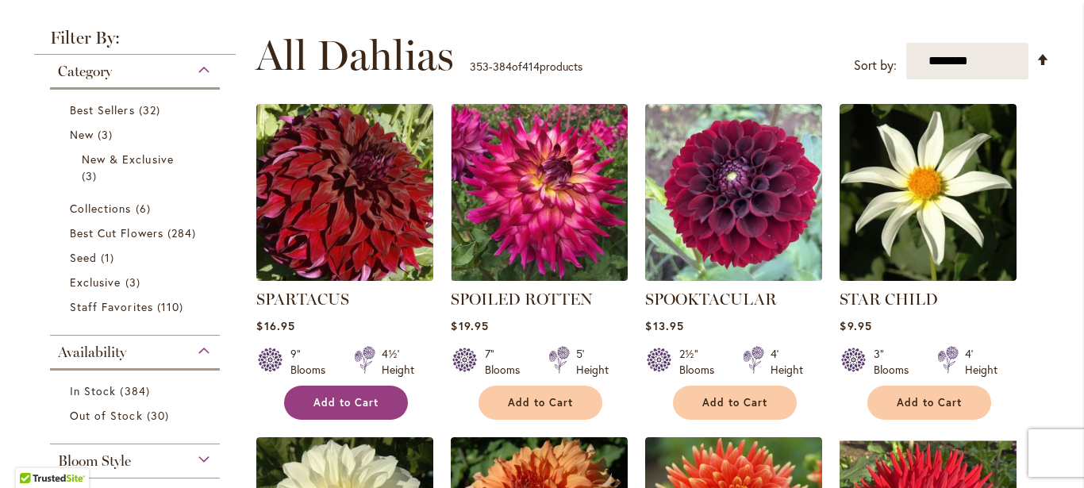
click at [354, 399] on span "Add to Cart" at bounding box center [345, 402] width 65 height 13
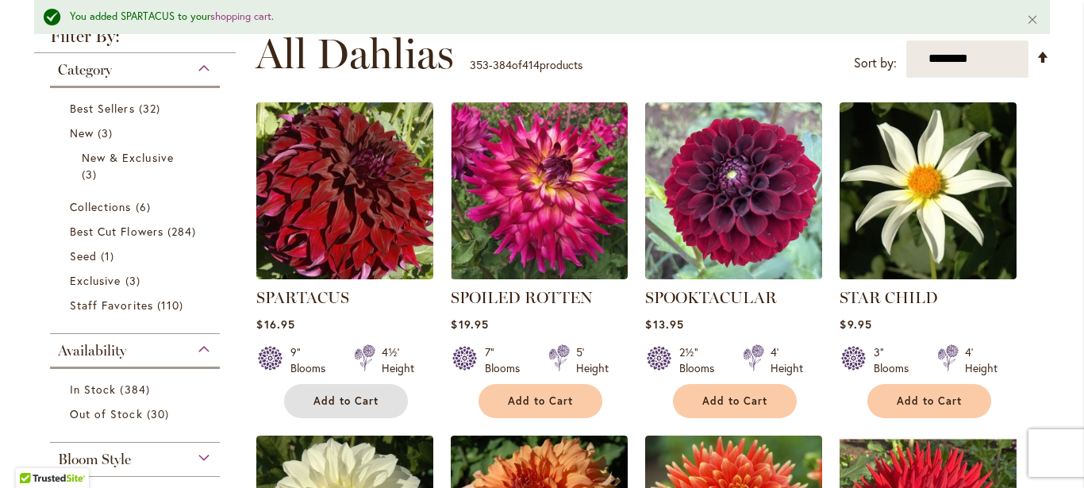
scroll to position [302, 0]
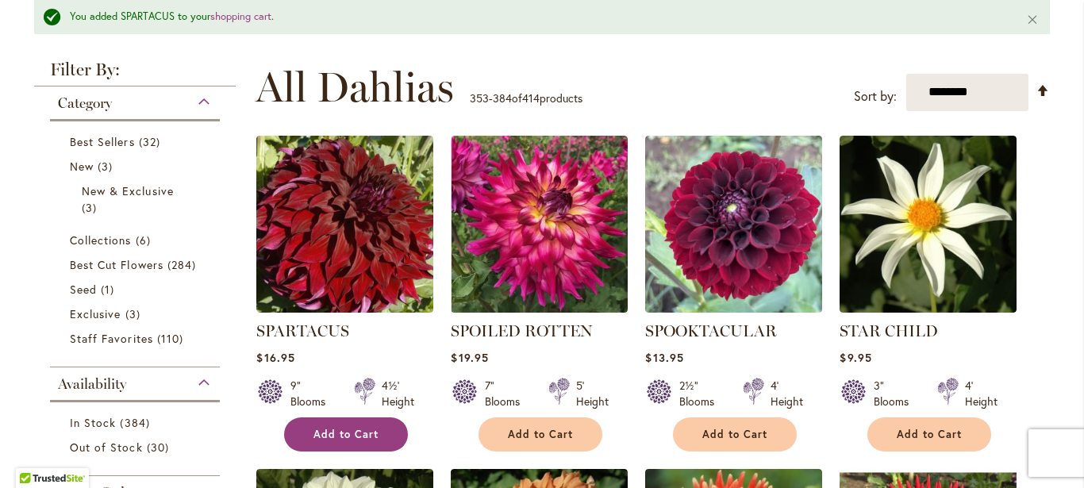
click at [333, 431] on span "Add to Cart" at bounding box center [345, 434] width 65 height 13
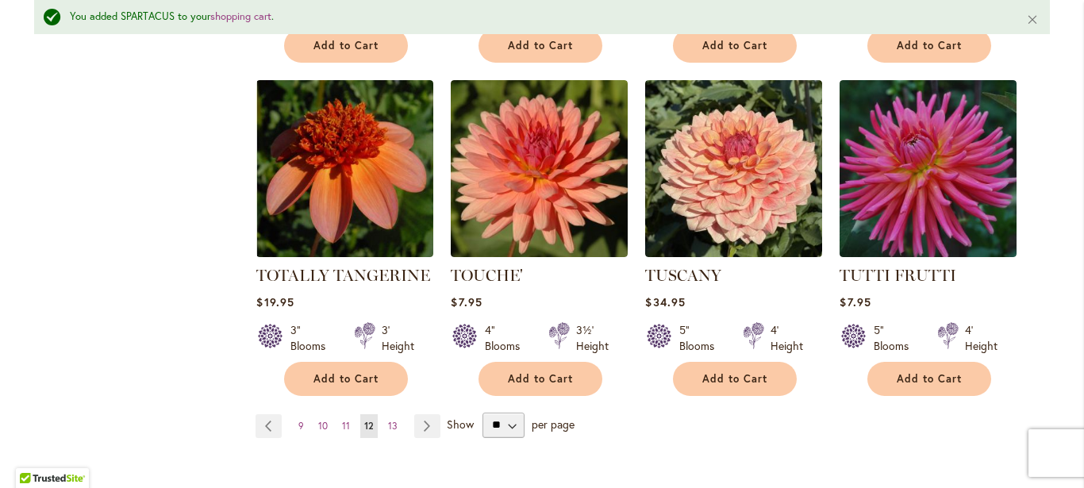
scroll to position [2742, 0]
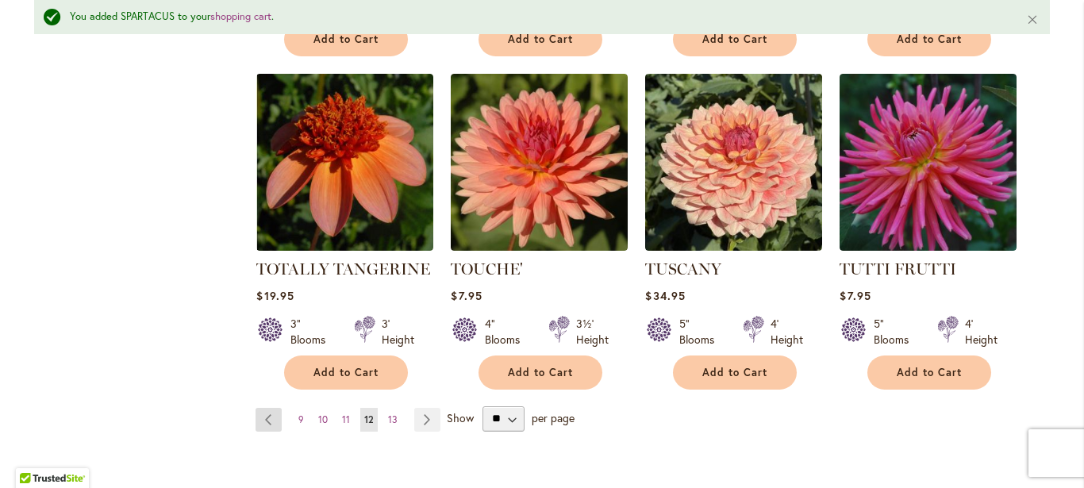
click at [262, 408] on link "Page Previous" at bounding box center [269, 420] width 26 height 24
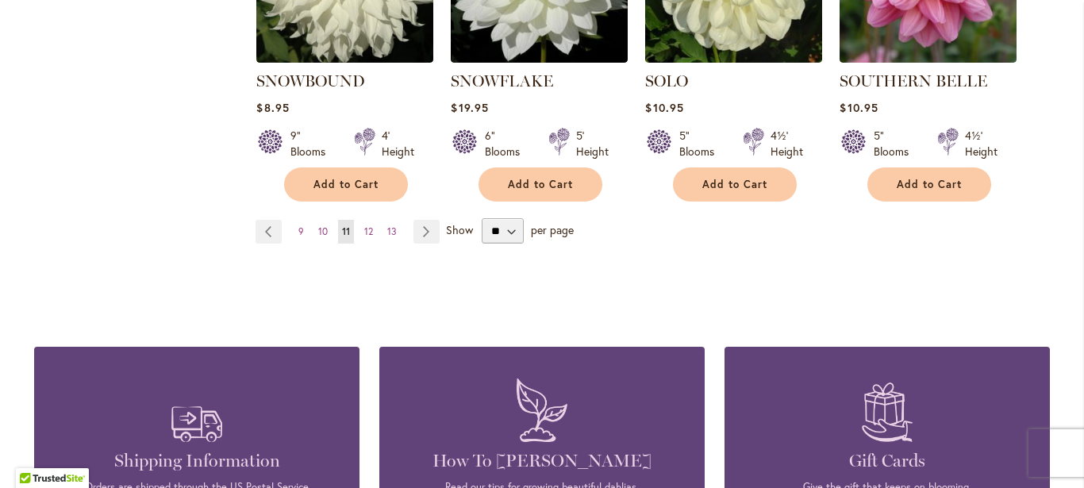
scroll to position [2902, 0]
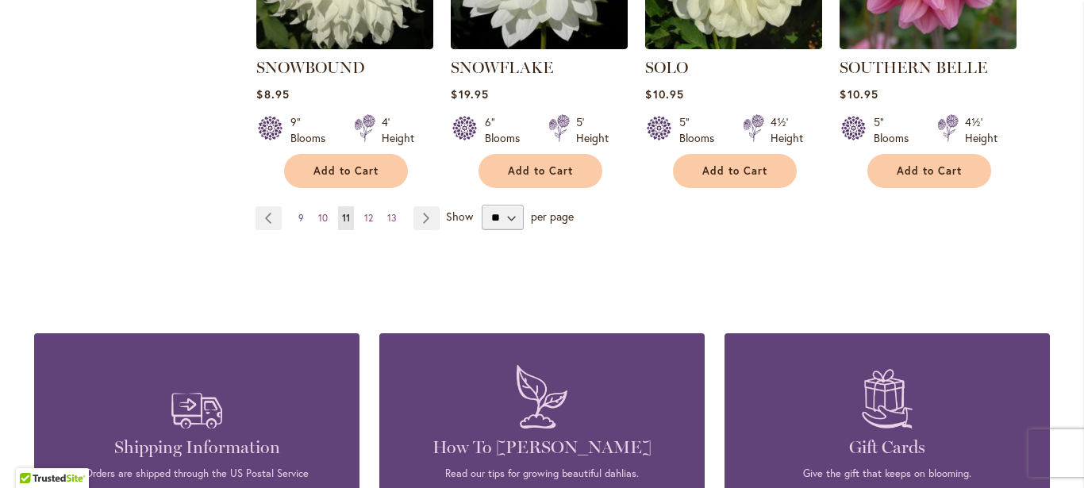
click at [294, 206] on link "Page 9" at bounding box center [300, 218] width 13 height 24
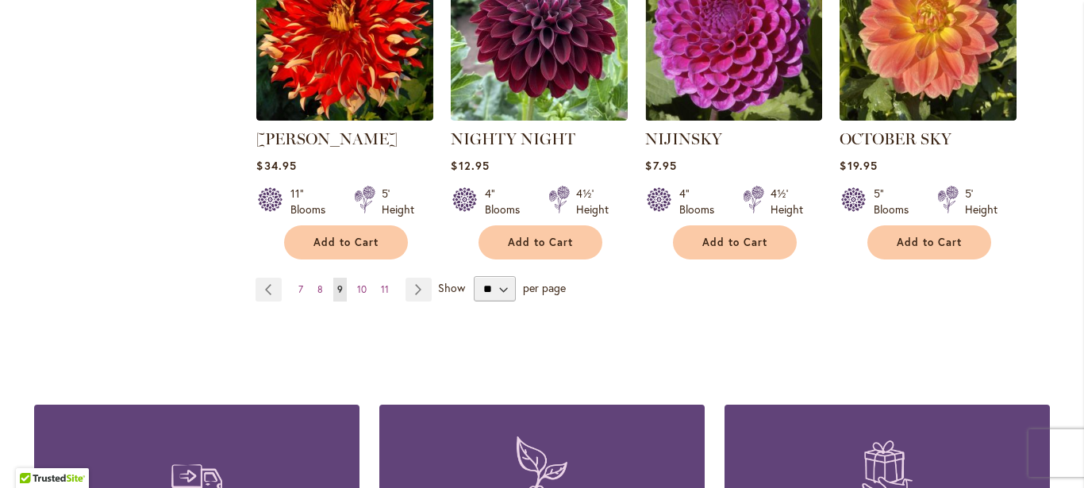
scroll to position [2817, 0]
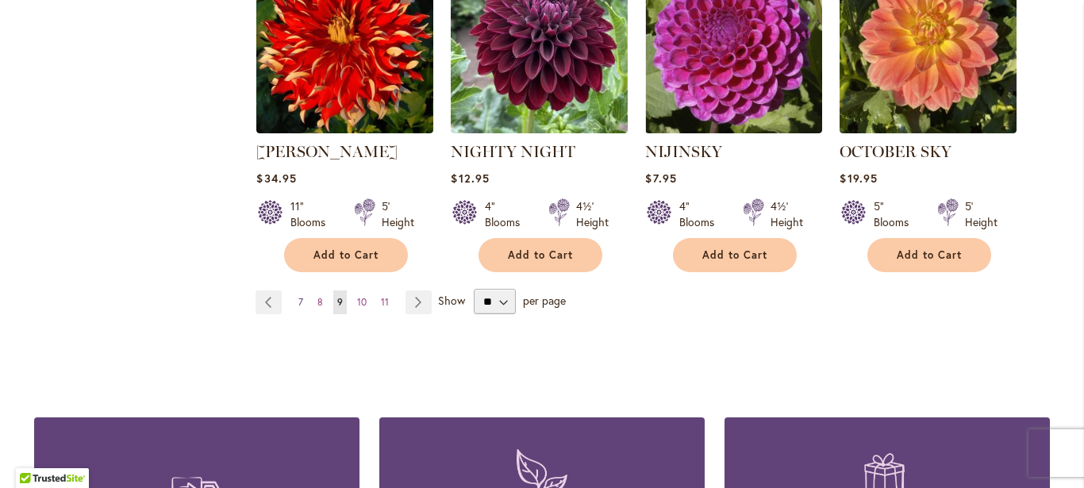
click at [294, 290] on link "Page 7" at bounding box center [300, 302] width 13 height 24
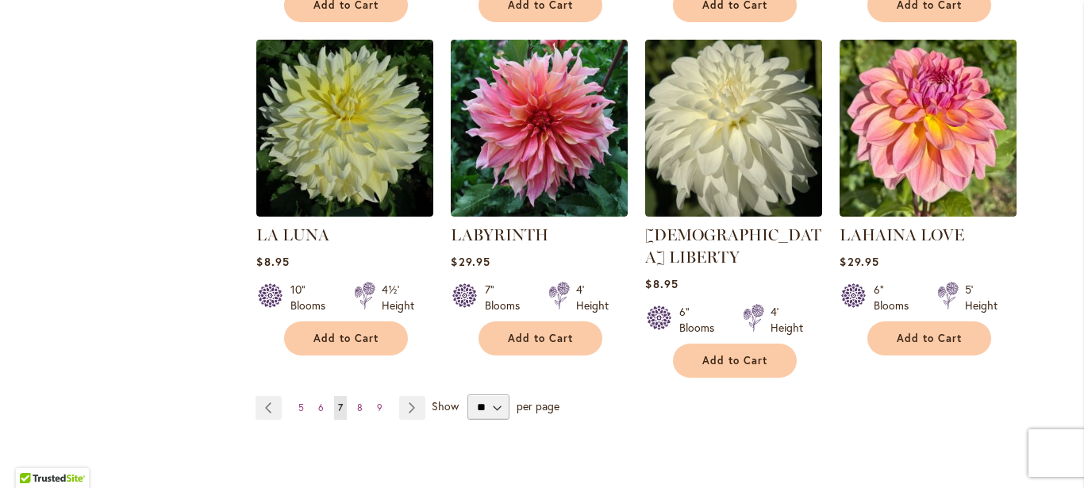
scroll to position [2790, 0]
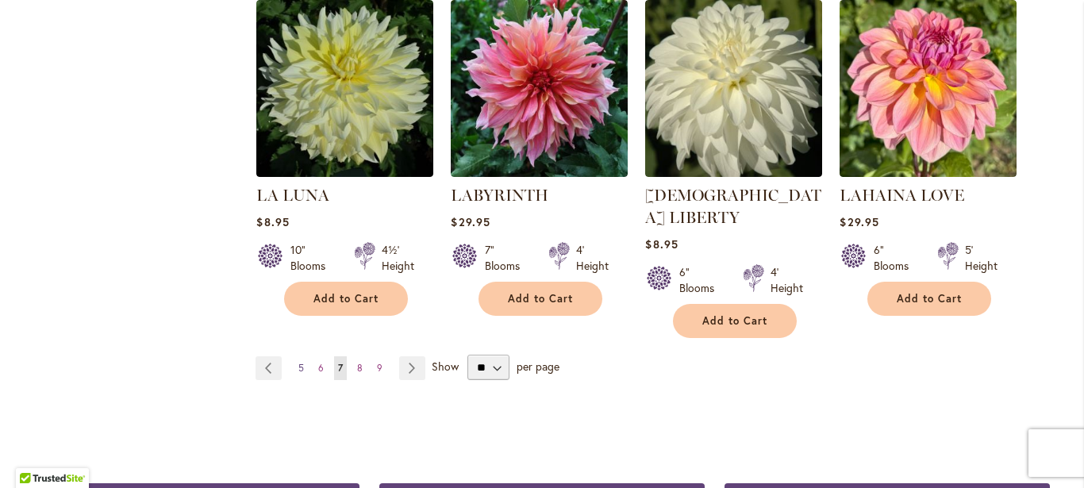
click at [294, 356] on link "Page 5" at bounding box center [300, 368] width 13 height 24
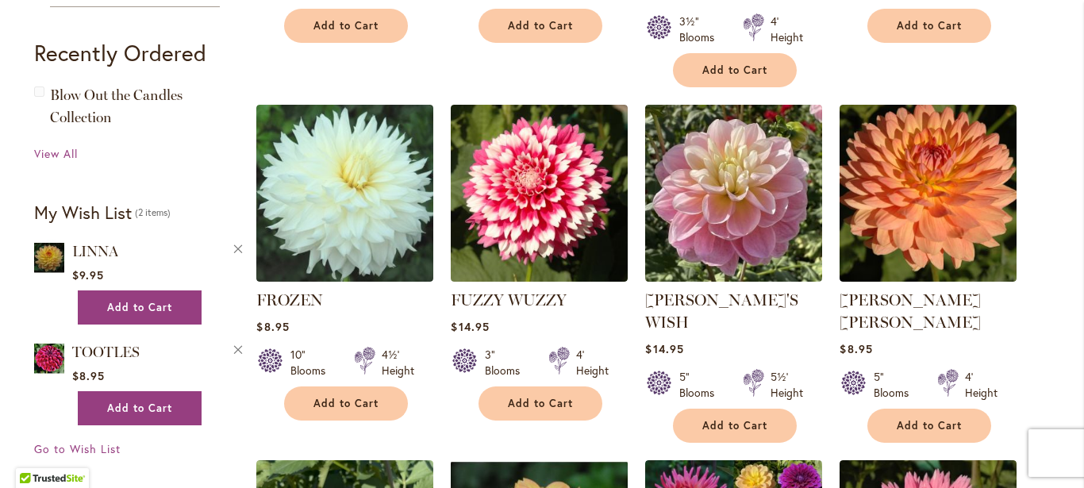
type input "**********"
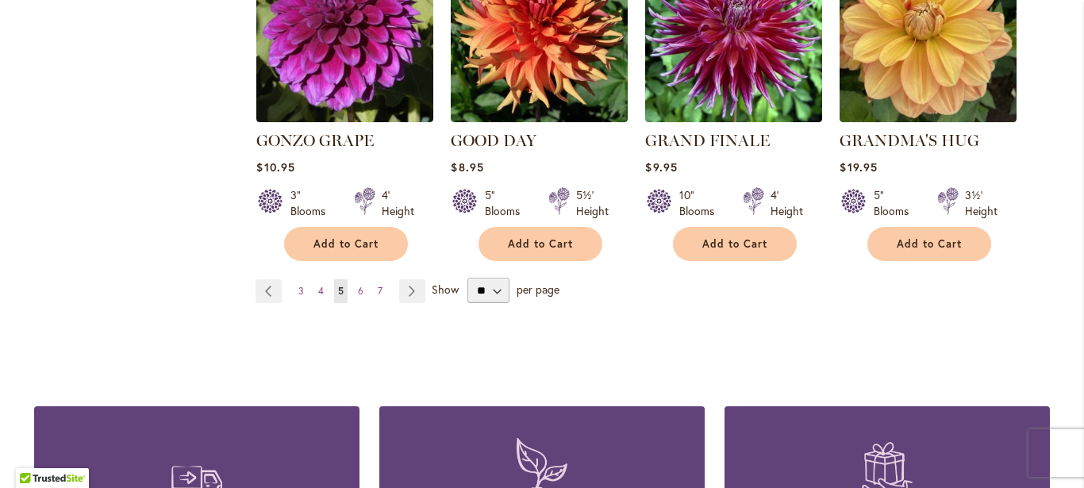
scroll to position [2888, 0]
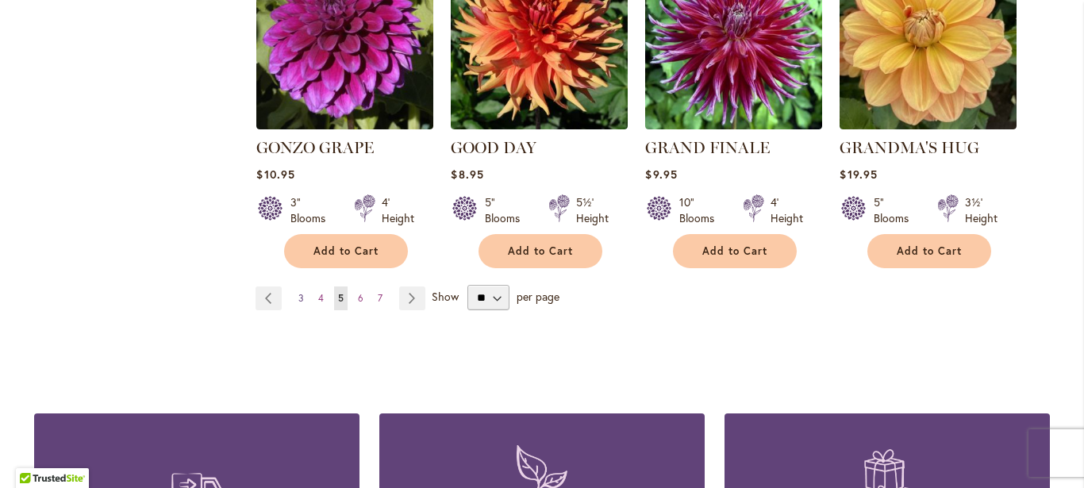
click at [294, 287] on link "Page 3" at bounding box center [300, 299] width 13 height 24
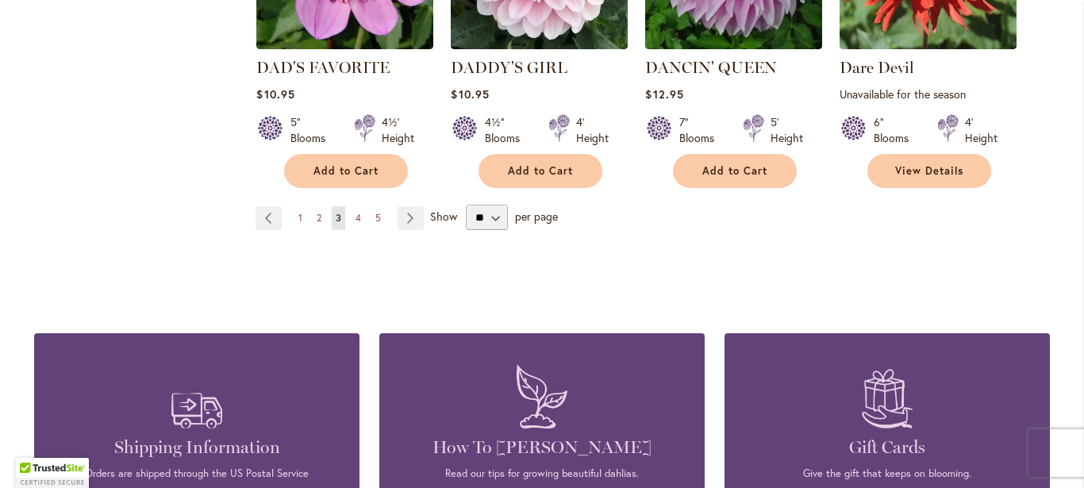
scroll to position [2985, 0]
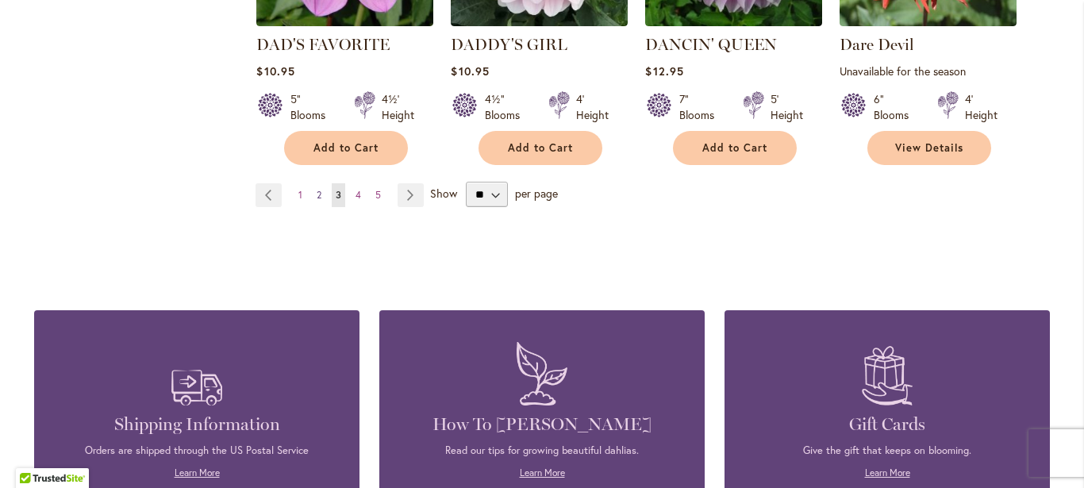
click at [317, 189] on span "2" at bounding box center [319, 195] width 5 height 12
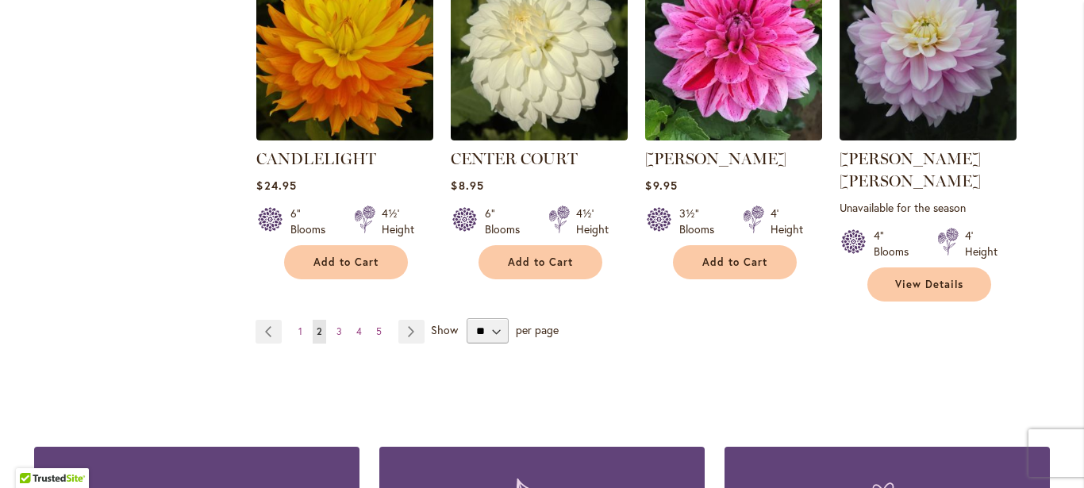
scroll to position [2801, 0]
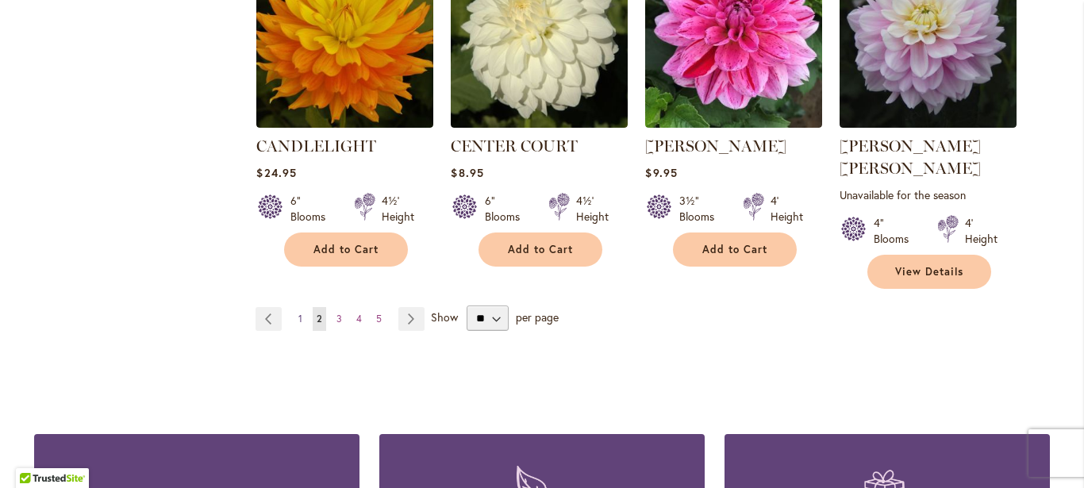
click at [296, 307] on link "Page 1" at bounding box center [300, 319] width 12 height 24
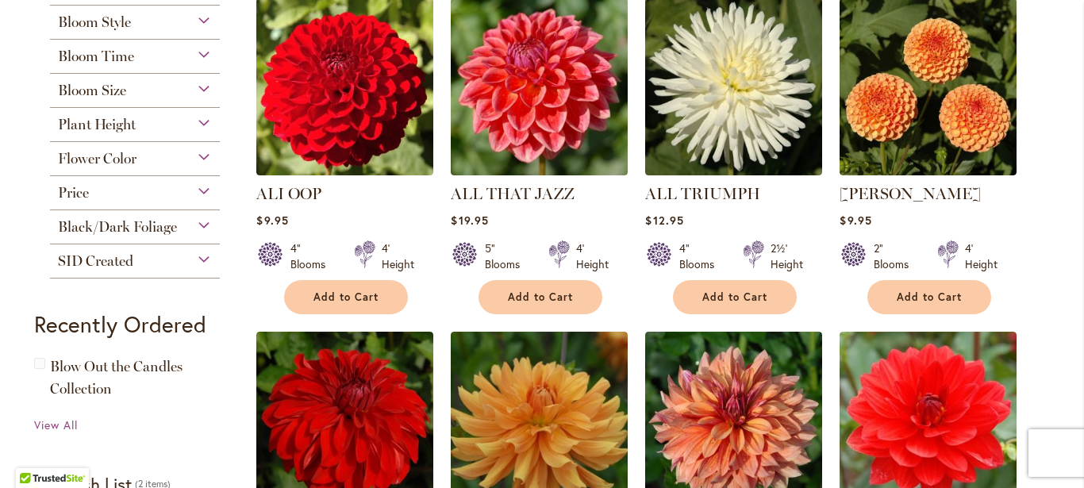
scroll to position [729, 0]
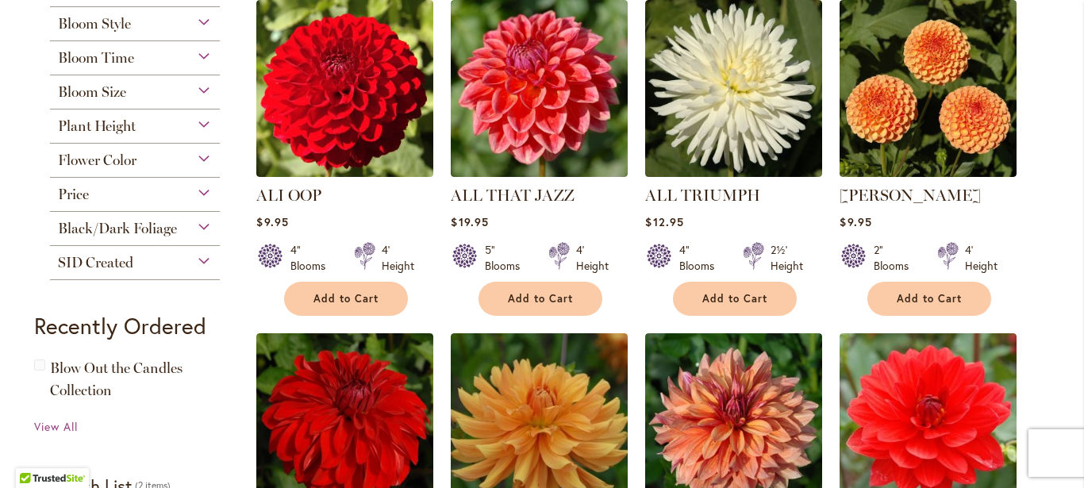
click at [197, 161] on div "Flower Color" at bounding box center [135, 156] width 170 height 25
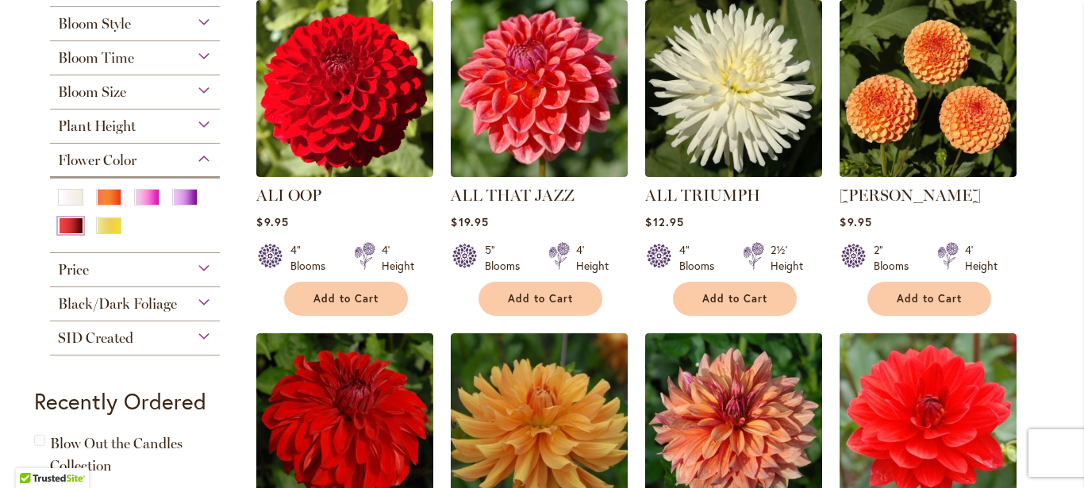
click at [63, 227] on div "Red" at bounding box center [70, 225] width 25 height 17
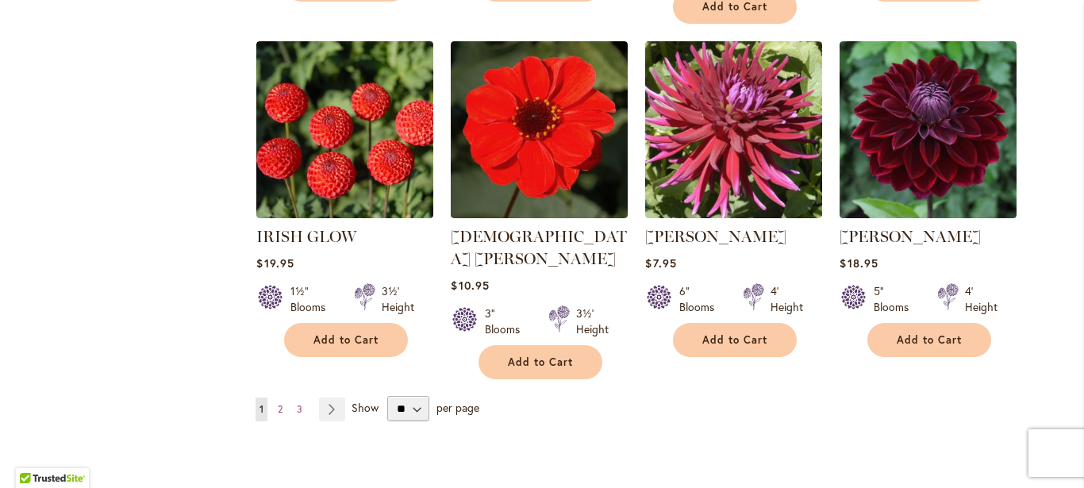
scroll to position [2722, 0]
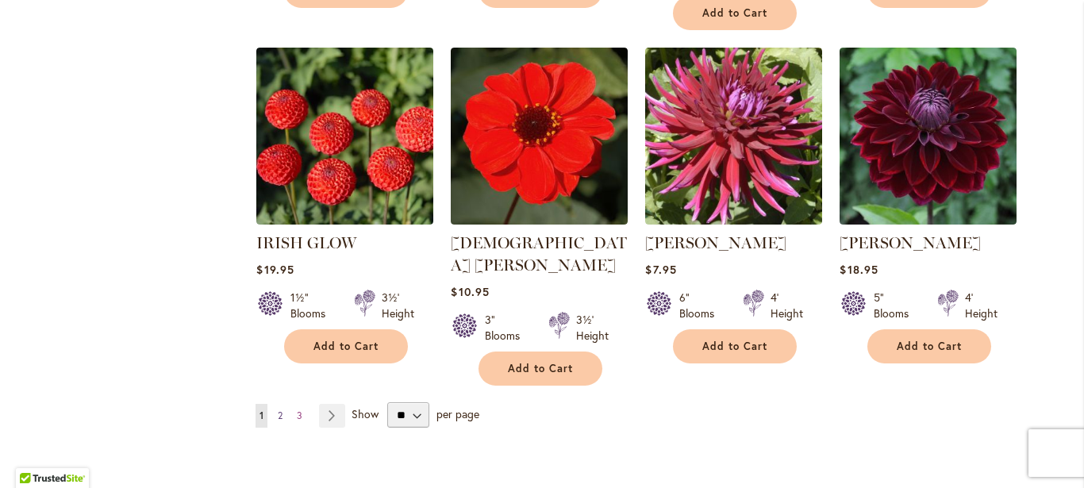
click at [278, 410] on span "2" at bounding box center [280, 416] width 5 height 12
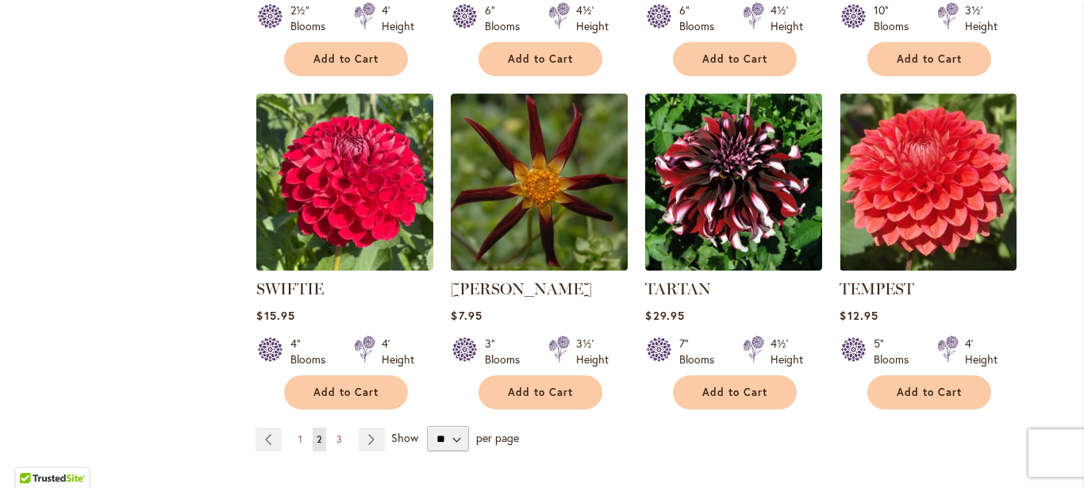
scroll to position [2674, 0]
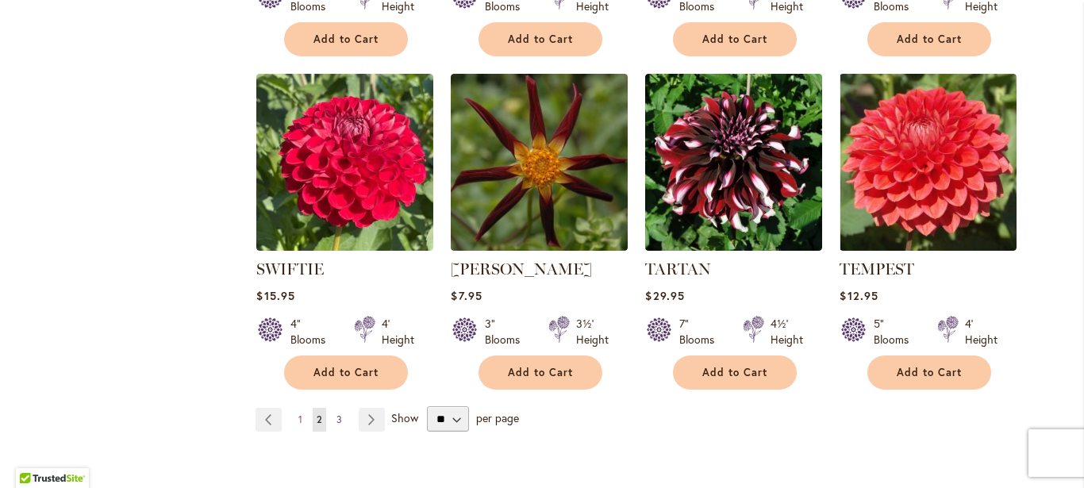
click at [333, 408] on link "Page 3" at bounding box center [339, 420] width 13 height 24
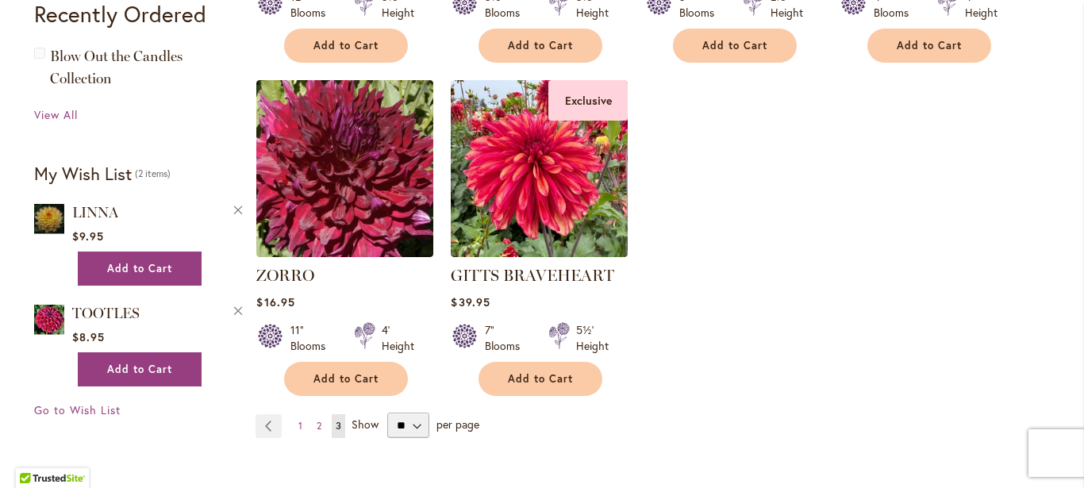
scroll to position [990, 0]
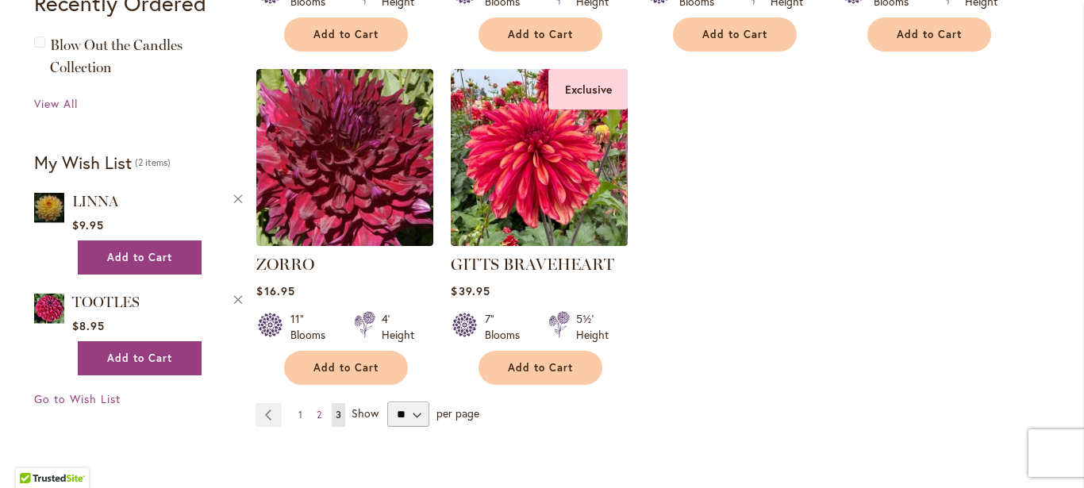
click at [294, 403] on link "Page 1" at bounding box center [300, 415] width 12 height 24
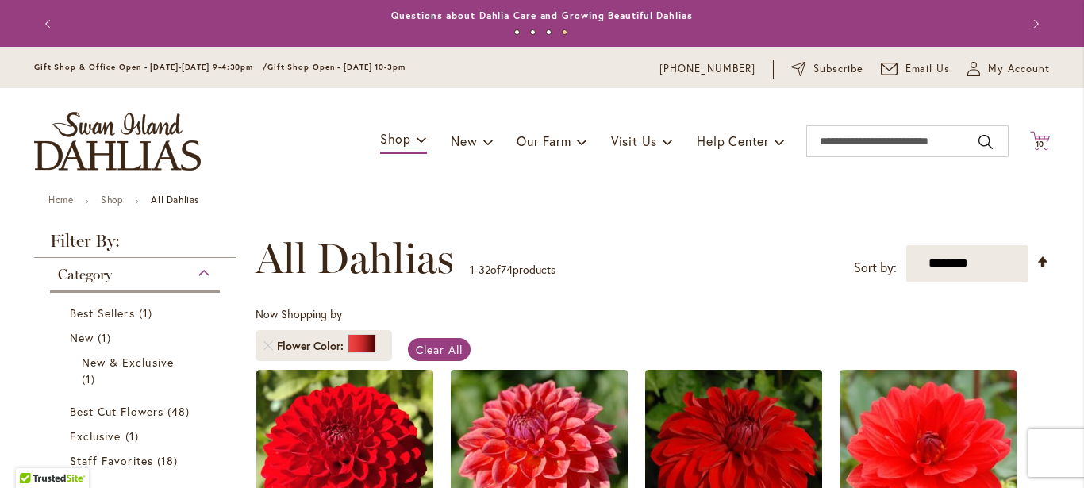
click at [1037, 141] on span "10" at bounding box center [1041, 144] width 10 height 10
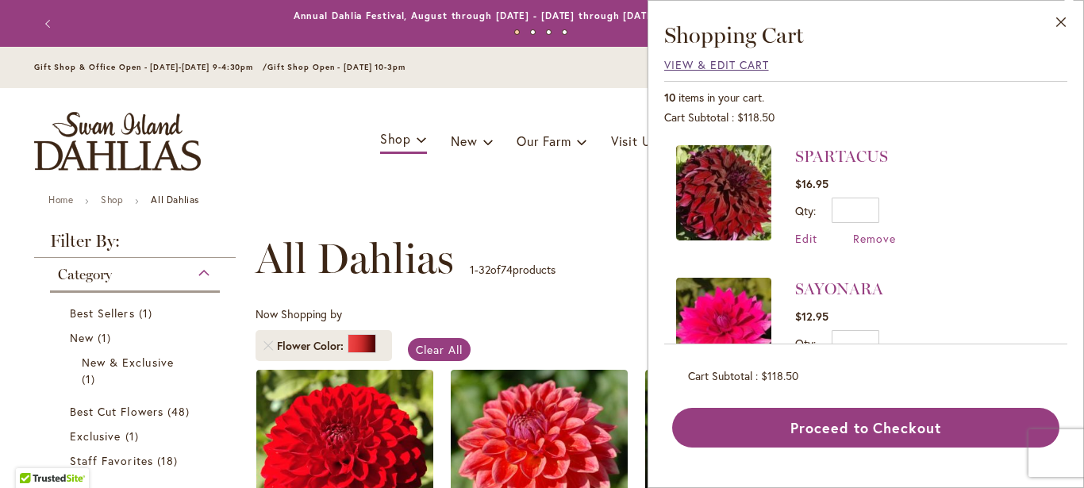
click at [725, 71] on span "View & Edit Cart" at bounding box center [716, 64] width 105 height 15
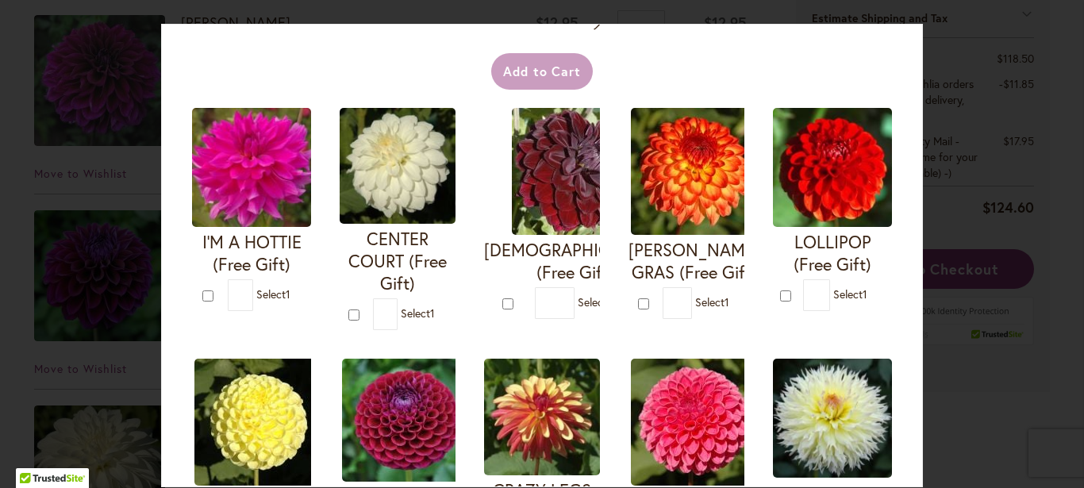
scroll to position [107, 0]
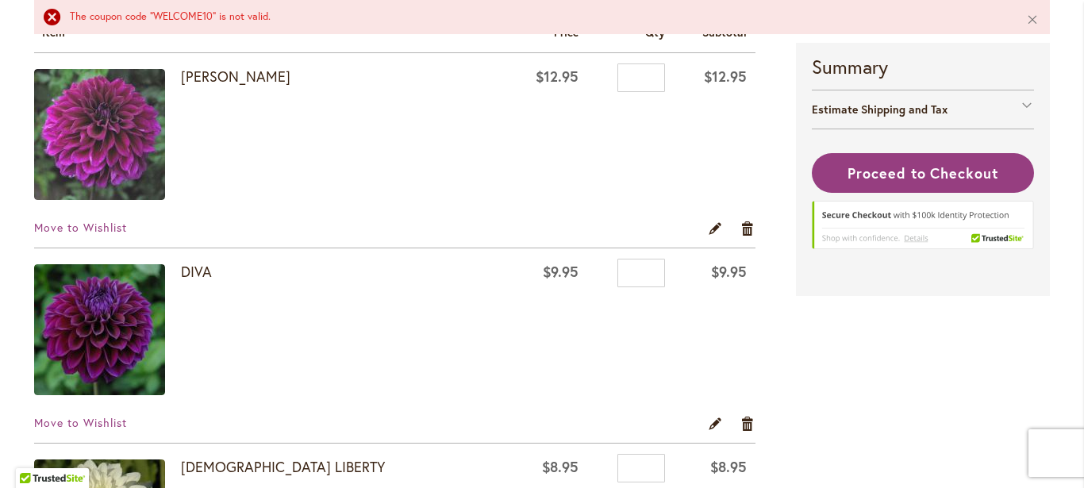
scroll to position [352, 0]
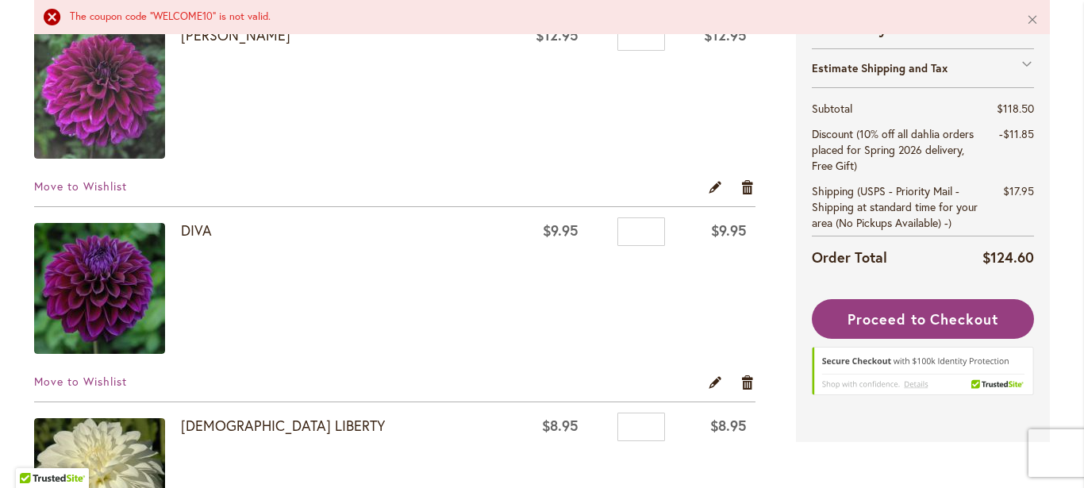
click at [0, 487] on div at bounding box center [0, 488] width 0 height 0
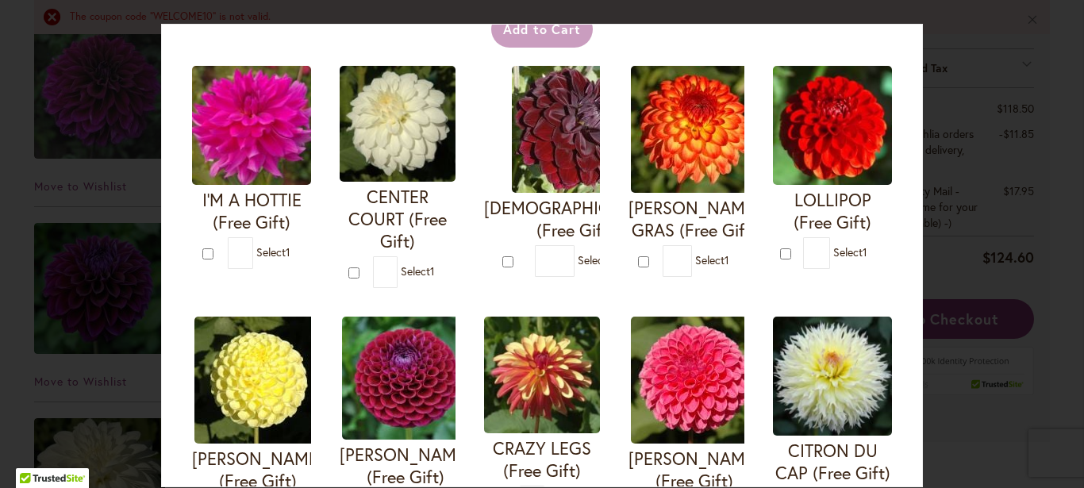
scroll to position [0, 0]
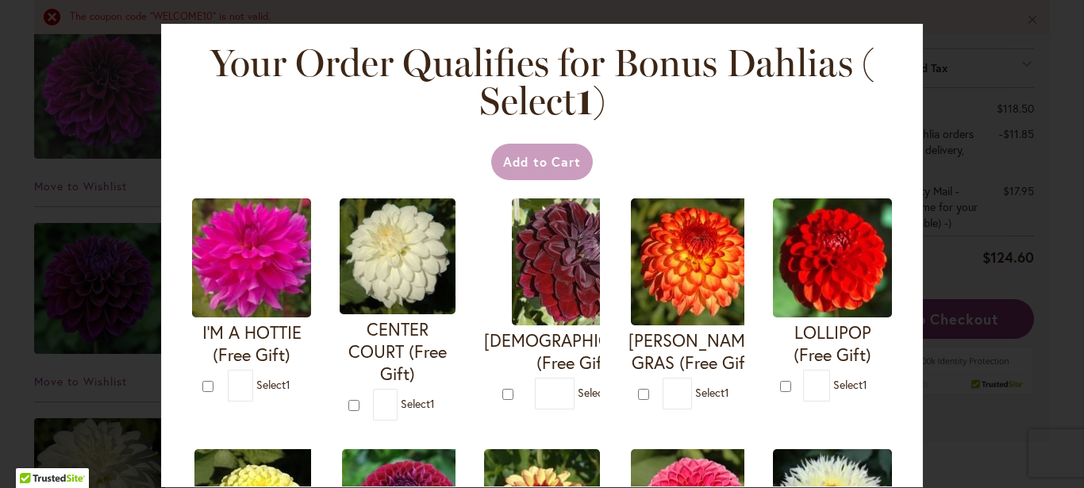
click at [1023, 48] on div "Your Order Qualifies for Bonus Dahlias ( Select 1 ) Add to Cart I'M A HOTTIE (F…" at bounding box center [542, 244] width 1084 height 488
click at [118, 187] on div "Your Order Qualifies for Bonus Dahlias ( Select 1 ) Add to Cart I'M A HOTTIE (F…" at bounding box center [542, 244] width 1084 height 488
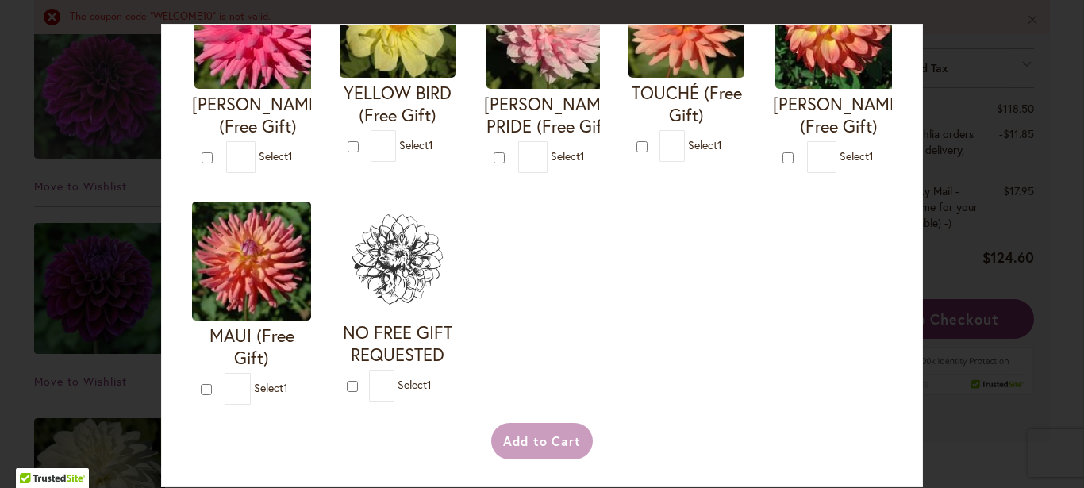
scroll to position [910, 0]
type input "*"
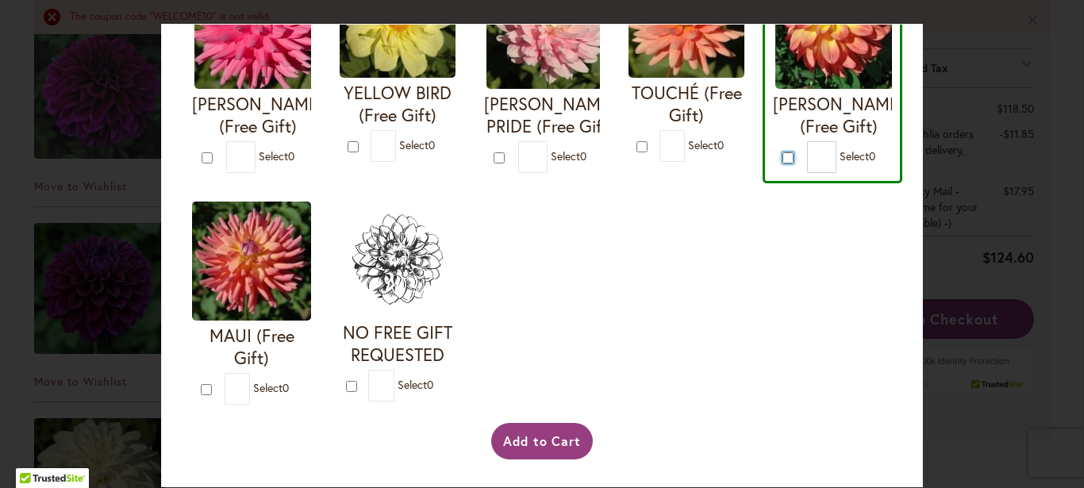
scroll to position [964, 0]
click at [547, 444] on button "Add to Cart" at bounding box center [542, 441] width 102 height 37
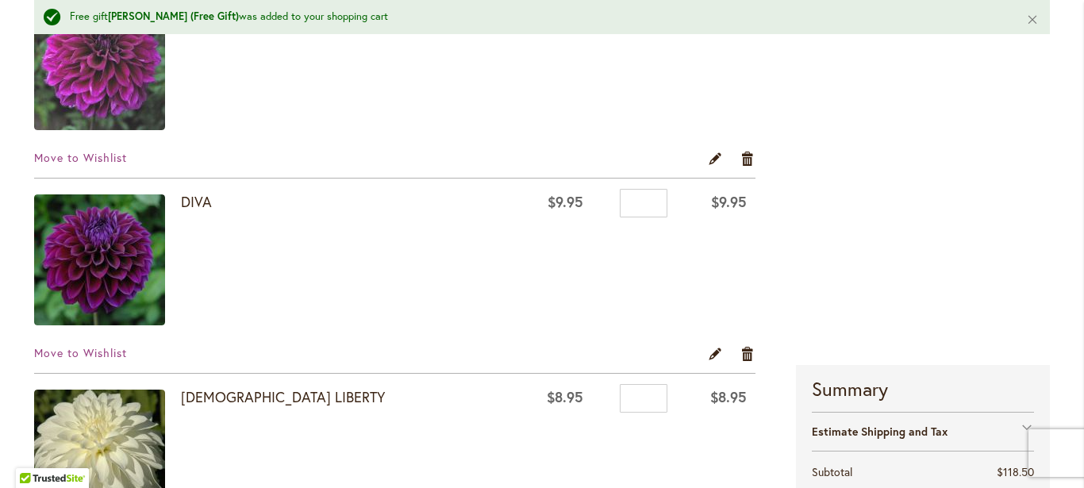
scroll to position [402, 0]
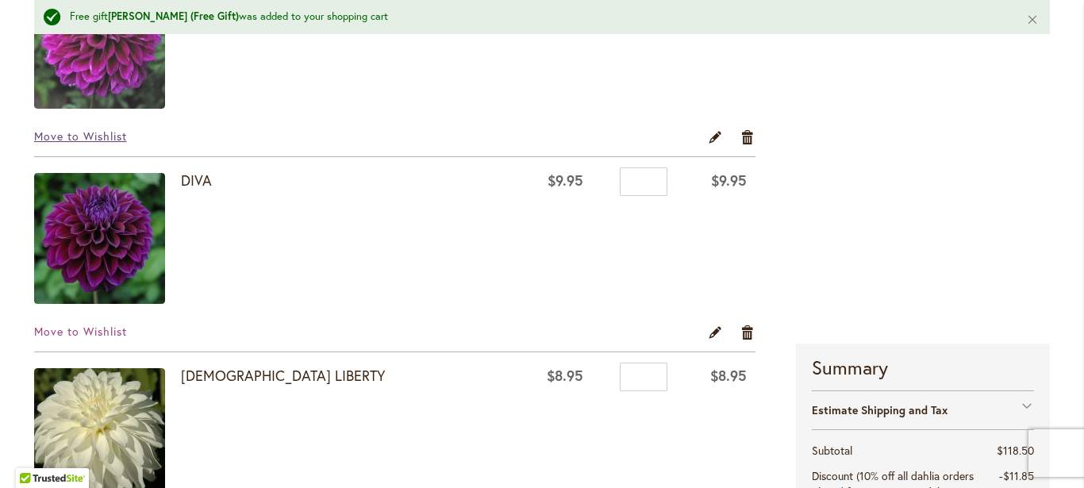
click at [94, 129] on span "Move to Wishlist" at bounding box center [80, 136] width 93 height 15
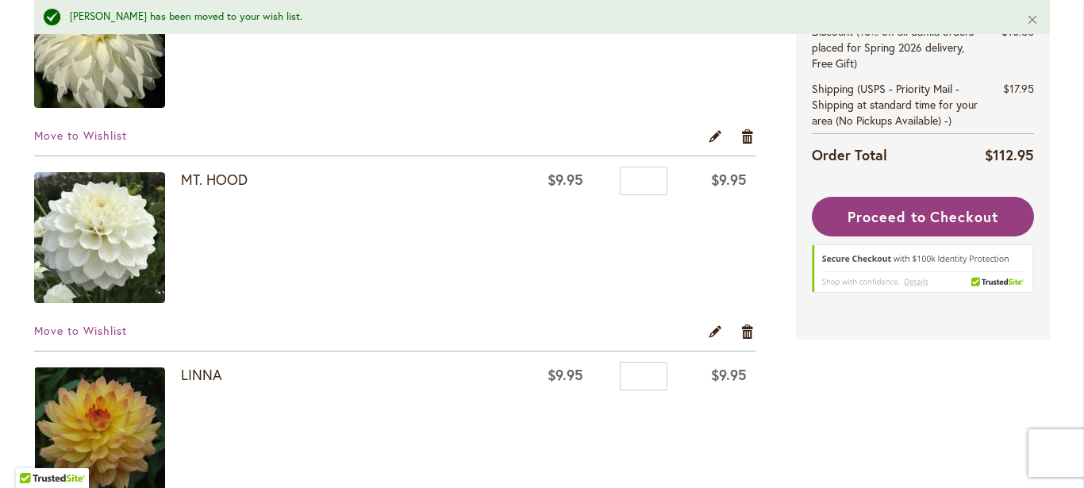
scroll to position [615, 0]
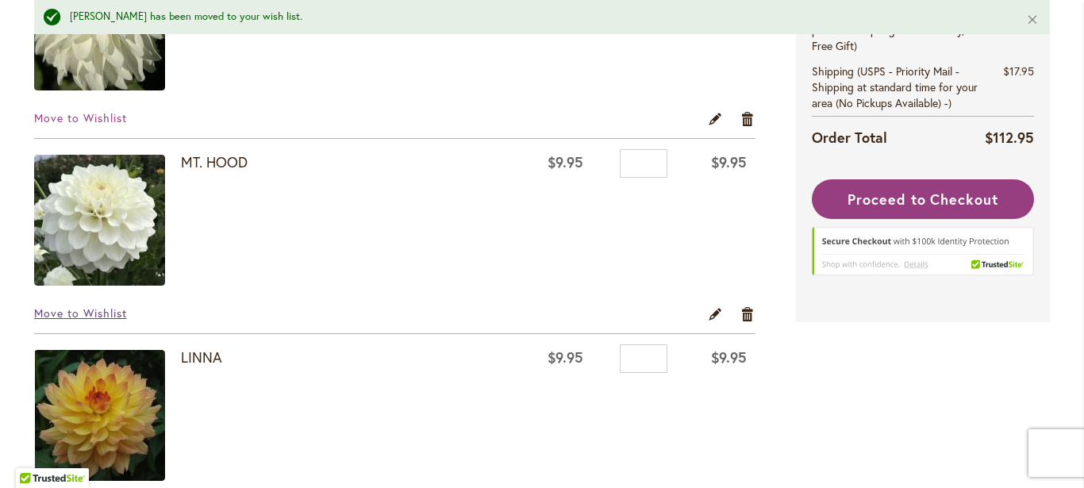
click at [107, 313] on span "Move to Wishlist" at bounding box center [80, 313] width 93 height 15
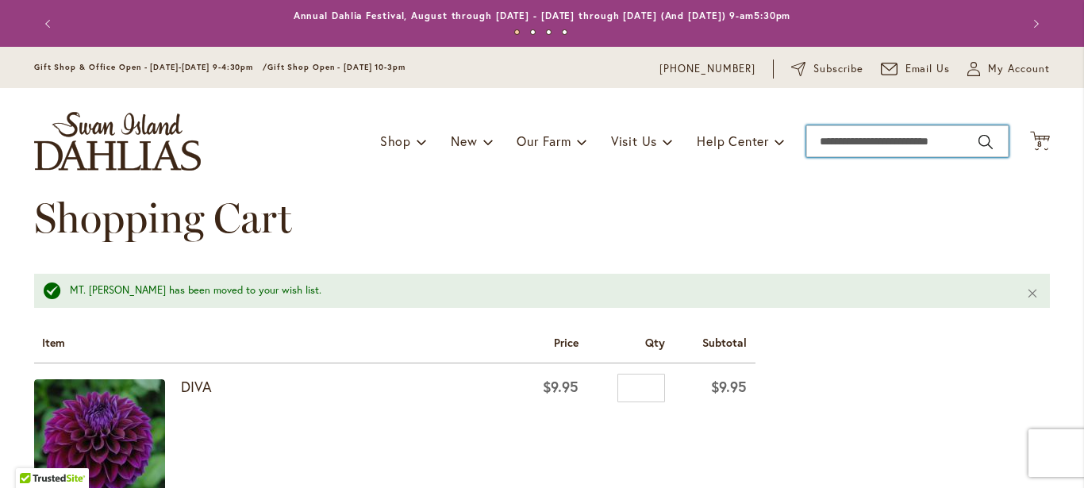
click at [862, 140] on input "Search" at bounding box center [907, 141] width 202 height 32
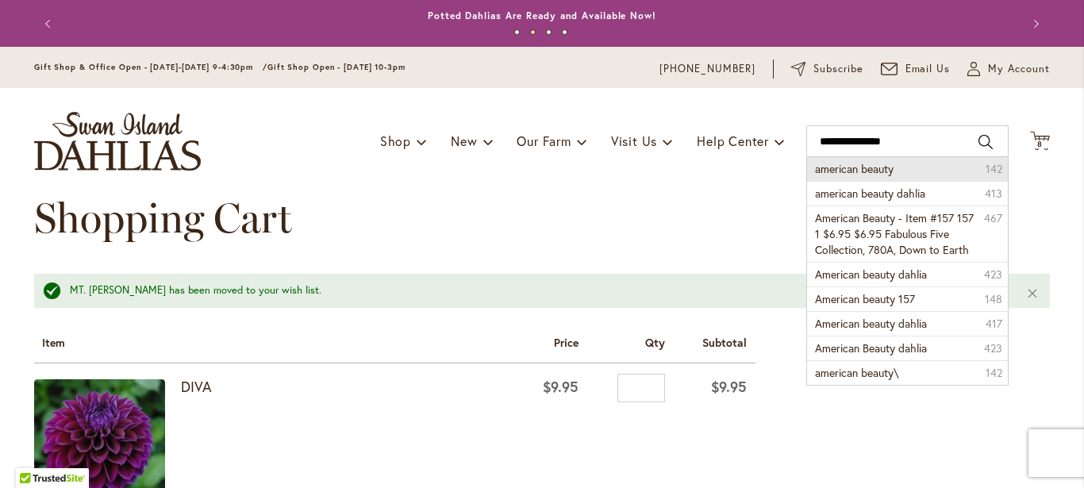
click at [872, 171] on span "american beauty" at bounding box center [854, 168] width 79 height 15
type input "**********"
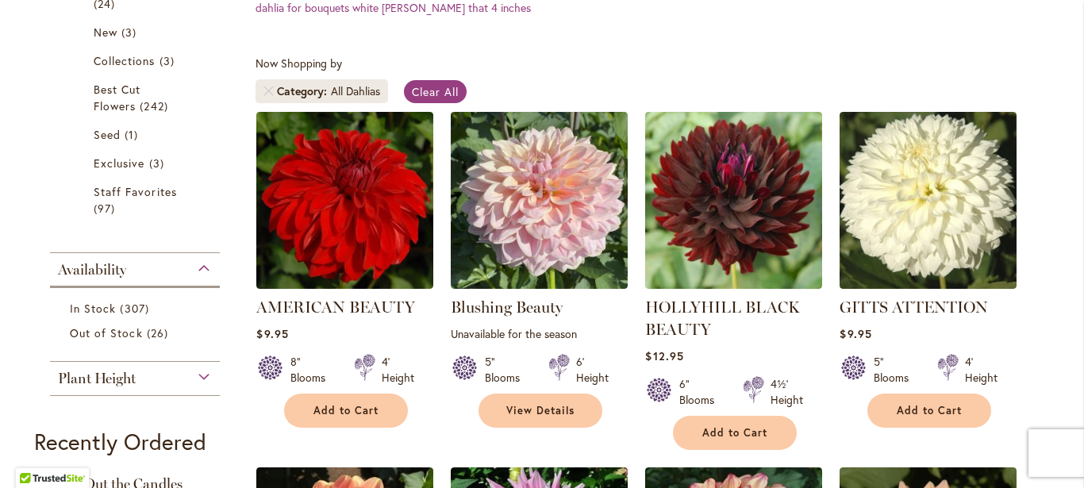
scroll to position [443, 0]
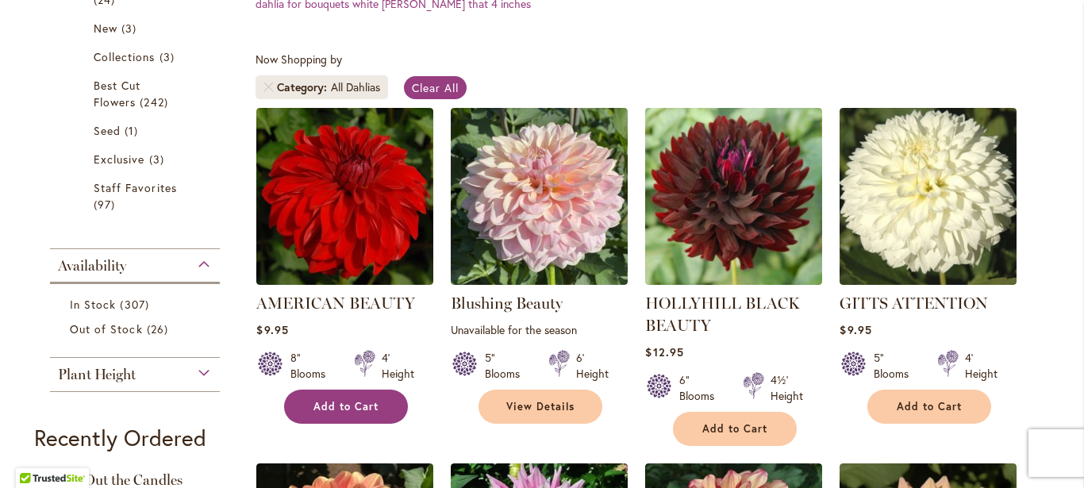
click at [317, 410] on span "Add to Cart" at bounding box center [345, 406] width 65 height 13
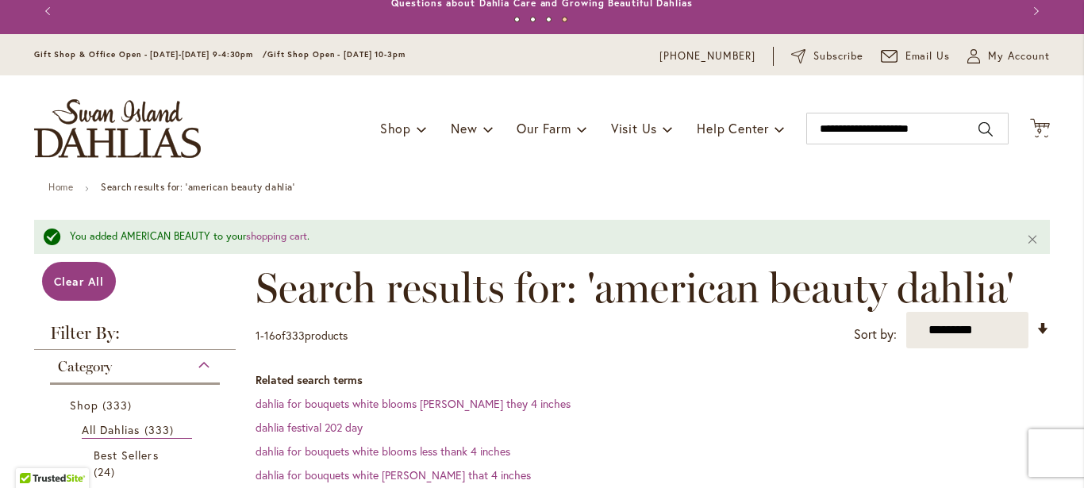
scroll to position [0, 0]
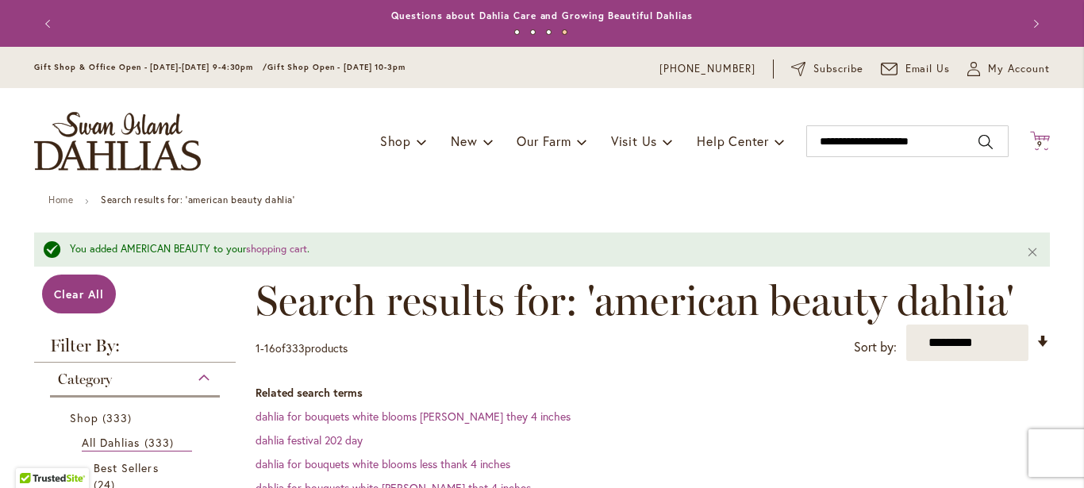
click at [1039, 137] on icon "Cart .cls-1 { fill: #231f20; }" at bounding box center [1040, 141] width 20 height 20
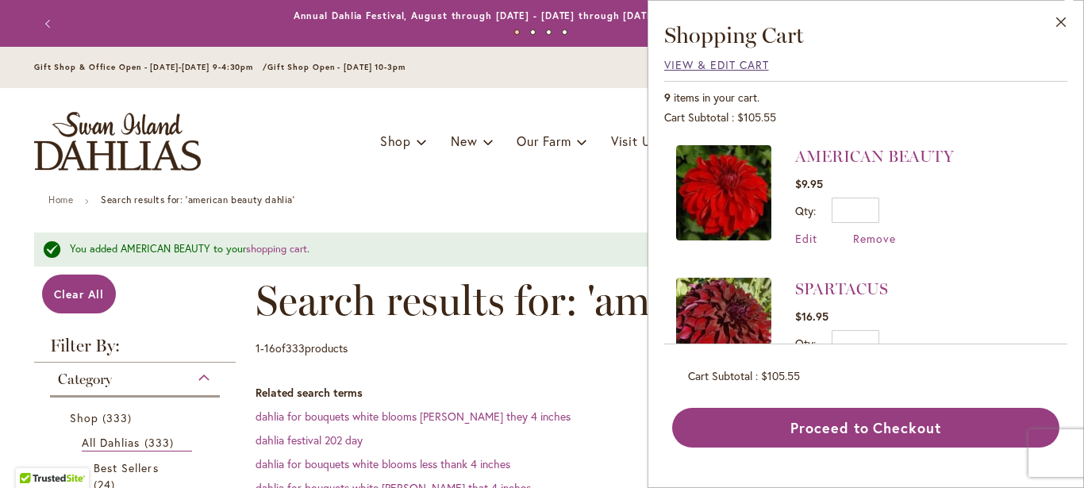
click at [747, 71] on span "View & Edit Cart" at bounding box center [716, 64] width 105 height 15
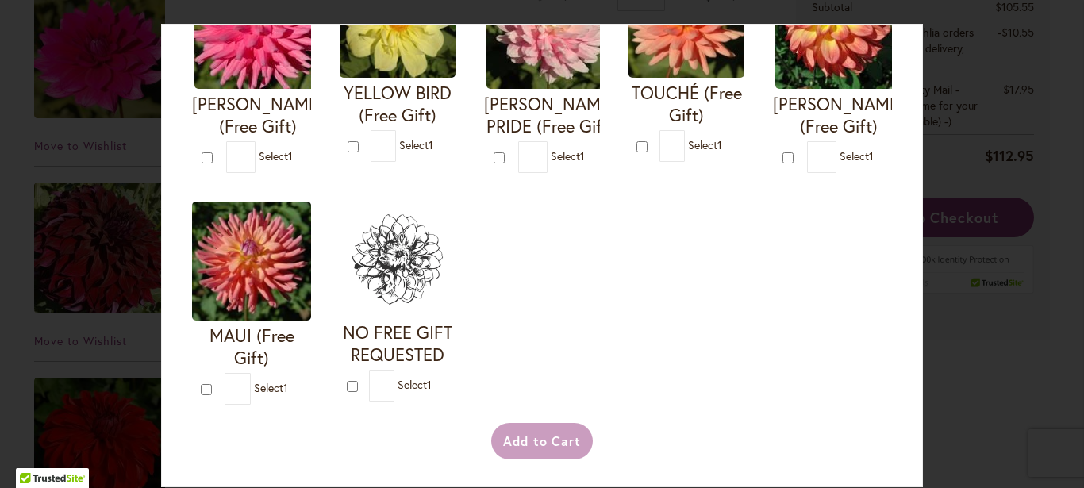
scroll to position [964, 0]
type input "*"
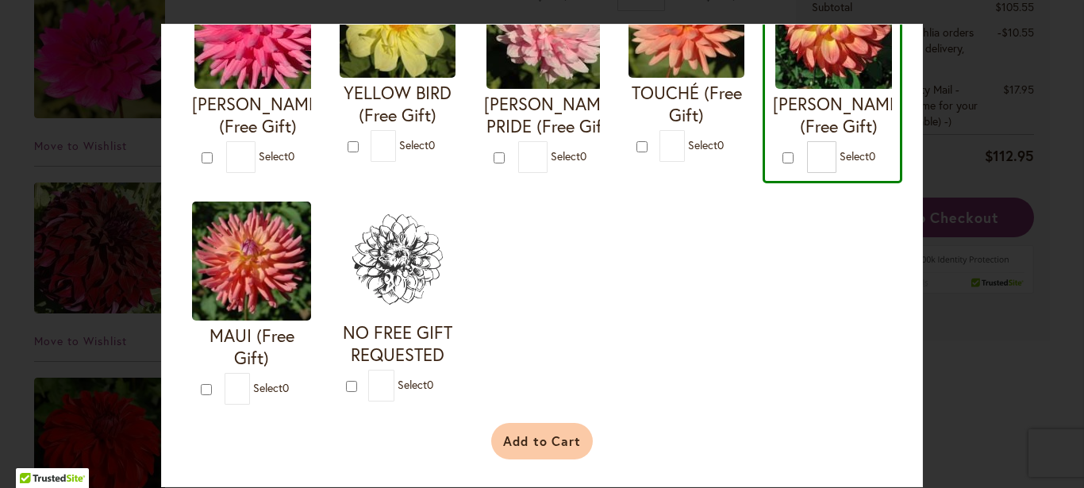
click at [544, 442] on button "Add to Cart" at bounding box center [542, 441] width 102 height 37
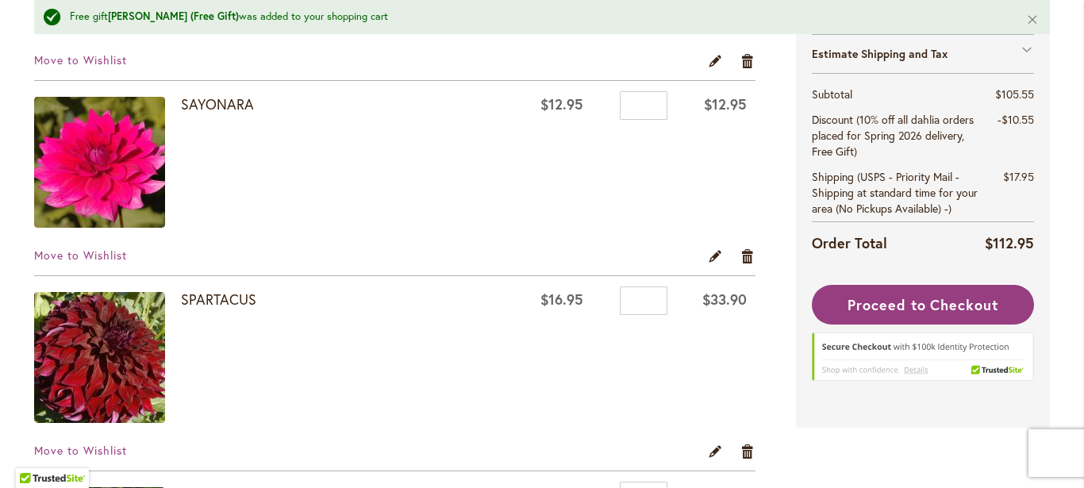
scroll to position [1260, 0]
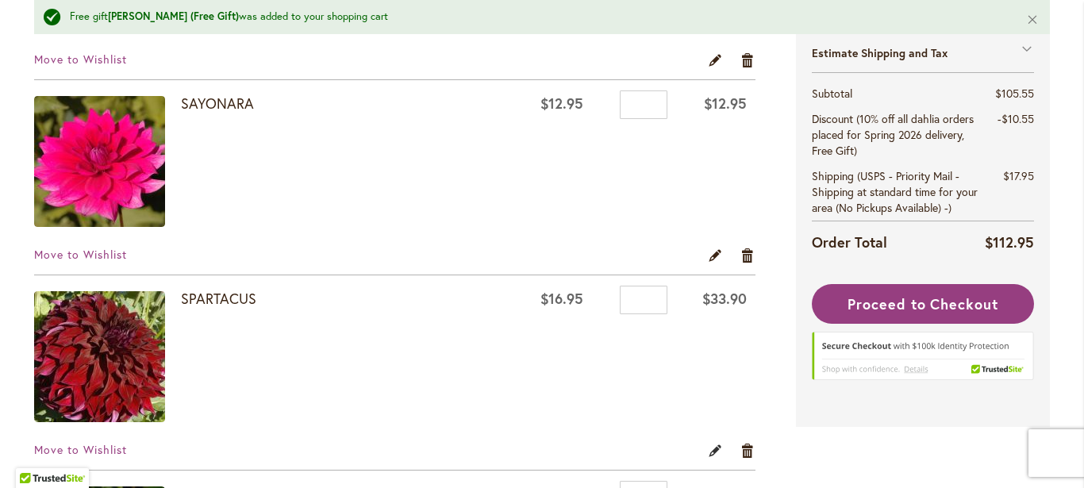
click at [708, 453] on link "Edit" at bounding box center [715, 450] width 15 height 17
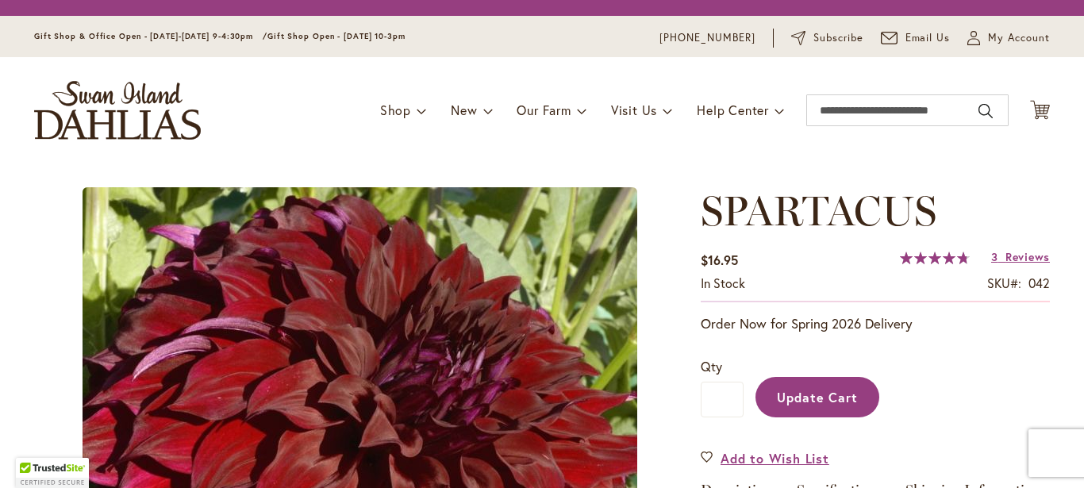
type input "*"
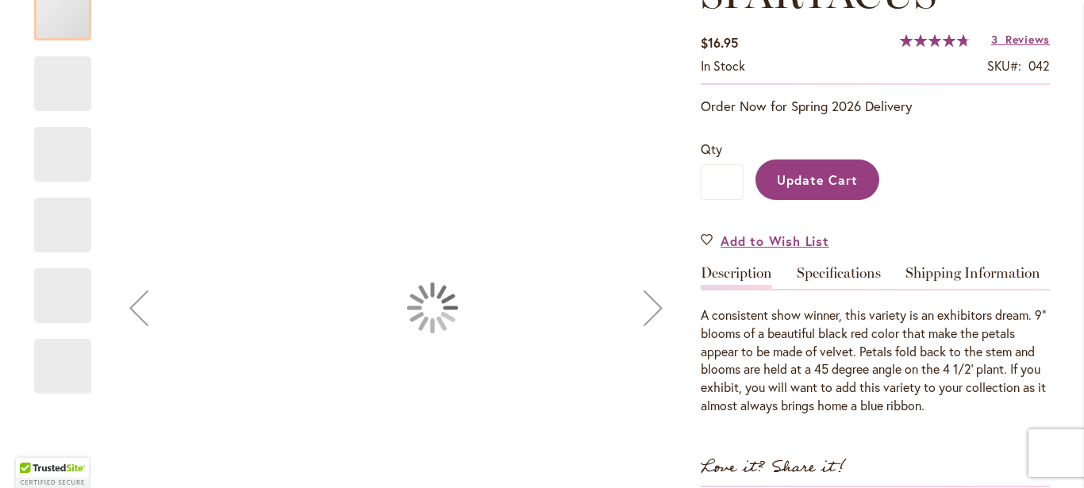
type input "*****"
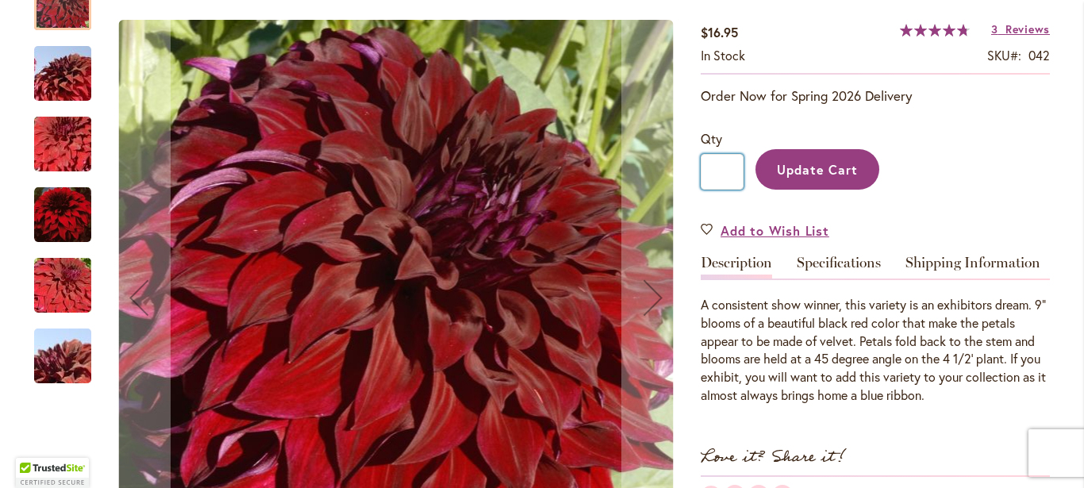
click at [722, 183] on input "*" at bounding box center [722, 172] width 43 height 36
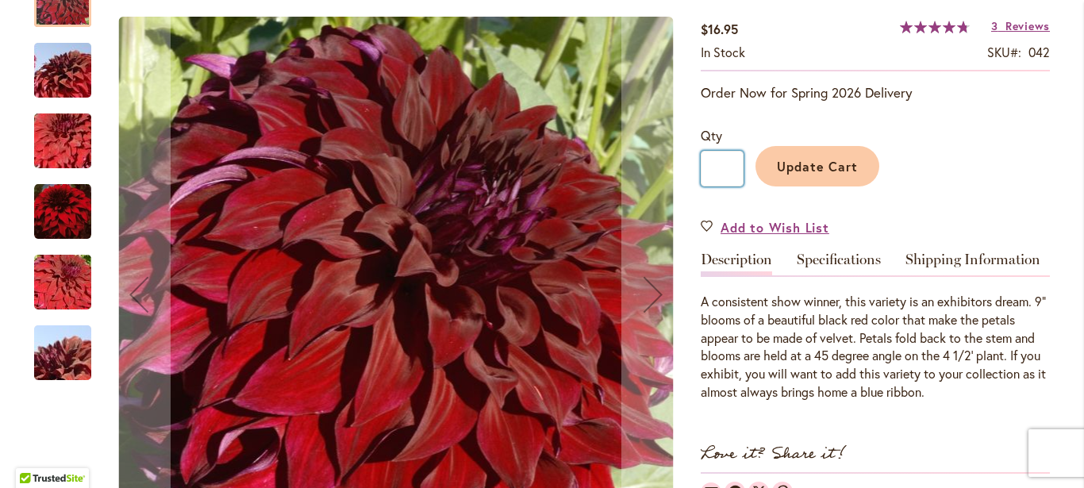
type input "*"
click at [806, 169] on span "Update Cart" at bounding box center [818, 166] width 82 height 17
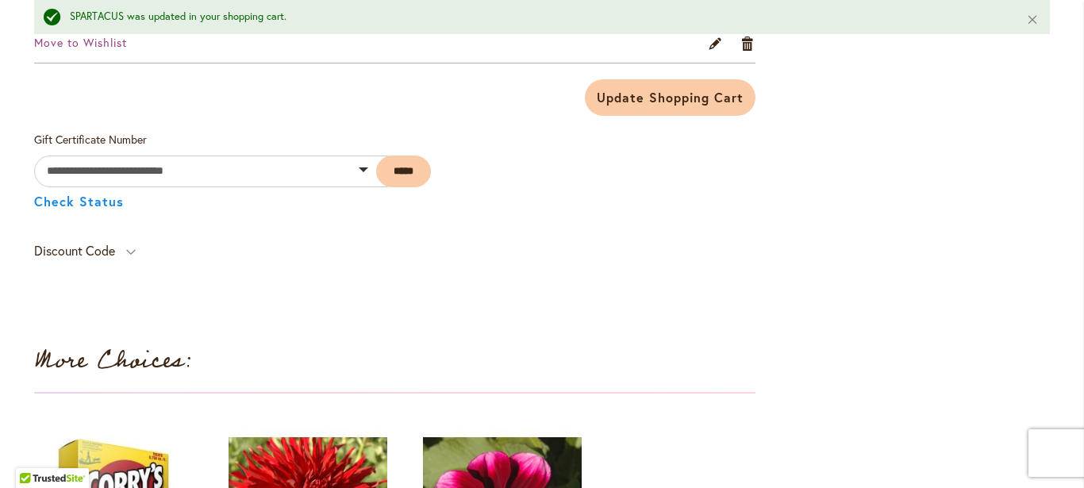
scroll to position [1863, 0]
click at [125, 254] on div "Discount Code" at bounding box center [85, 254] width 102 height 30
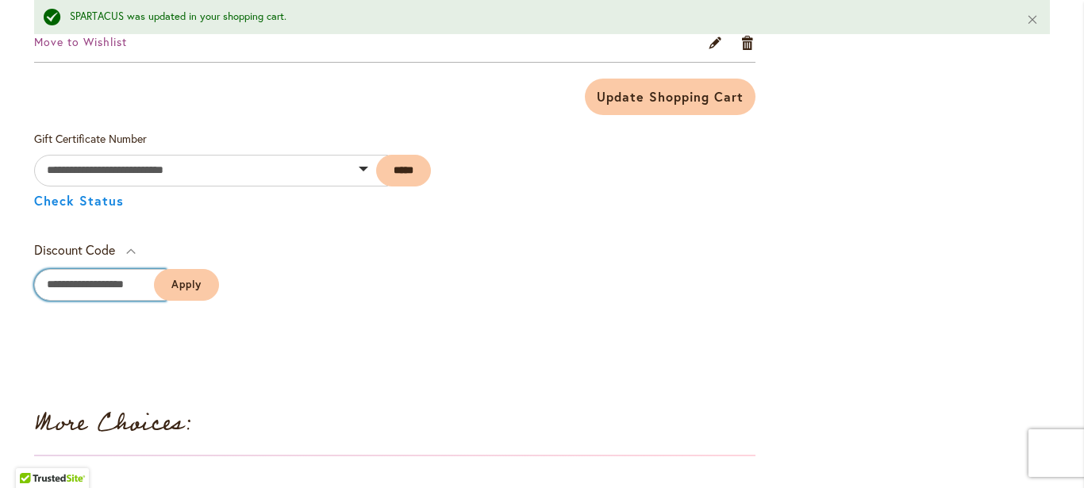
click at [69, 290] on input "Enter discount code" at bounding box center [100, 285] width 132 height 32
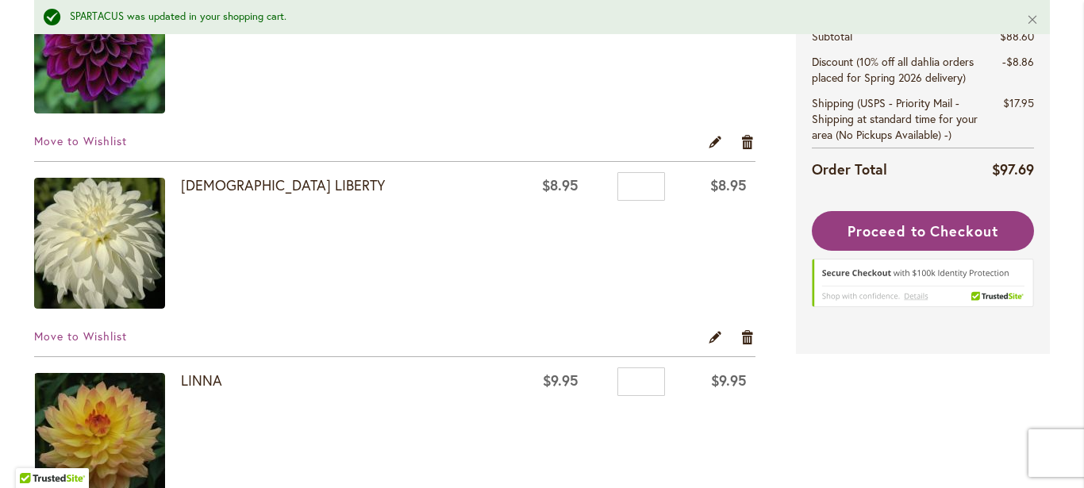
scroll to position [347, 0]
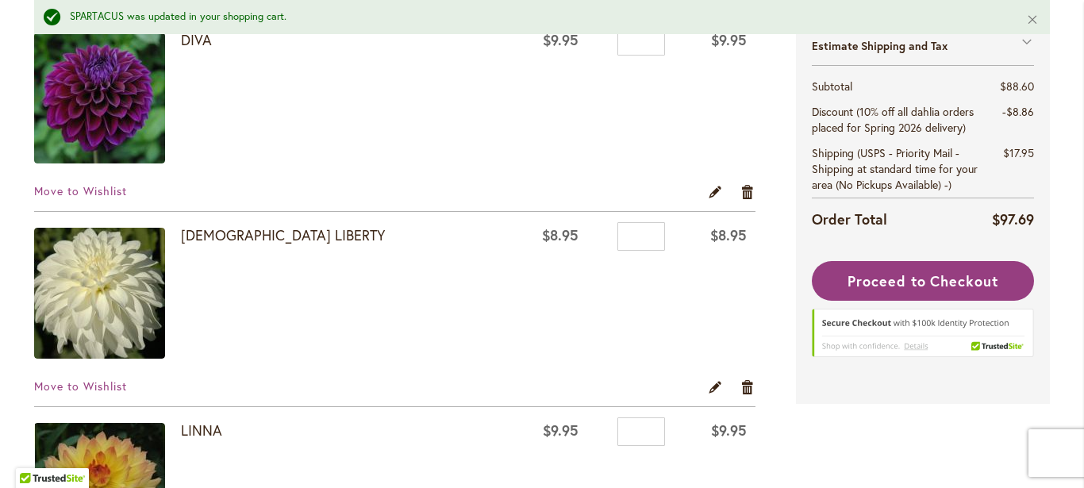
type input "********"
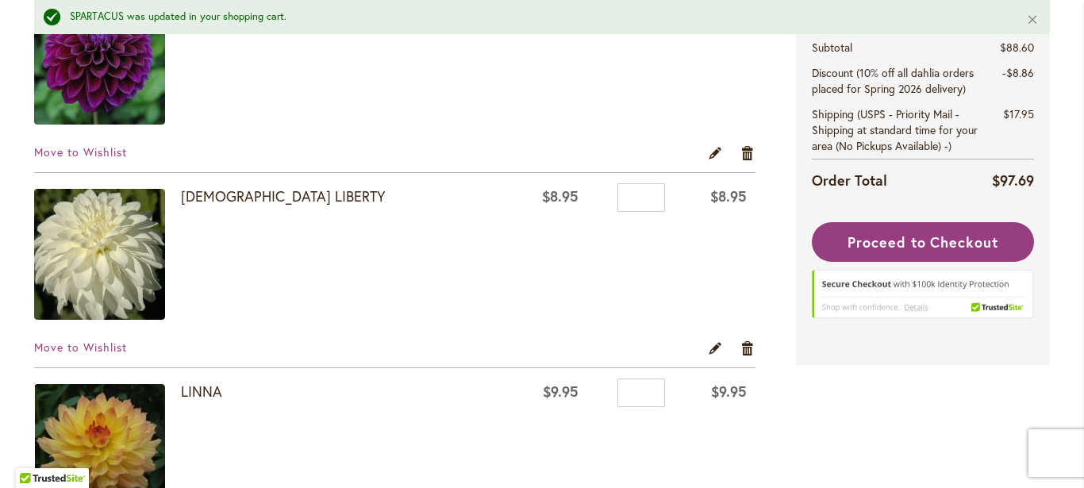
scroll to position [387, 0]
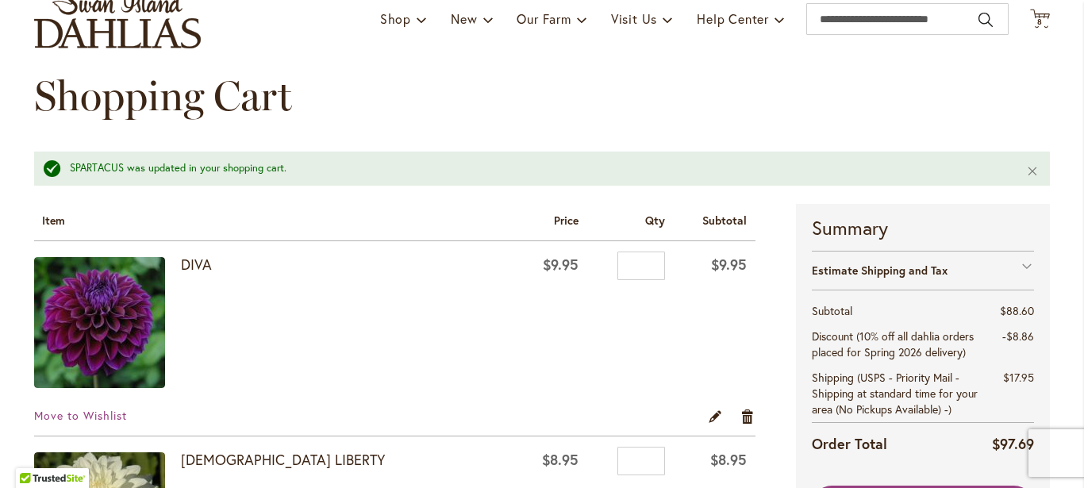
click at [1025, 265] on div "Estimate Shipping and Tax" at bounding box center [923, 270] width 222 height 39
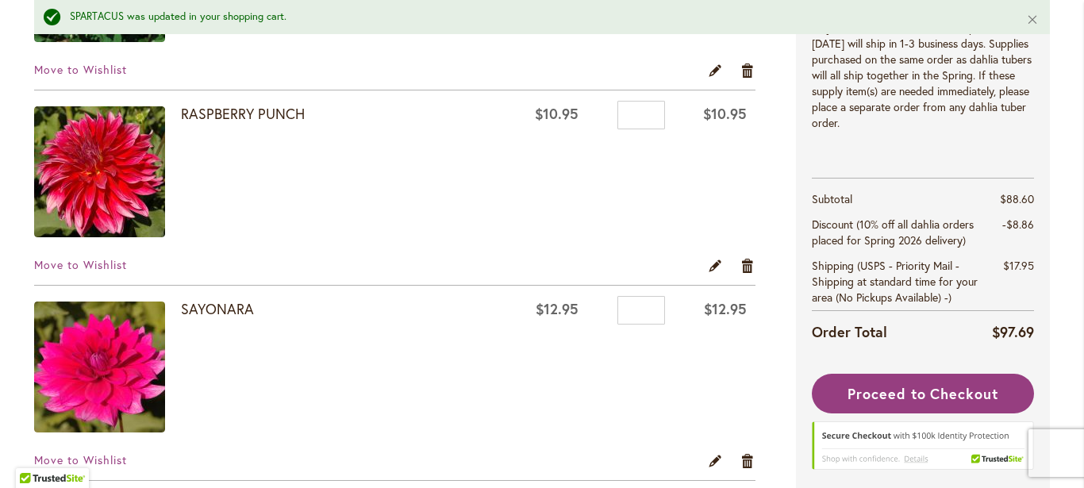
scroll to position [1061, 0]
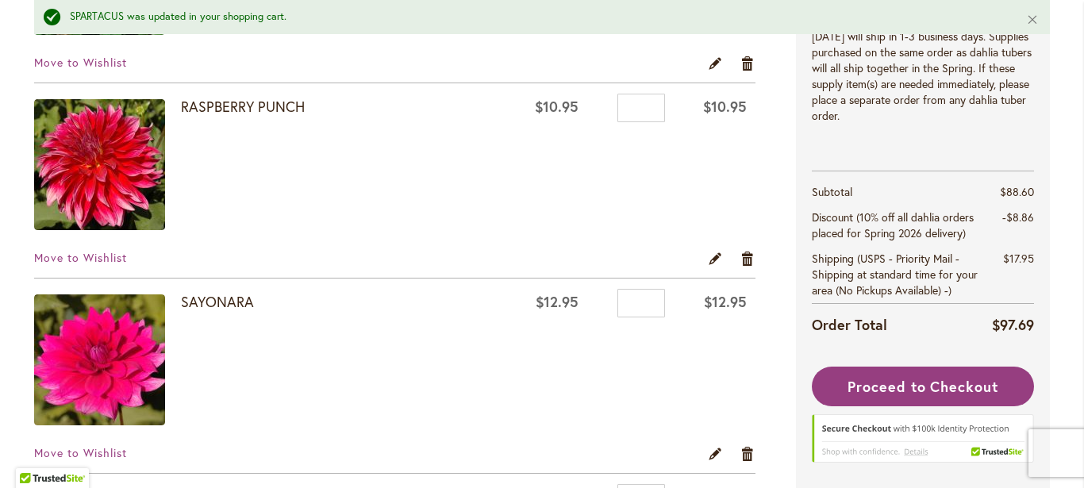
click at [587, 421] on td "Qty *" at bounding box center [630, 361] width 86 height 167
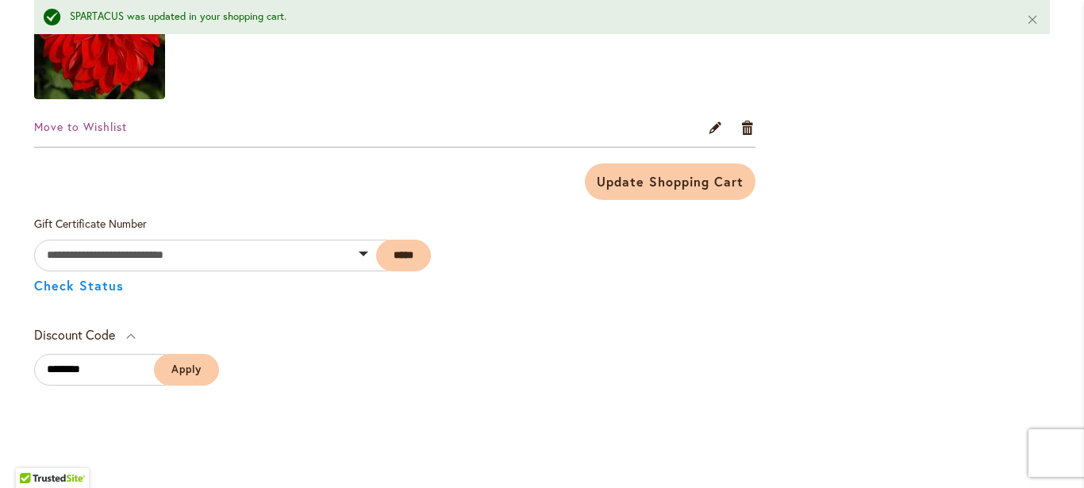
scroll to position [1784, 0]
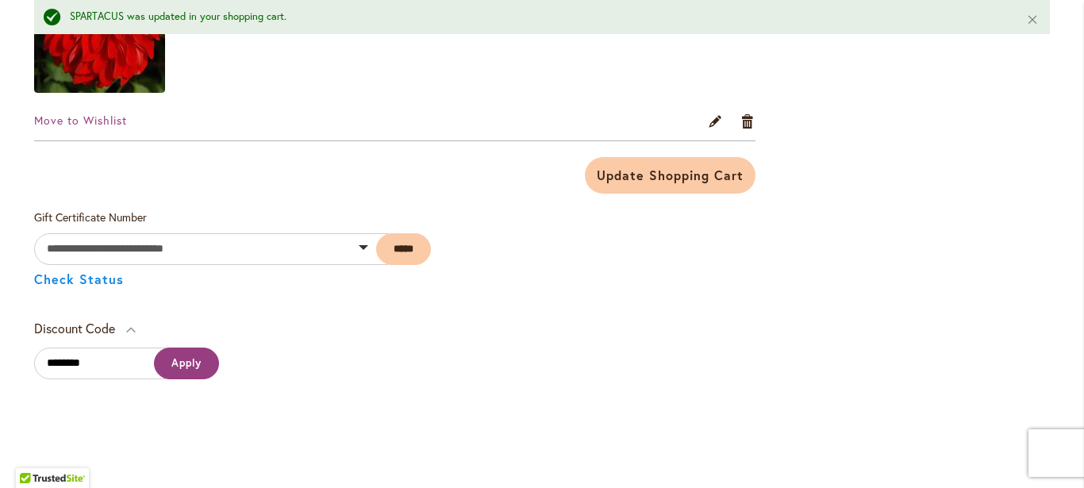
click at [202, 367] on span "Apply" at bounding box center [186, 362] width 30 height 13
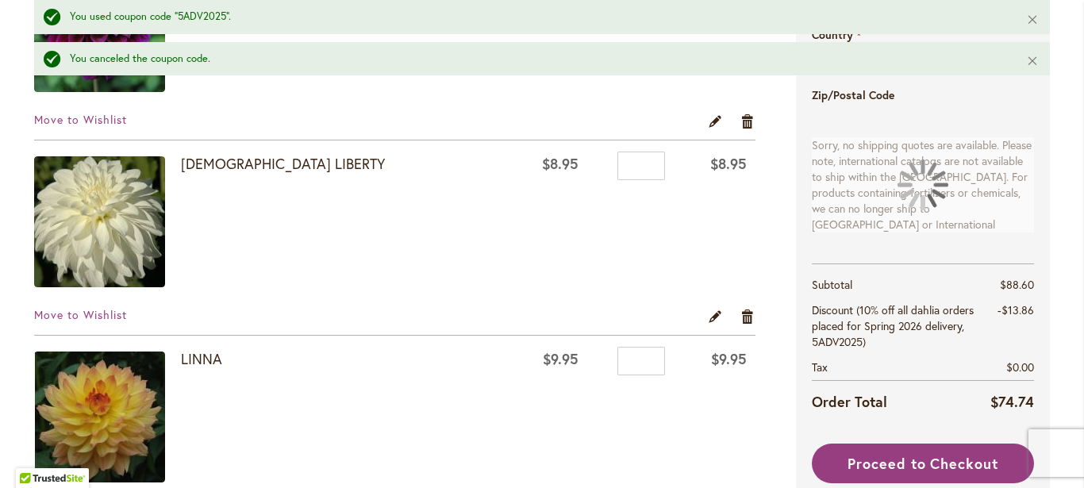
scroll to position [193, 0]
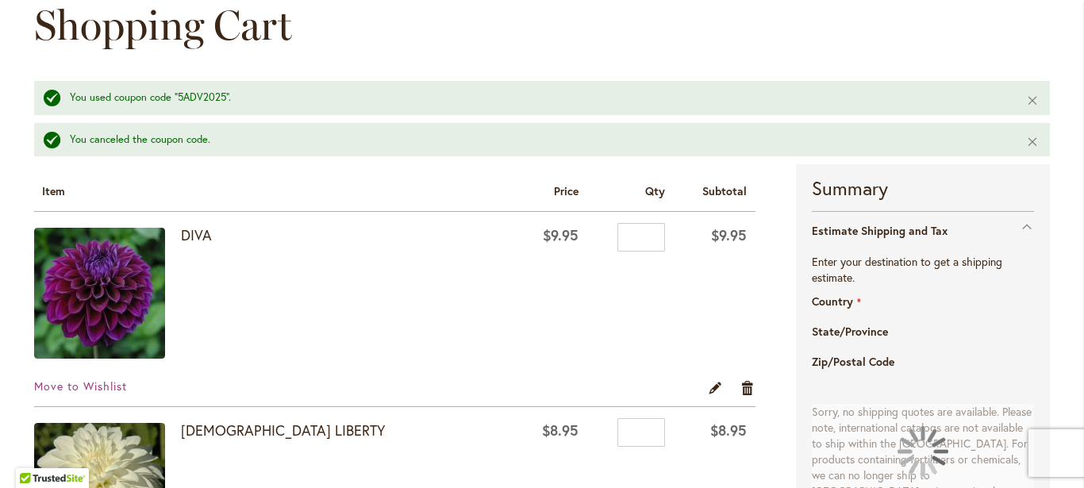
select select "**"
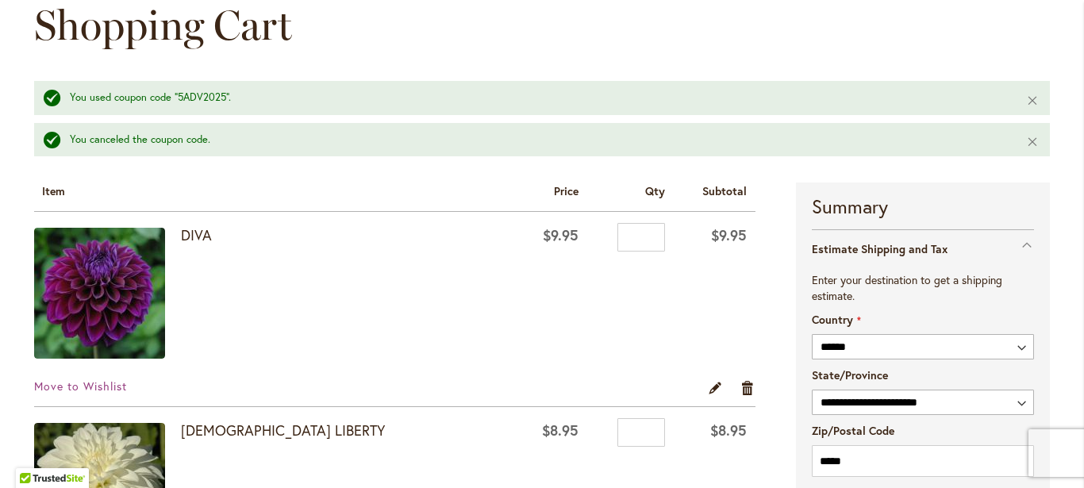
scroll to position [182, 0]
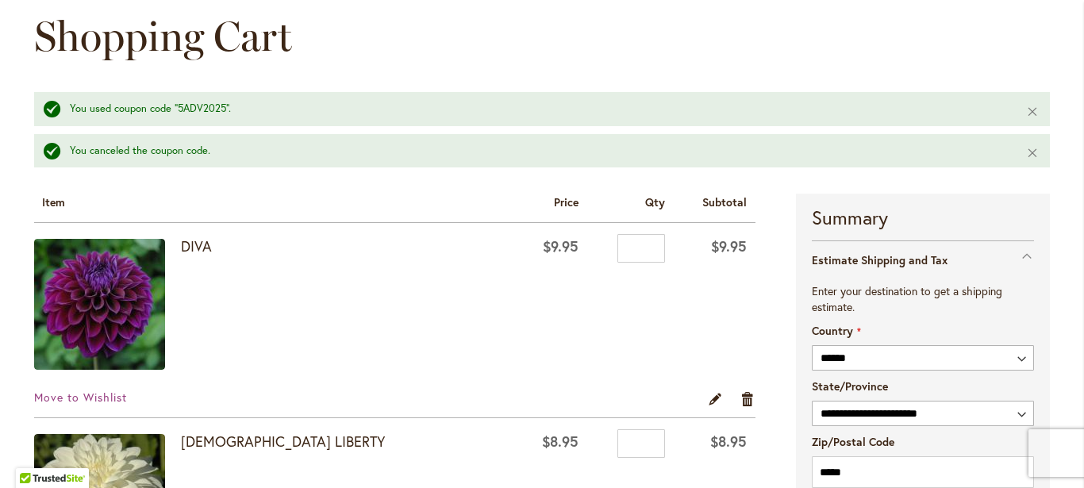
click at [1022, 253] on div "Estimate Shipping and Tax" at bounding box center [923, 259] width 222 height 39
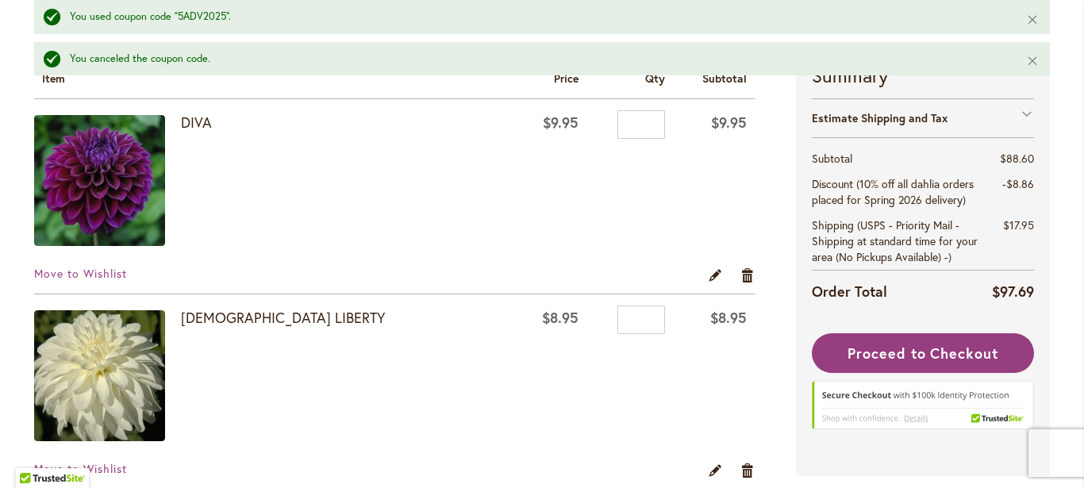
scroll to position [294, 0]
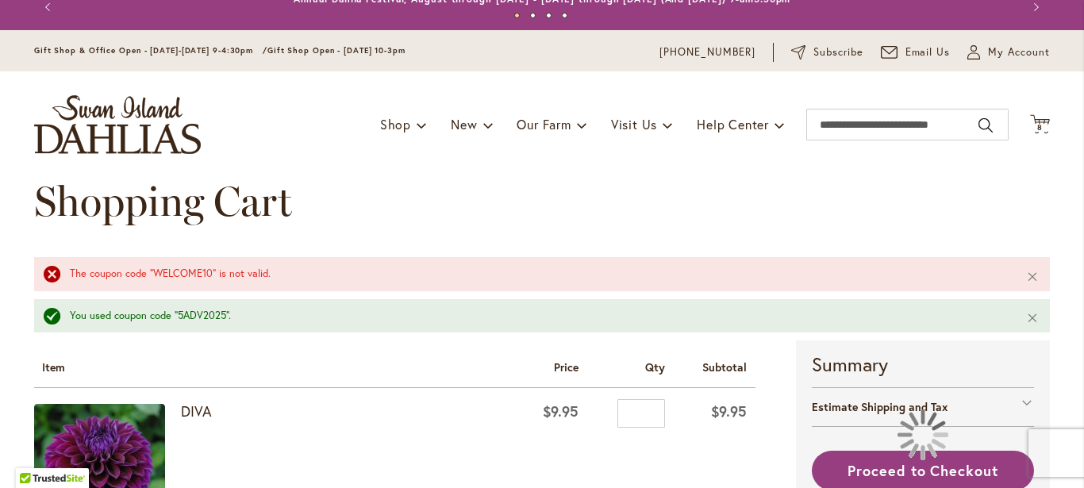
scroll to position [28, 0]
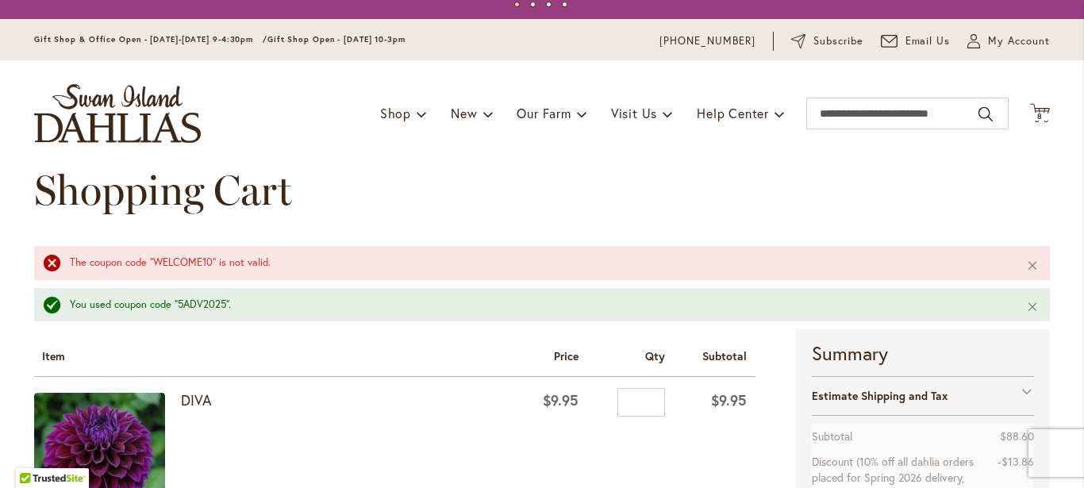
click at [0, 487] on div at bounding box center [0, 488] width 0 height 0
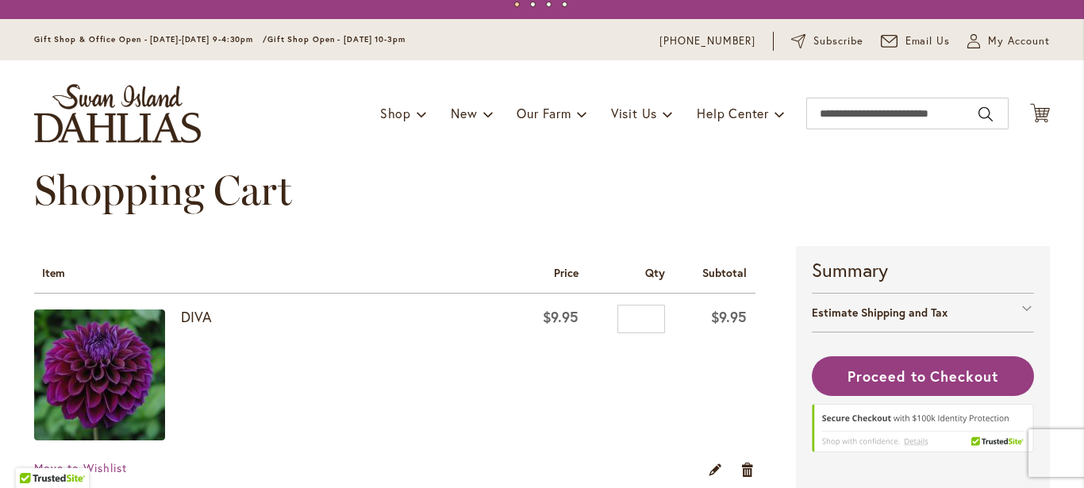
scroll to position [58, 0]
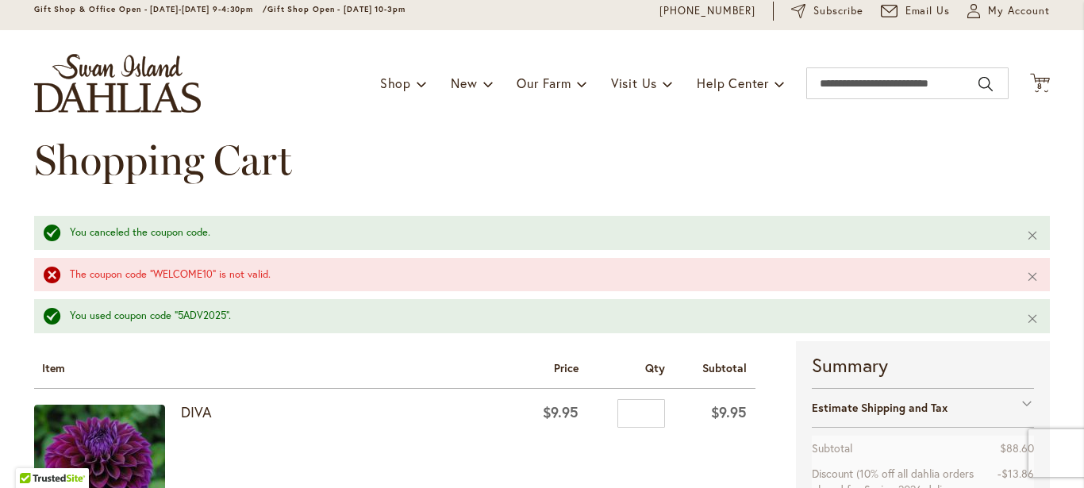
click at [0, 487] on div at bounding box center [0, 488] width 0 height 0
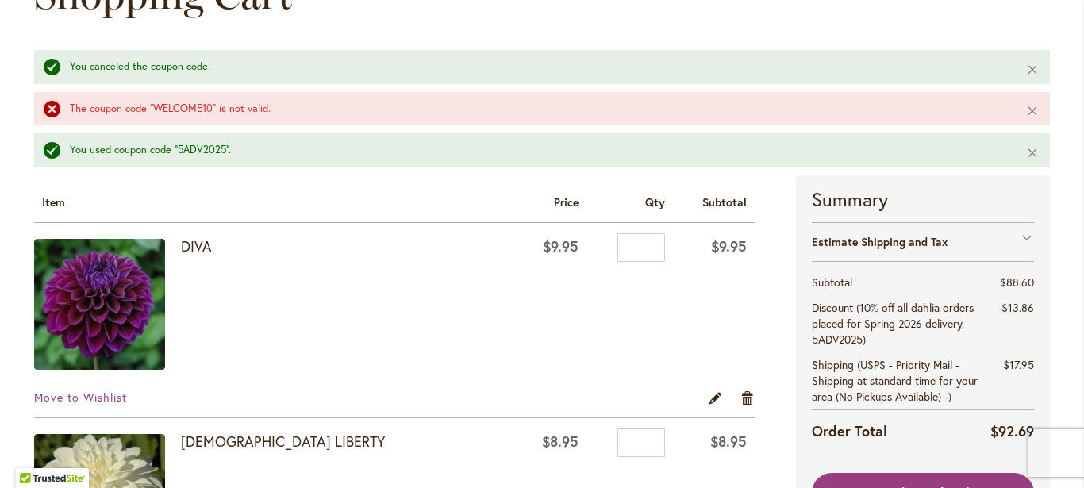
scroll to position [218, 0]
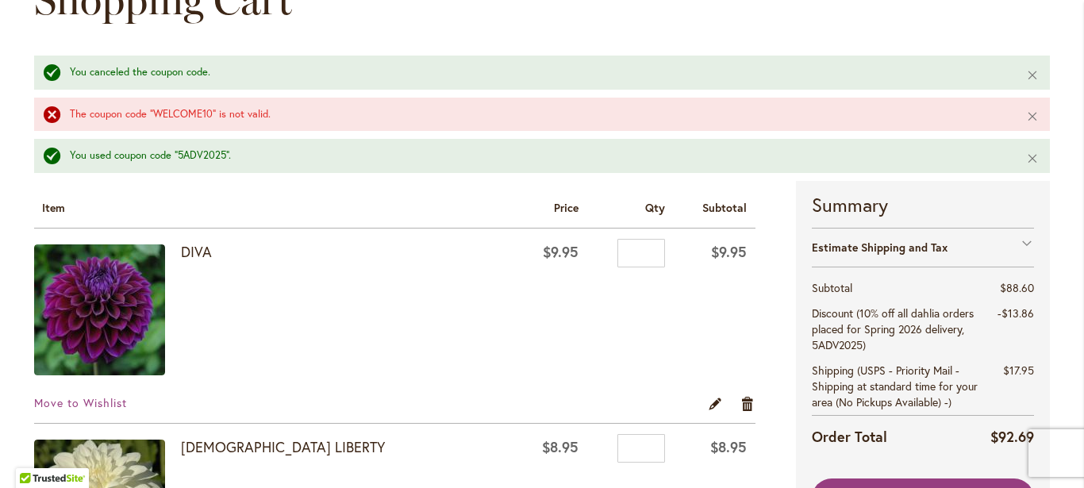
click at [70, 114] on div "The coupon code "WELCOME10" is not valid." at bounding box center [536, 114] width 933 height 15
click at [1021, 117] on button "Close" at bounding box center [1033, 117] width 34 height 38
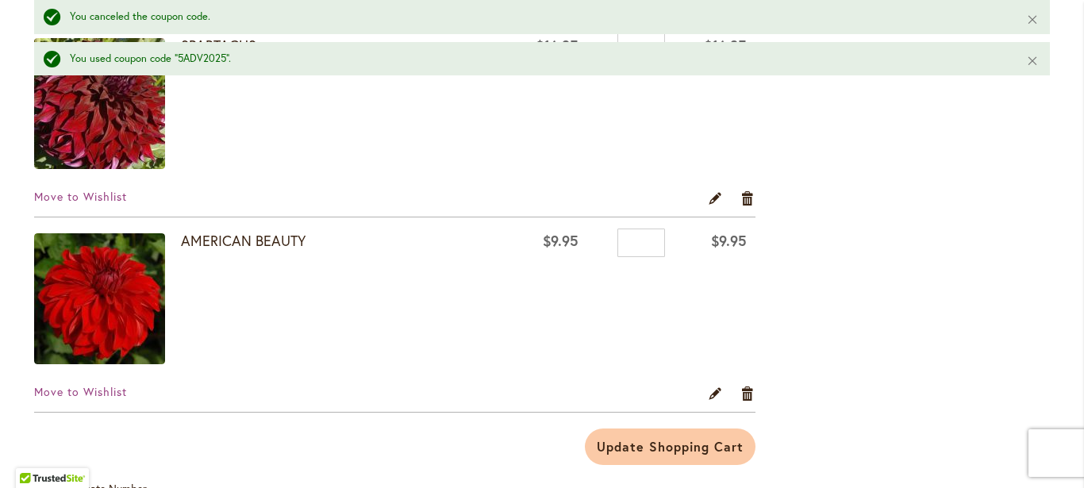
scroll to position [1552, 0]
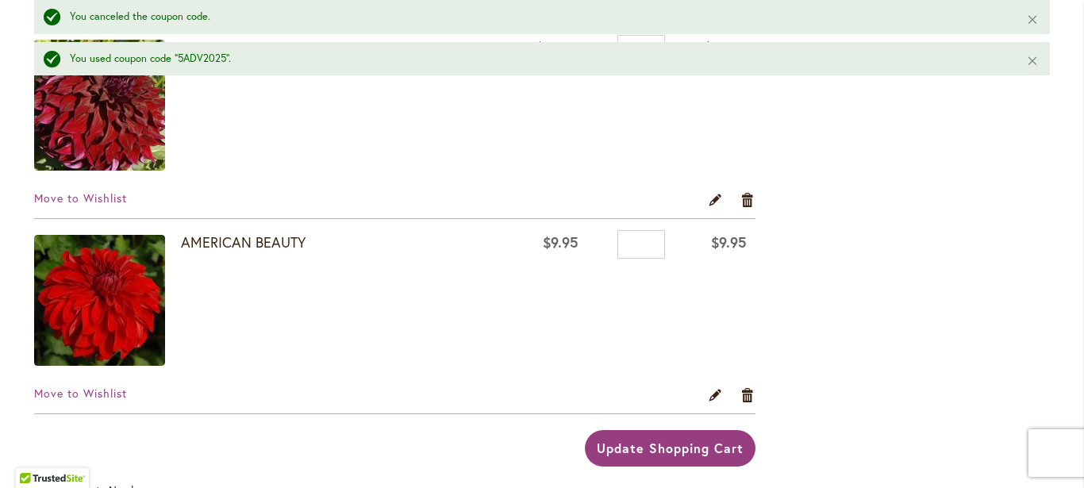
click at [680, 460] on button "Update Shopping Cart" at bounding box center [670, 448] width 170 height 37
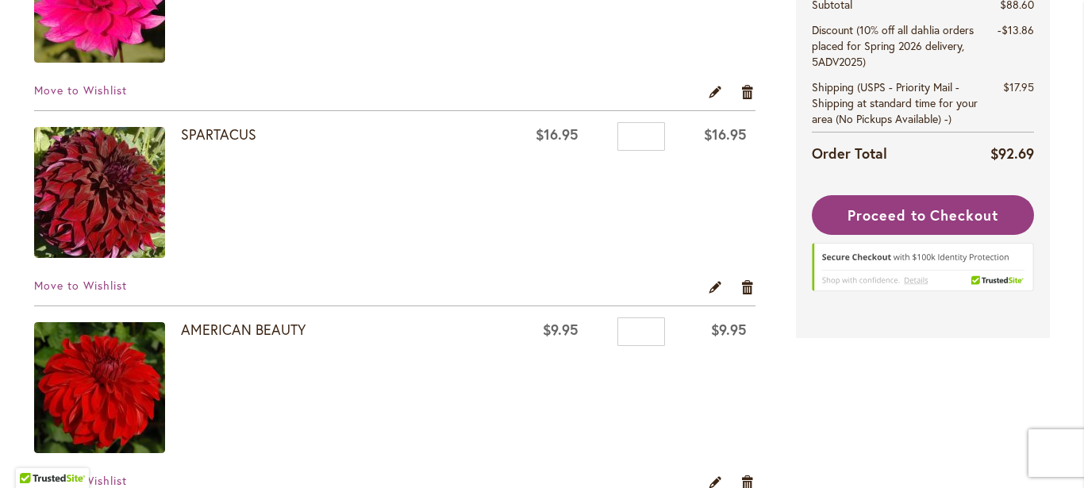
scroll to position [1383, 0]
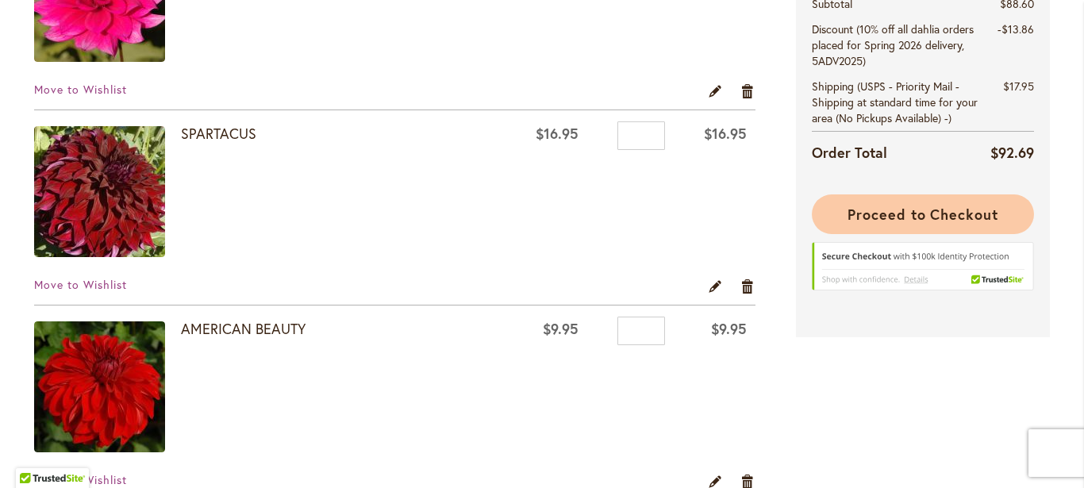
click at [913, 227] on button "Proceed to Checkout" at bounding box center [923, 214] width 222 height 40
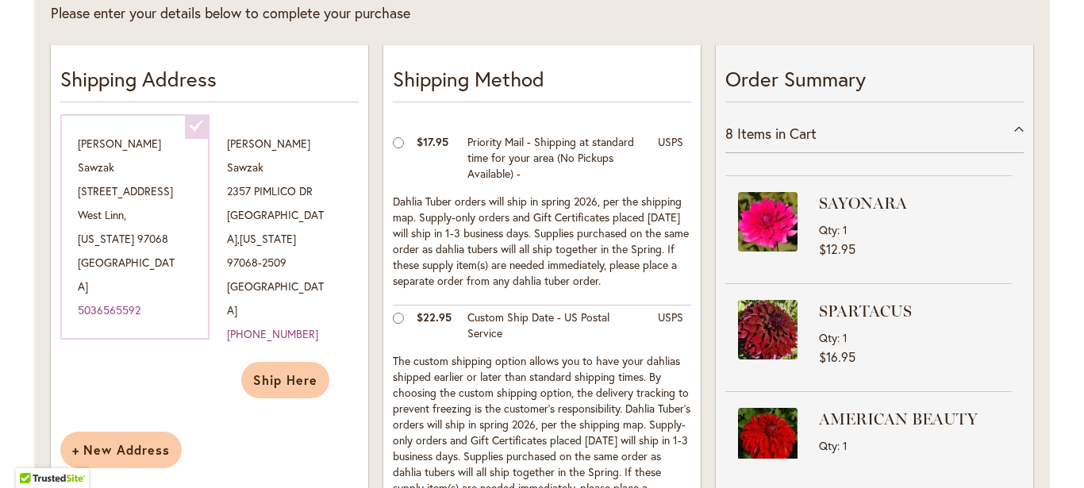
scroll to position [547, 0]
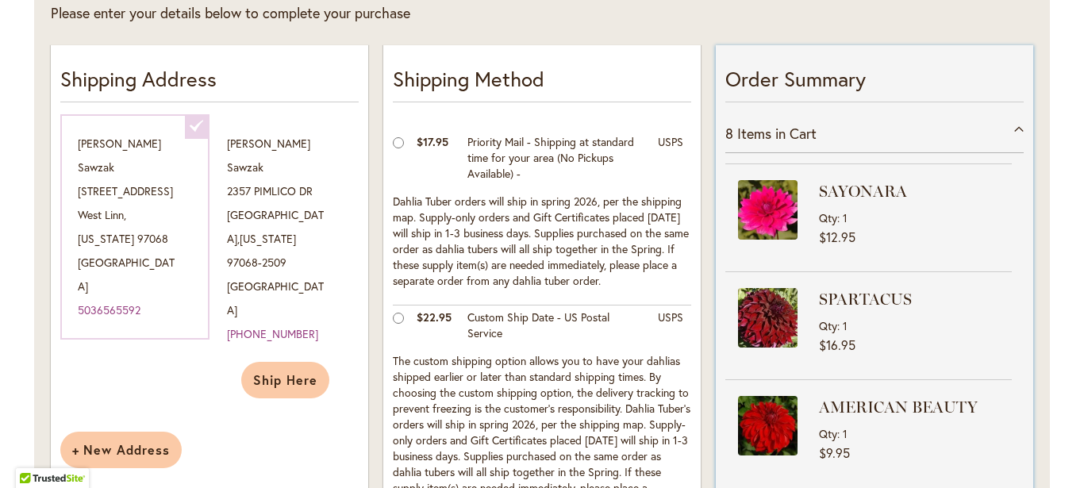
click at [829, 318] on span "Qty" at bounding box center [828, 325] width 18 height 15
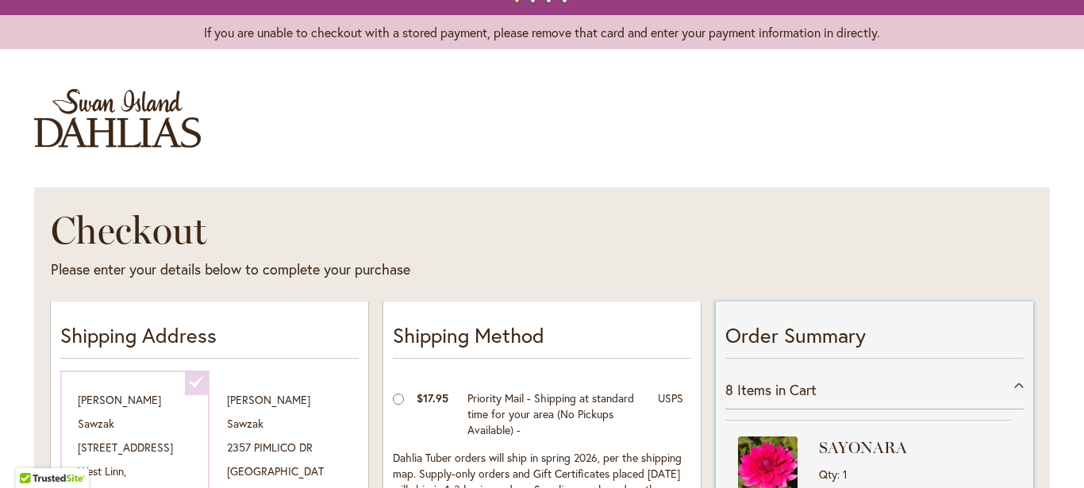
scroll to position [0, 0]
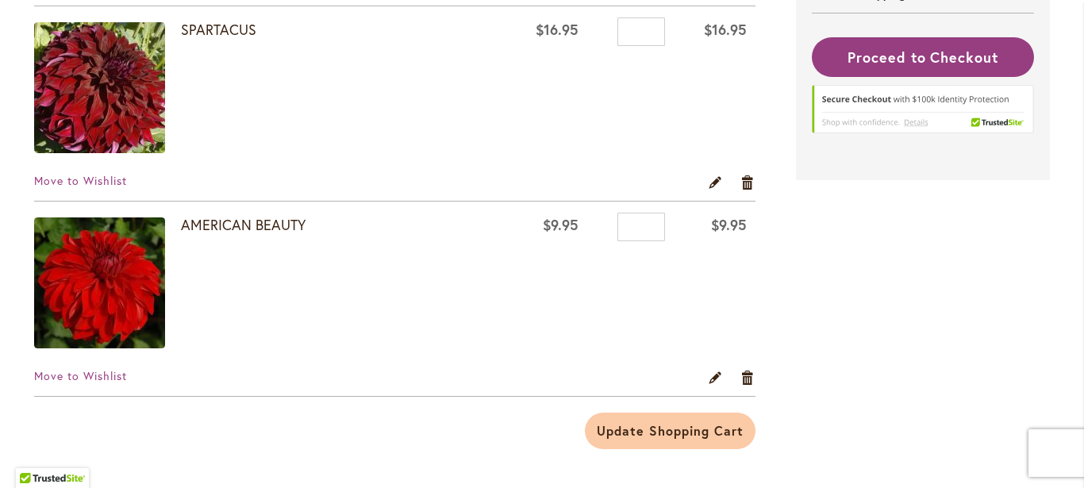
type input "**********"
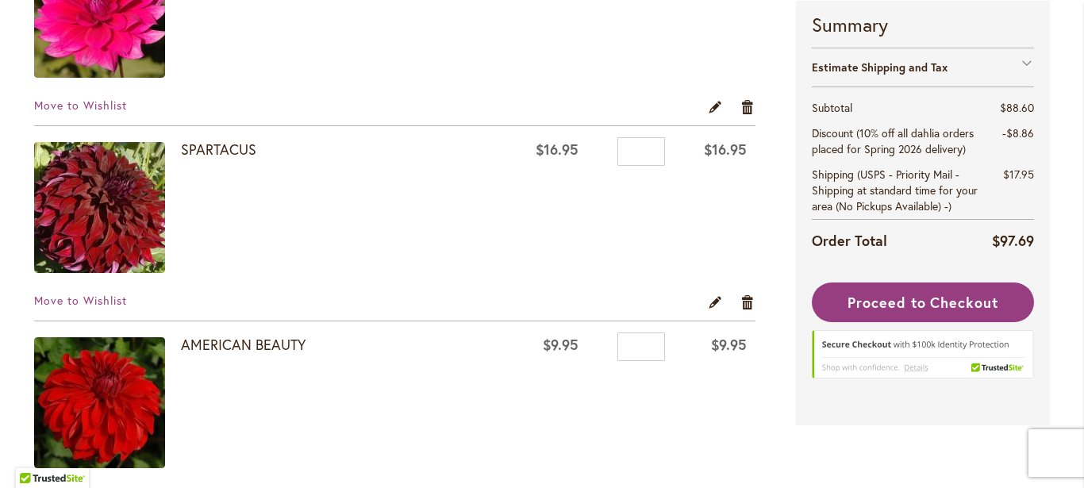
scroll to position [1435, 0]
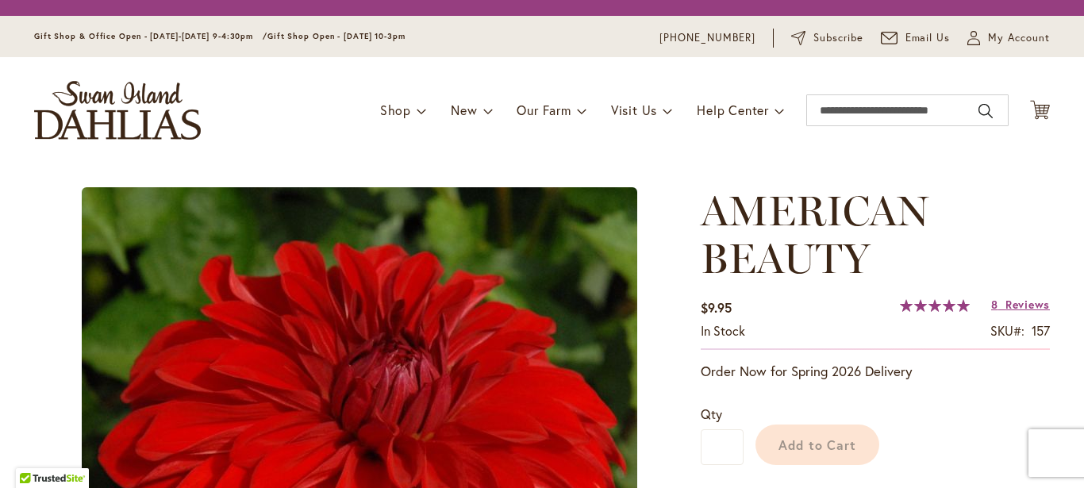
scroll to position [162, 0]
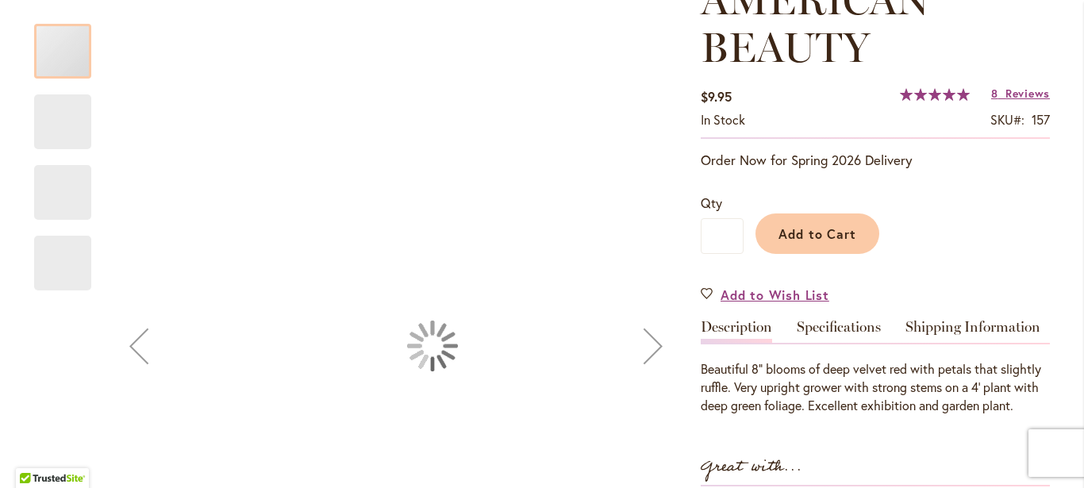
type input "*****"
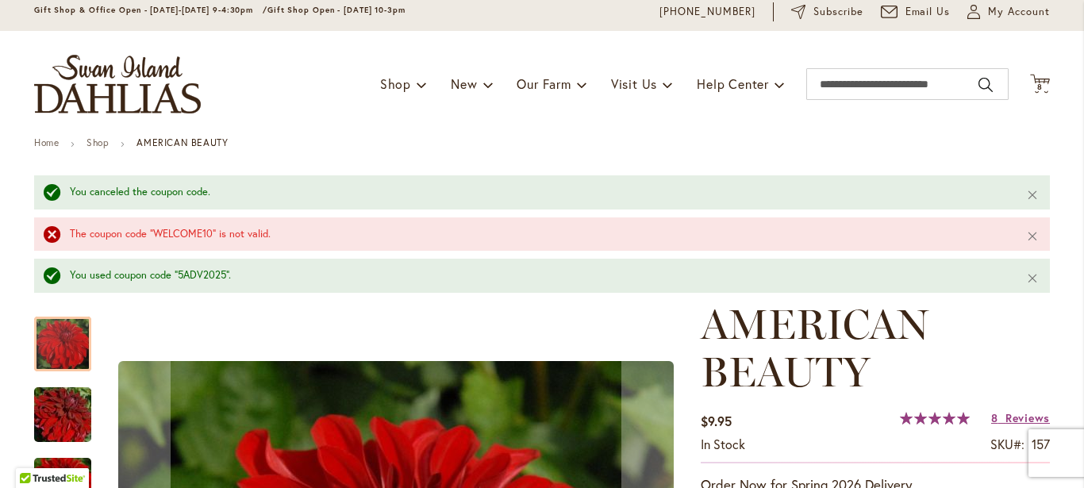
scroll to position [0, 0]
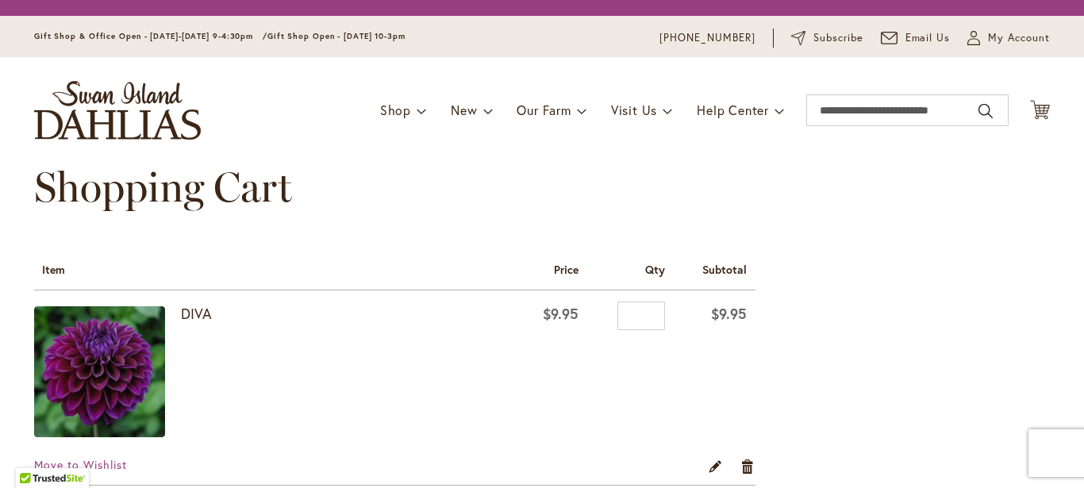
scroll to position [1435, 0]
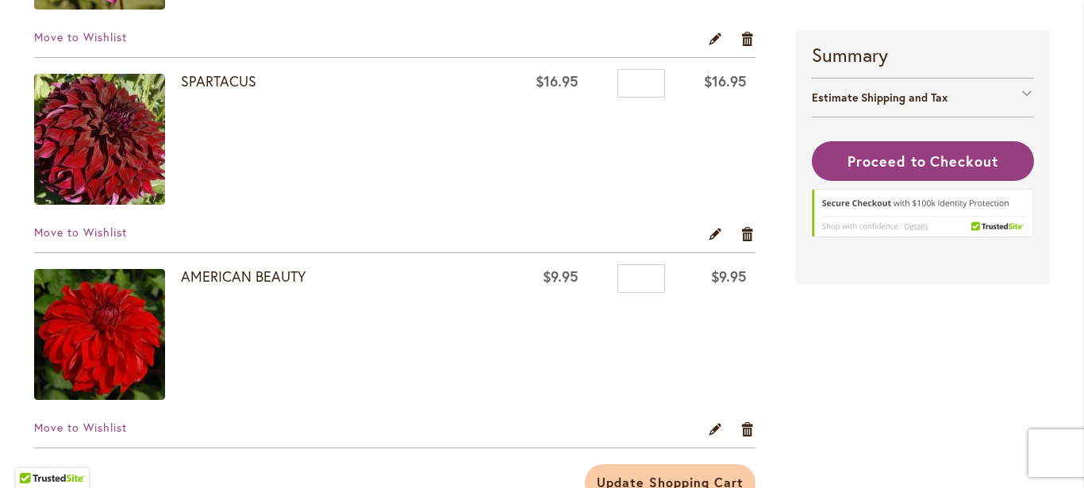
type input "**********"
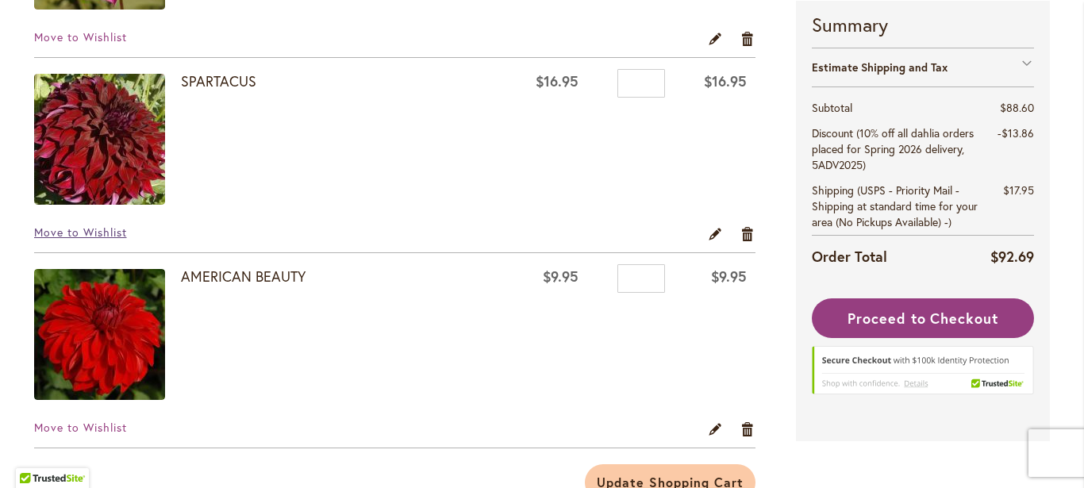
click at [79, 233] on span "Move to Wishlist" at bounding box center [80, 232] width 93 height 15
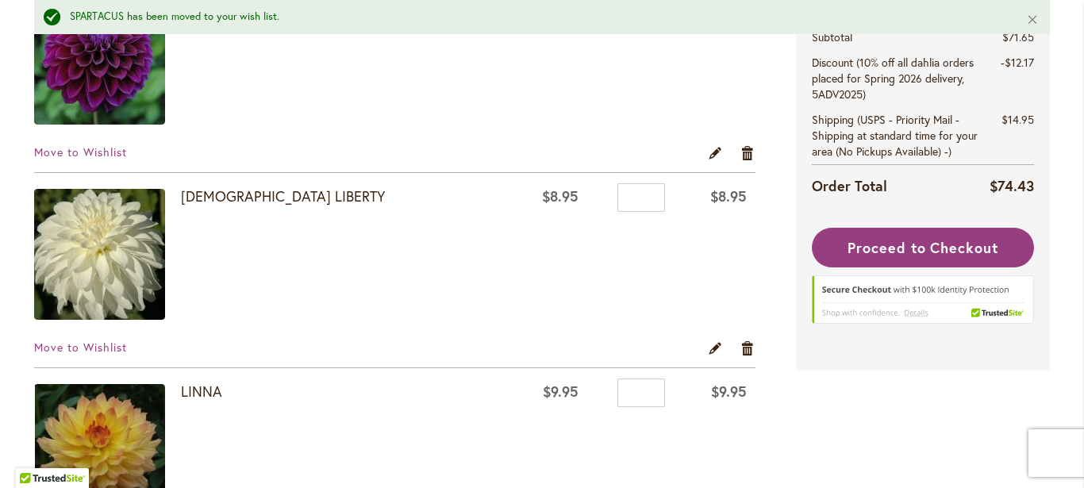
scroll to position [402, 0]
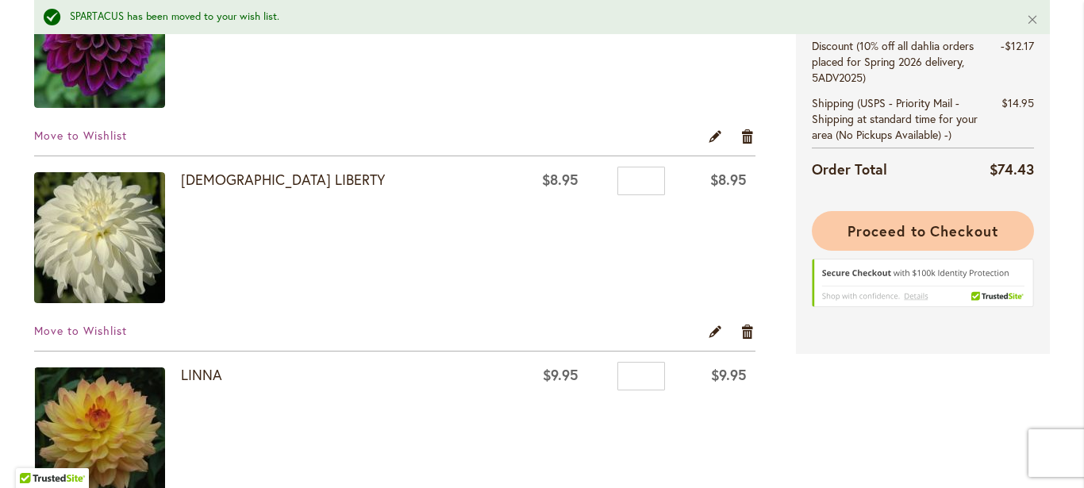
click at [913, 226] on span "Proceed to Checkout" at bounding box center [923, 230] width 151 height 19
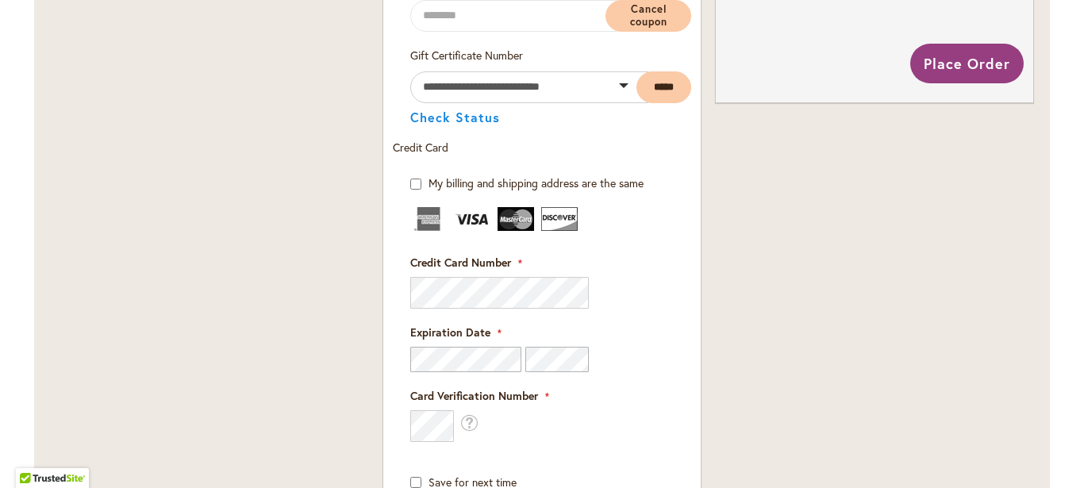
scroll to position [956, 0]
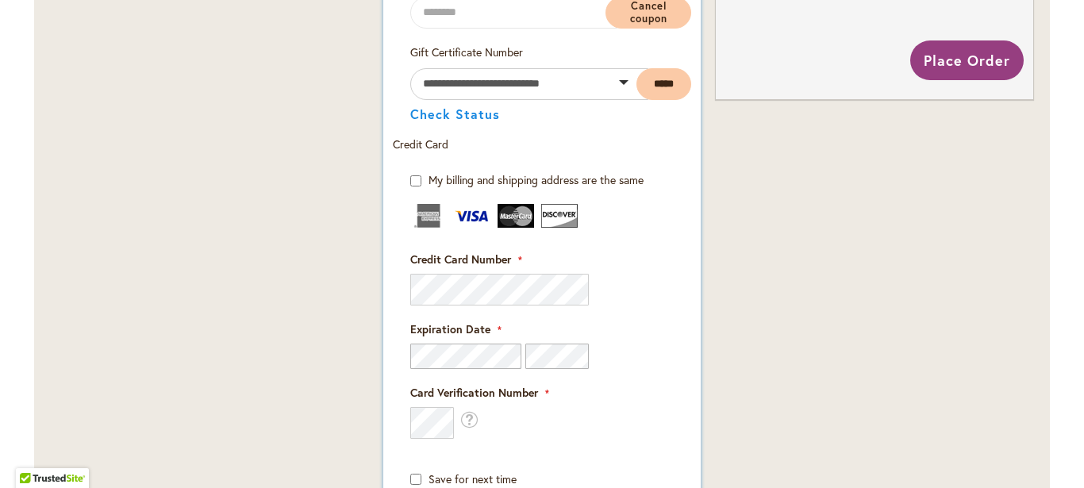
click at [496, 368] on fieldset "Credit Card Information Credit Card Number" at bounding box center [541, 345] width 263 height 283
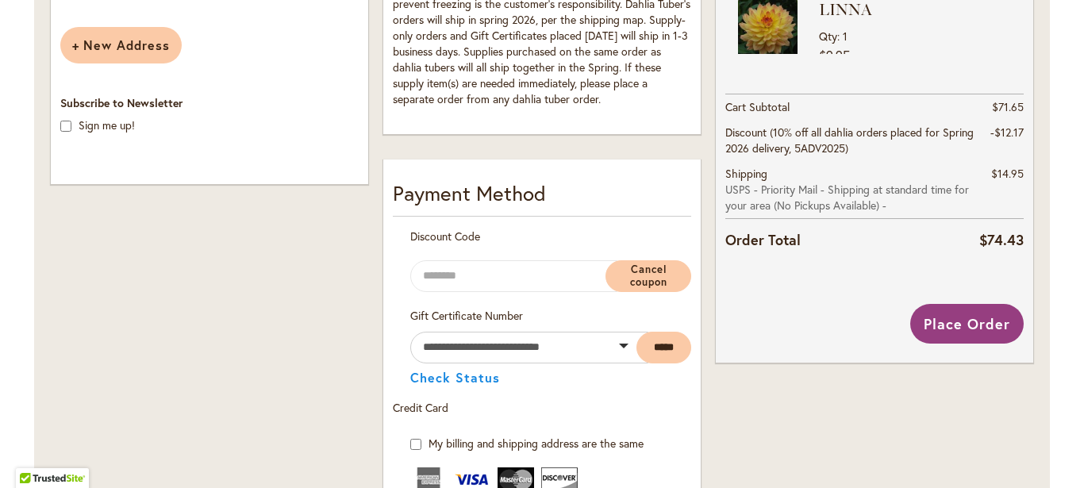
scroll to position [687, 0]
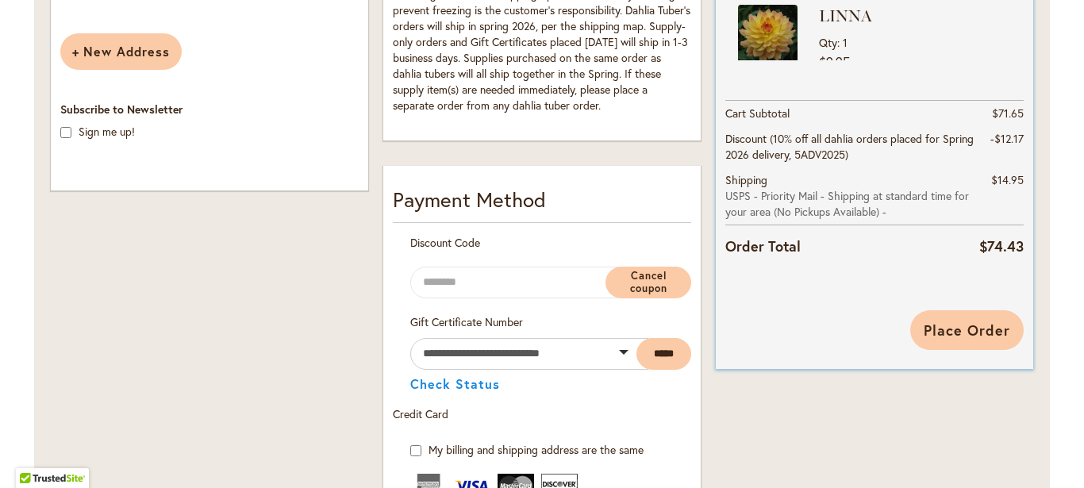
click at [949, 333] on span "Place Order" at bounding box center [967, 330] width 87 height 19
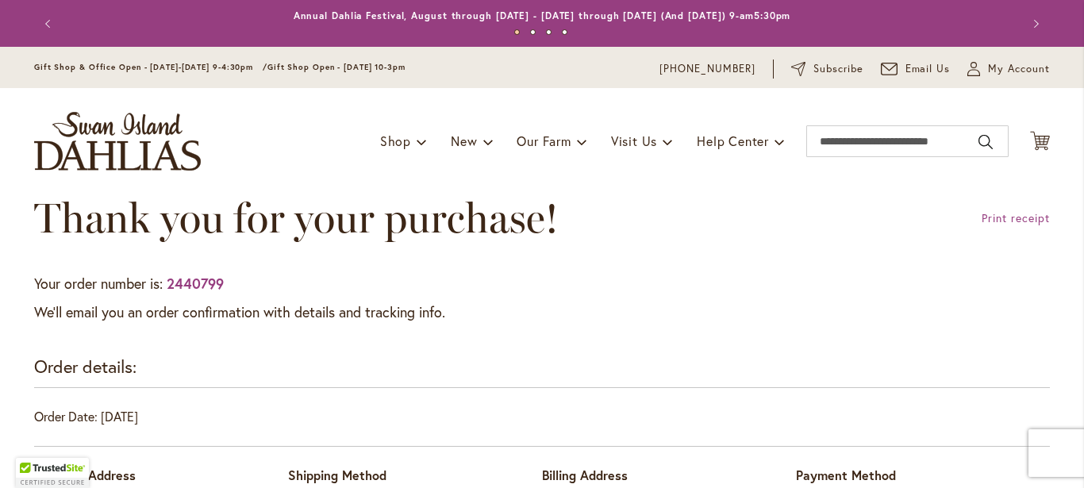
type input "**********"
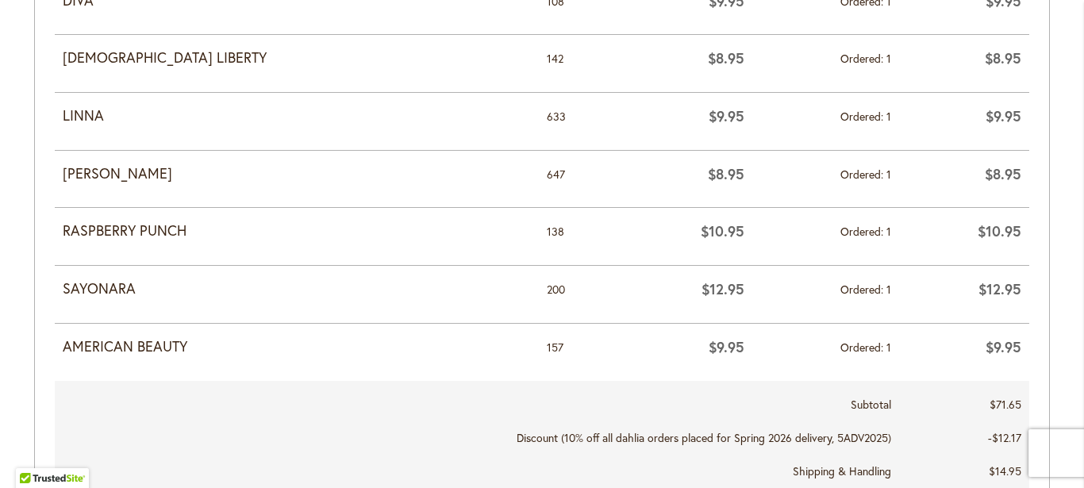
scroll to position [883, 0]
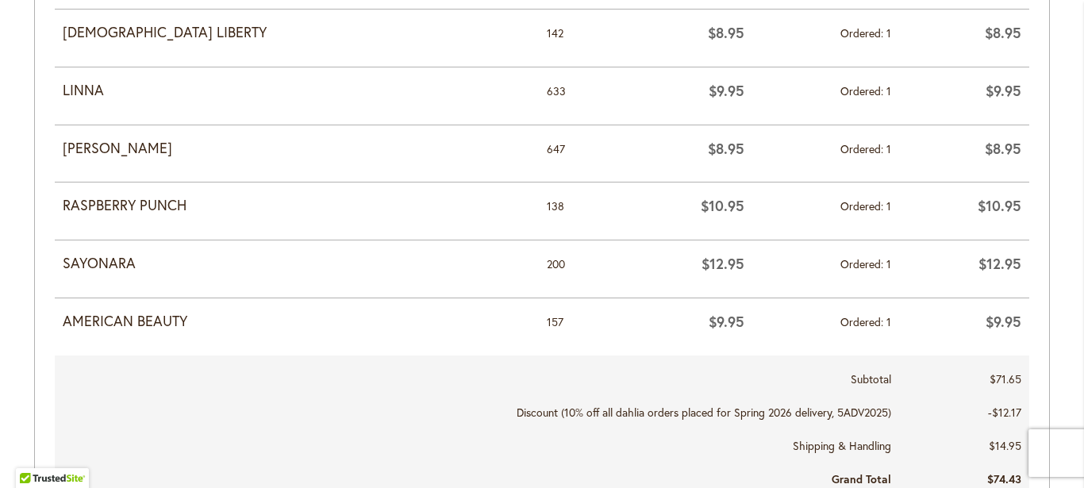
click at [102, 267] on strong "SAYONARA" at bounding box center [297, 263] width 468 height 21
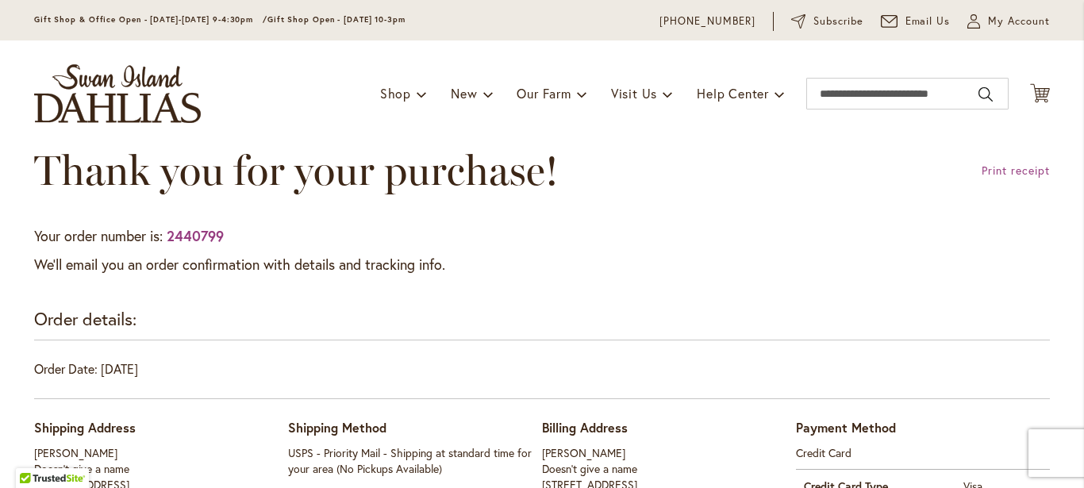
scroll to position [0, 0]
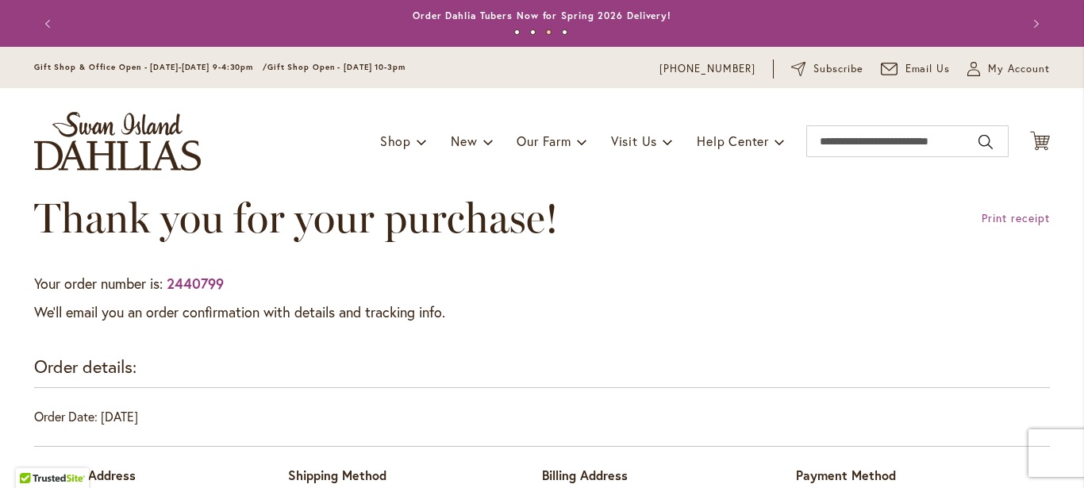
click at [43, 28] on button "Previous" at bounding box center [50, 24] width 32 height 32
click at [40, 24] on button "Previous" at bounding box center [50, 24] width 32 height 32
click at [40, 27] on button "Previous" at bounding box center [50, 24] width 32 height 32
click at [396, 145] on span "Shop" at bounding box center [395, 141] width 31 height 17
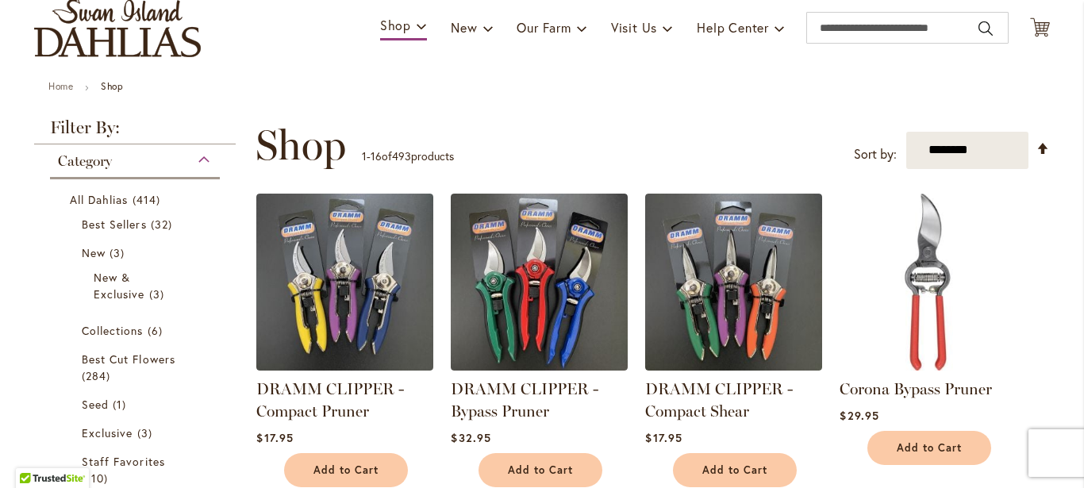
type input "**********"
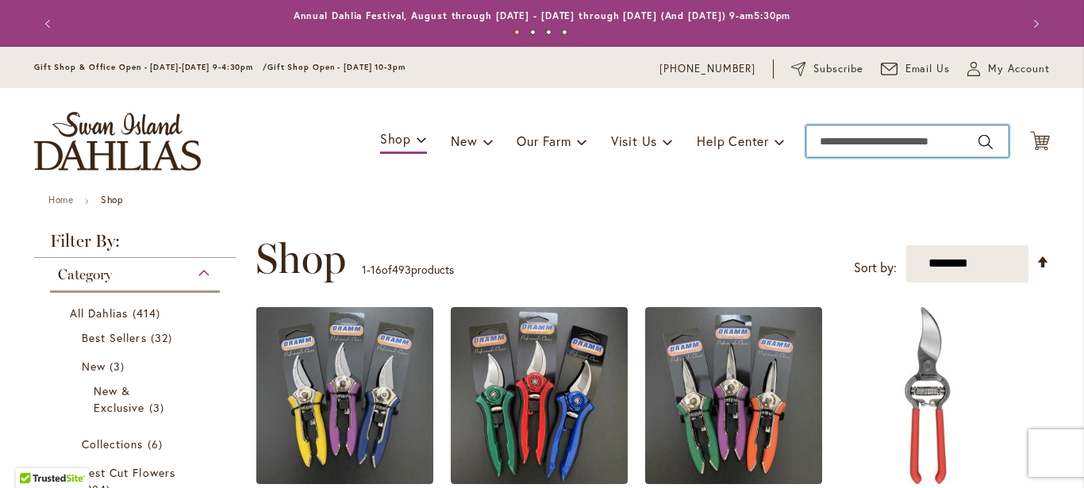
click at [852, 140] on input "Search" at bounding box center [907, 141] width 202 height 32
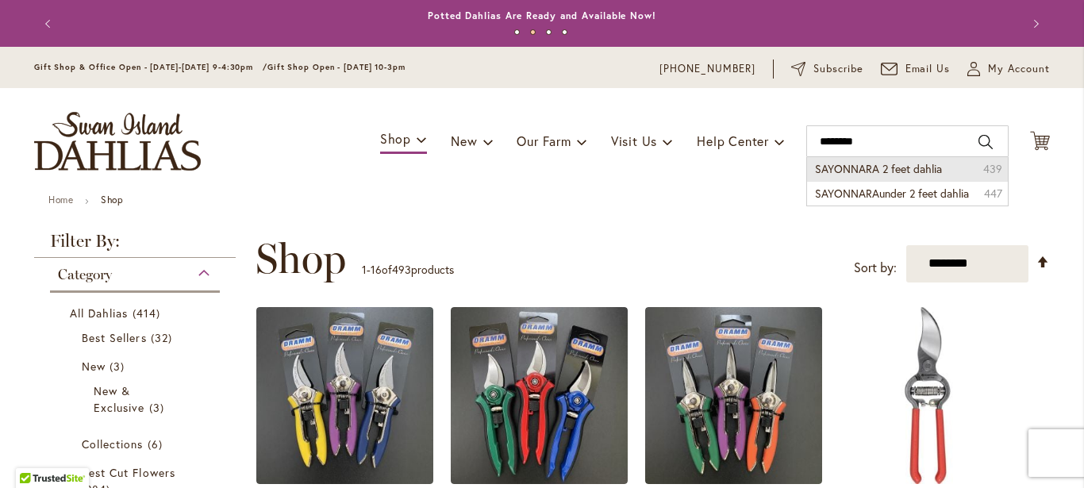
click at [894, 172] on span "SAYONNARA 2 feet dahlia" at bounding box center [878, 168] width 127 height 15
type input "**********"
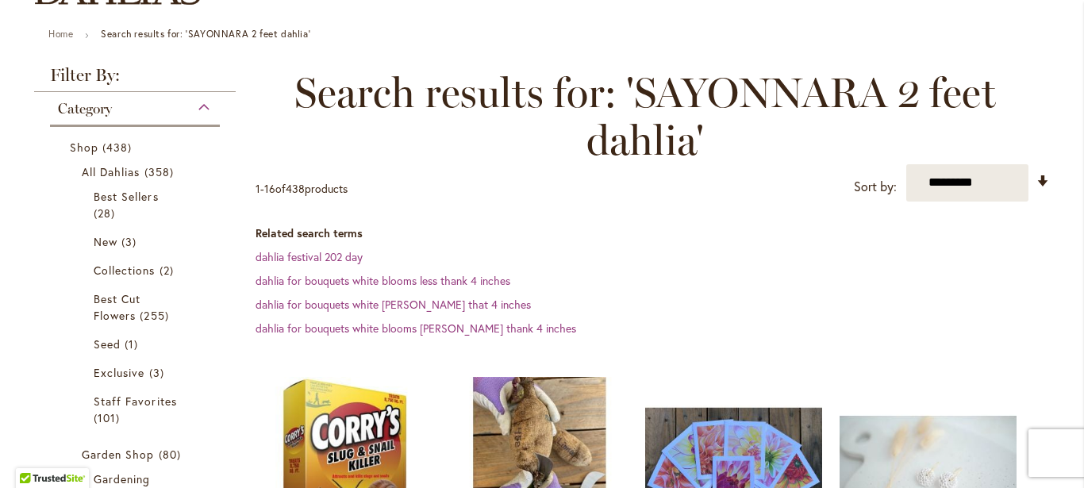
scroll to position [167, 0]
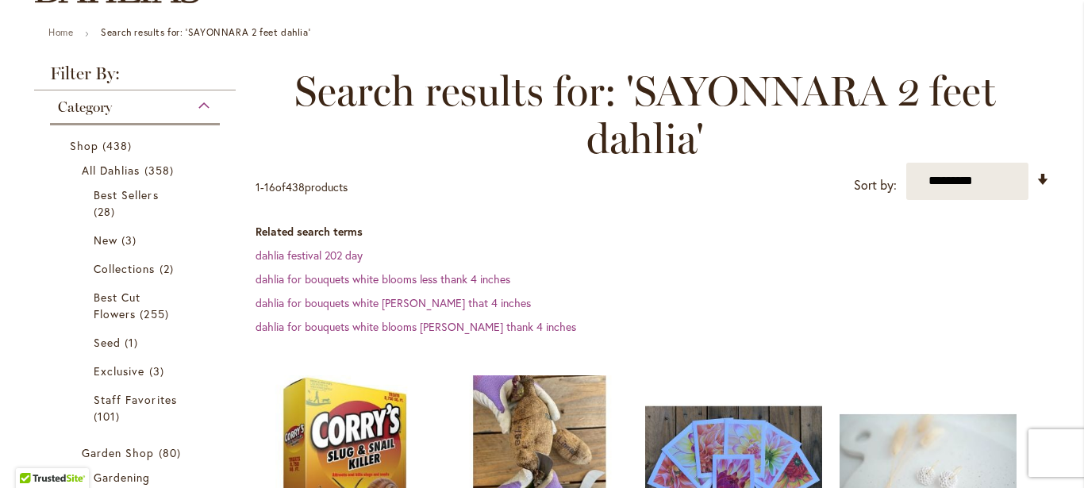
click at [656, 101] on span "Search results for: 'SAYONNARA 2 feet dahlia'" at bounding box center [645, 114] width 779 height 95
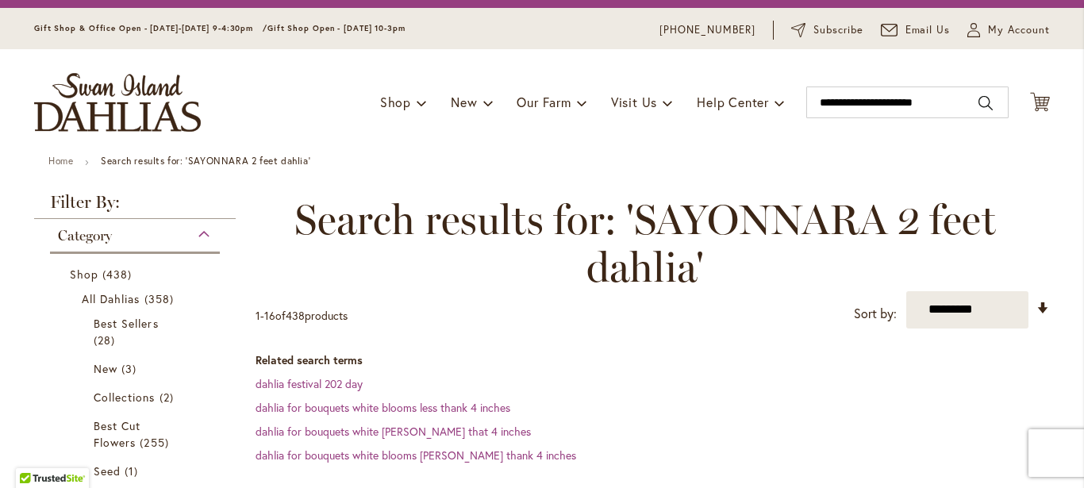
scroll to position [34, 0]
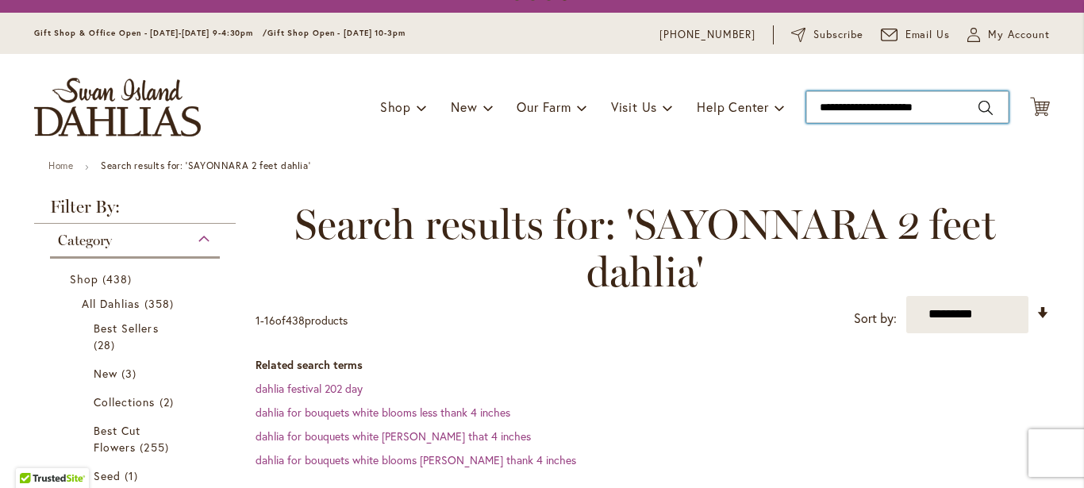
click at [978, 104] on input "**********" at bounding box center [907, 107] width 202 height 32
type input "**********"
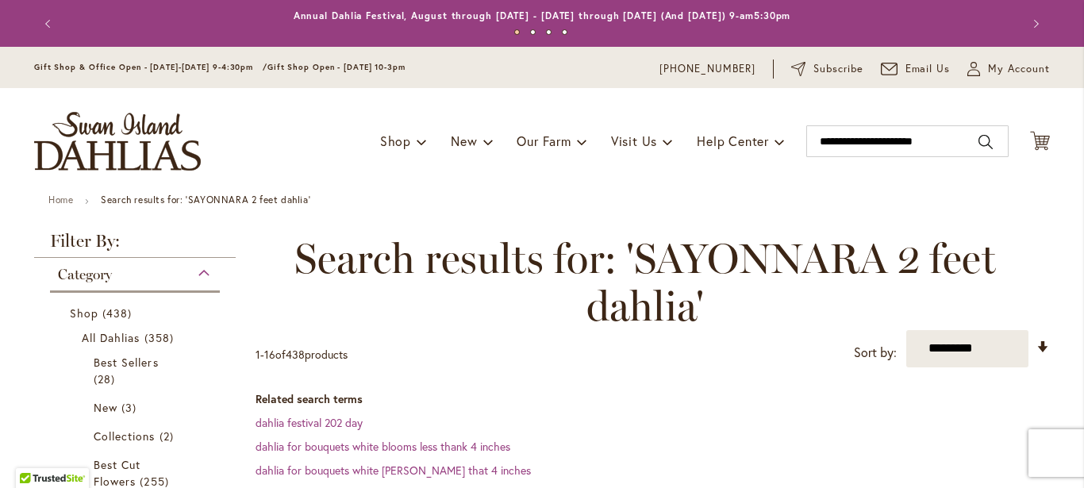
type input "**********"
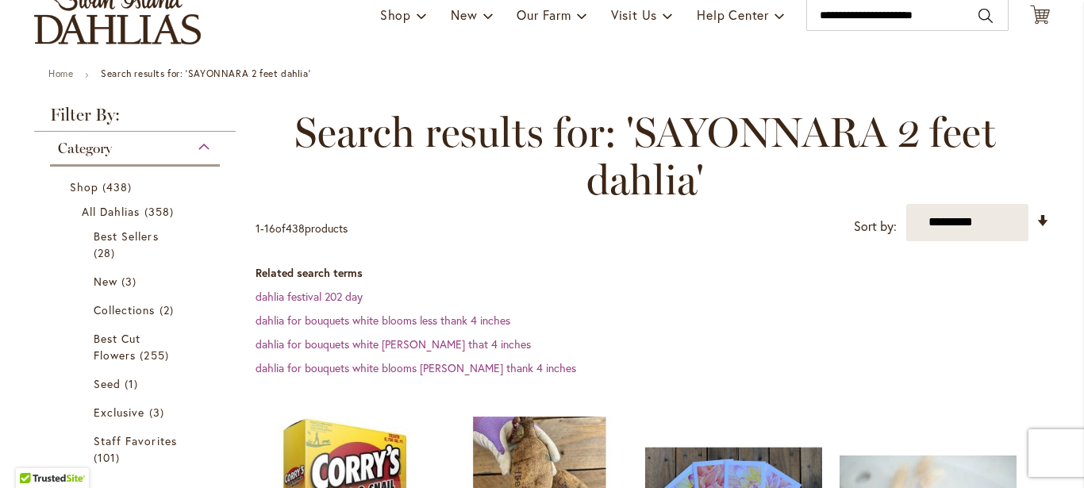
scroll to position [125, 0]
click at [202, 145] on div "Category" at bounding box center [135, 145] width 170 height 25
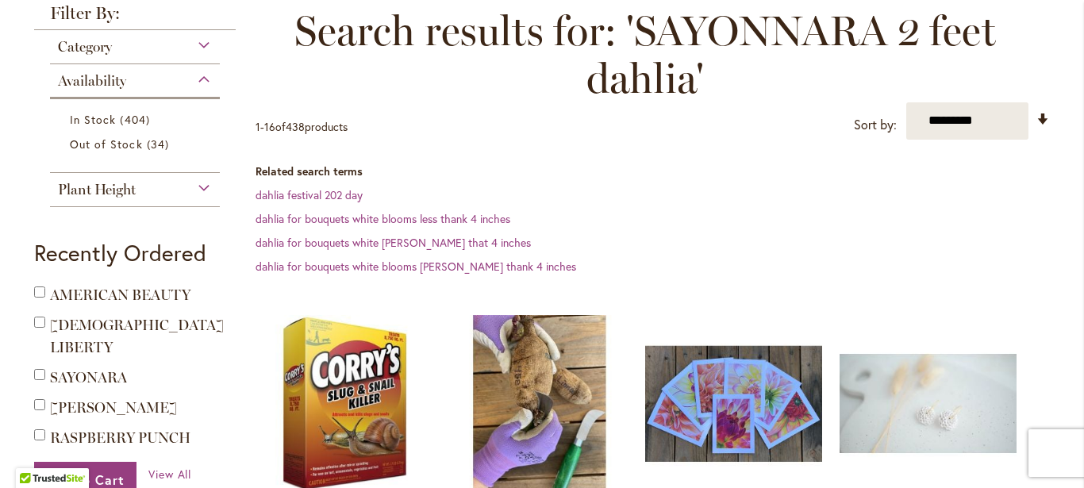
scroll to position [233, 0]
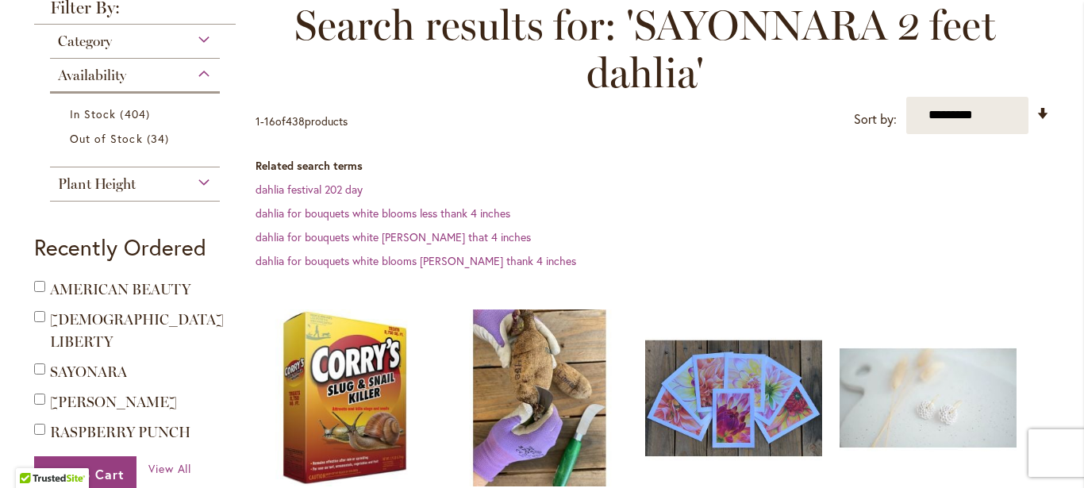
click at [198, 184] on div "Plant Height" at bounding box center [135, 179] width 170 height 25
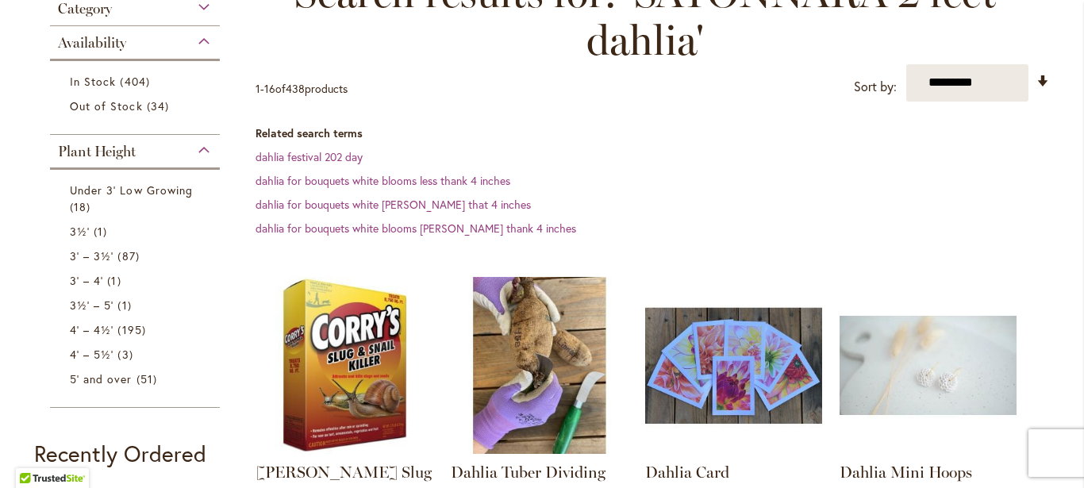
scroll to position [268, 0]
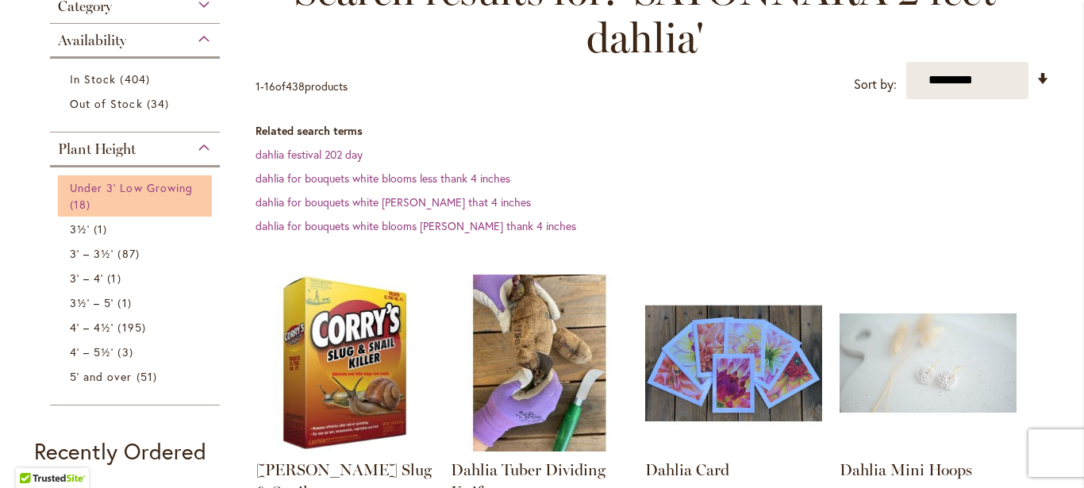
click at [87, 198] on span "18 items" at bounding box center [82, 204] width 25 height 17
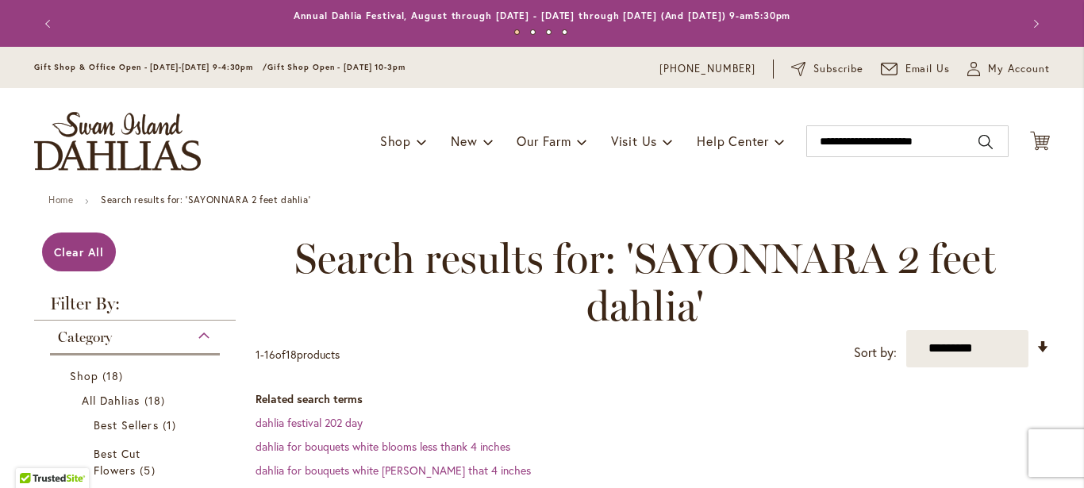
type input "**********"
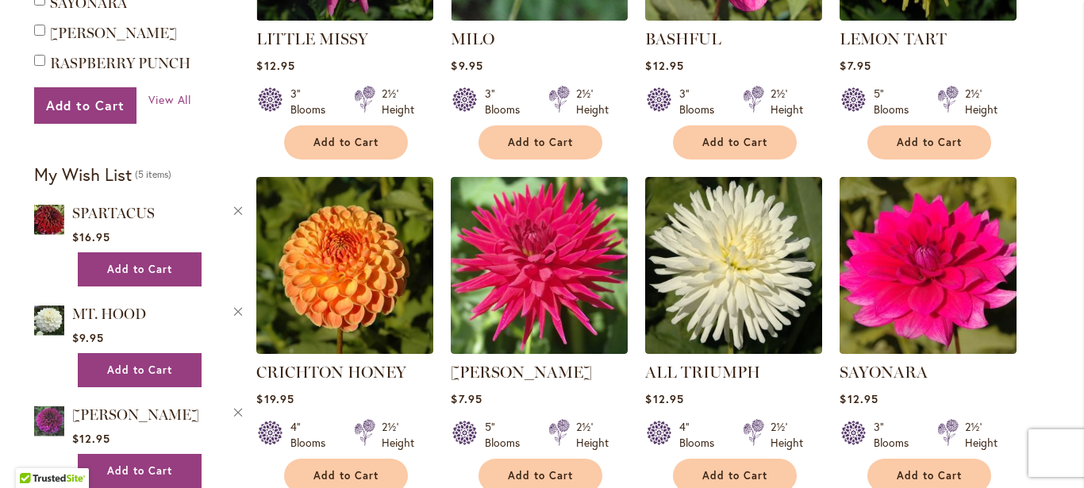
scroll to position [1146, 0]
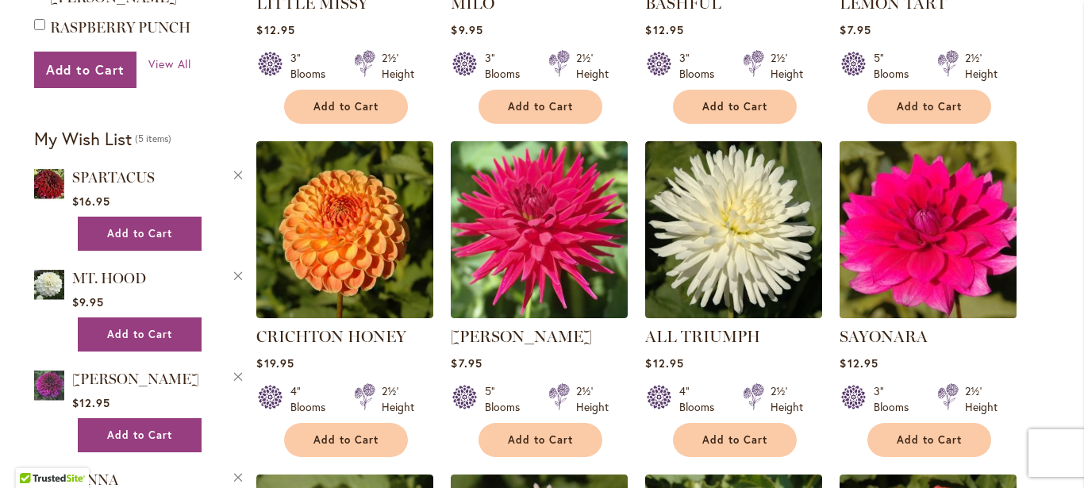
click at [909, 243] on img at bounding box center [929, 230] width 186 height 186
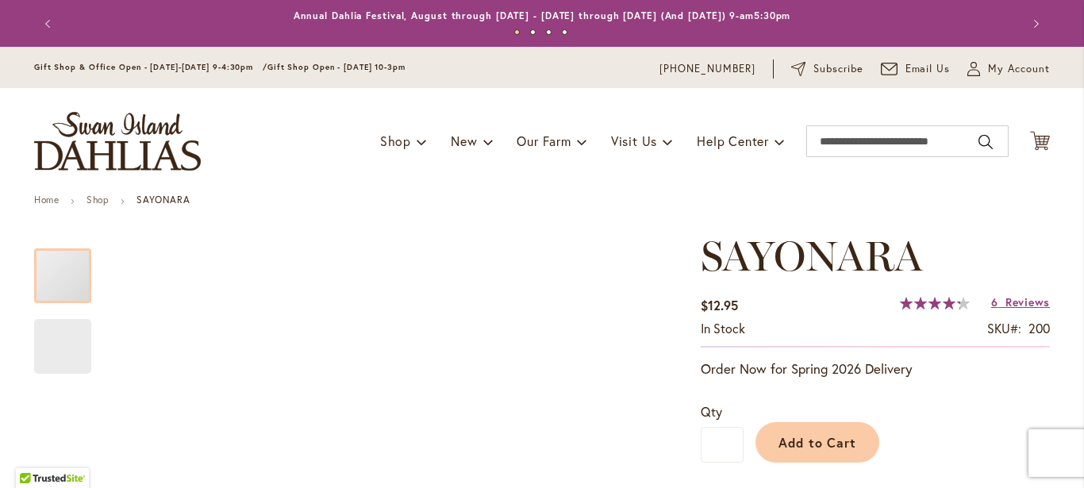
type input "**********"
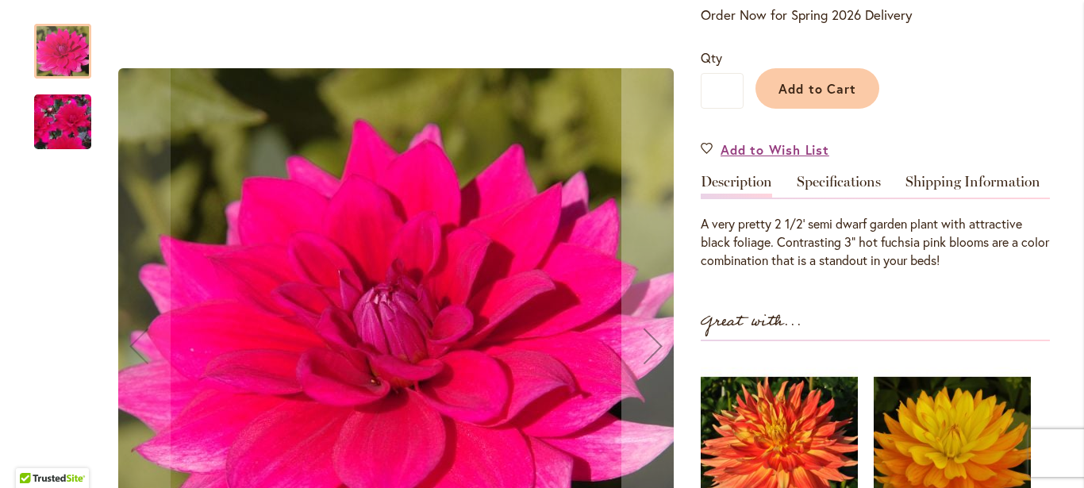
scroll to position [349, 0]
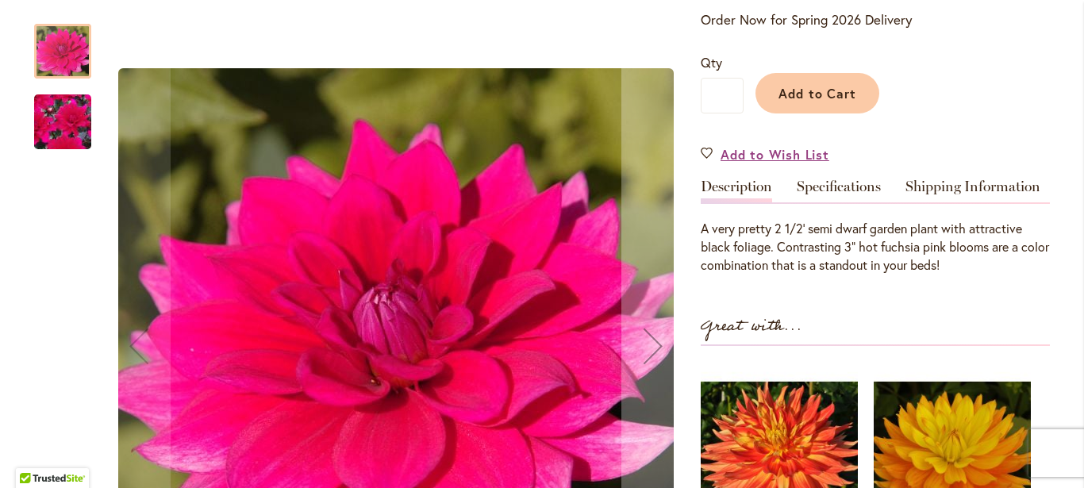
click at [57, 129] on img "SAYONARA" at bounding box center [63, 122] width 114 height 103
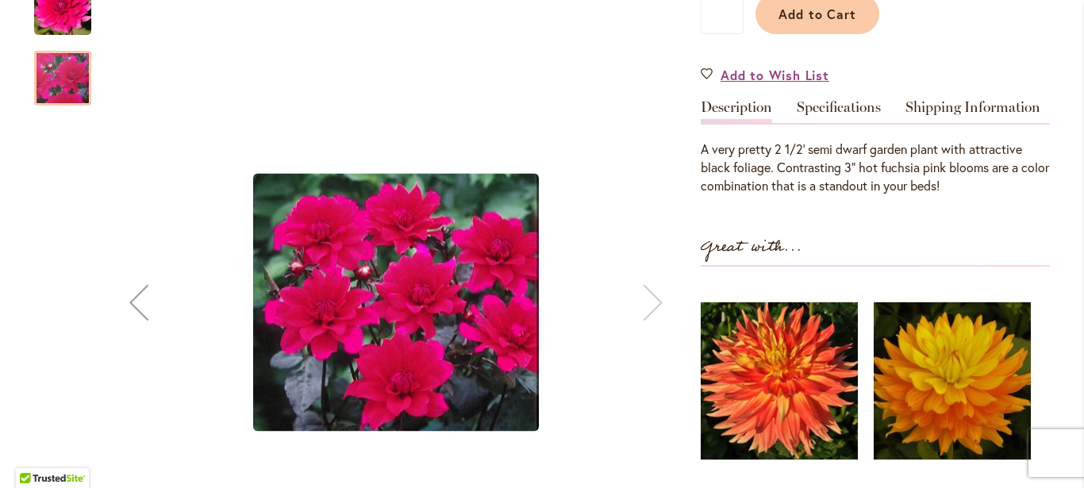
scroll to position [448, 0]
